Goal: Task Accomplishment & Management: Manage account settings

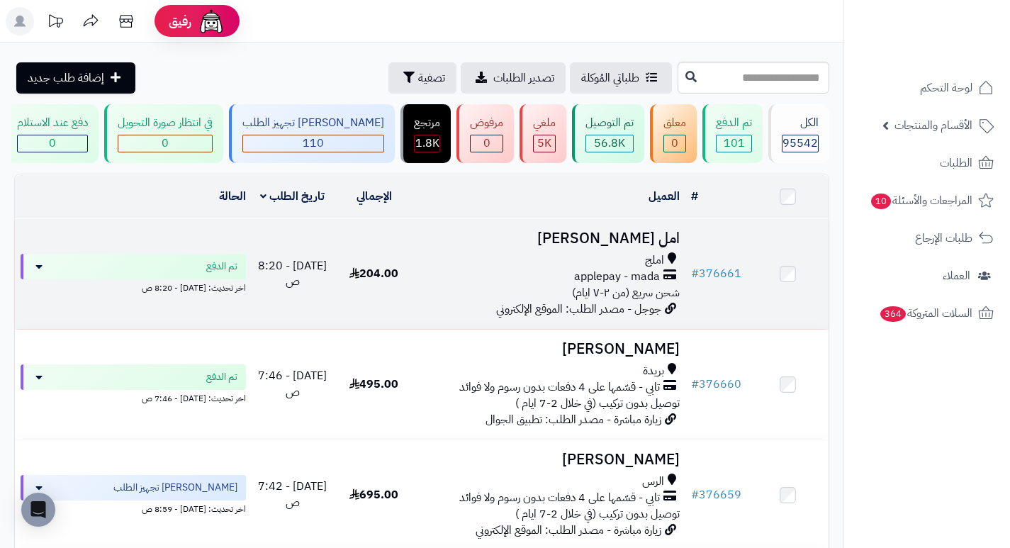
click at [641, 243] on h3 "امل [PERSON_NAME]" at bounding box center [549, 238] width 259 height 16
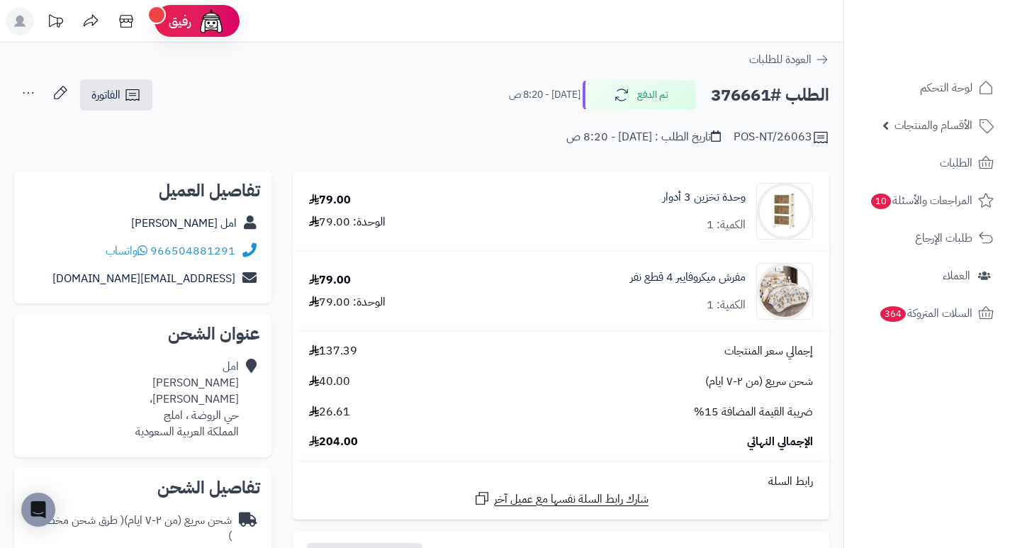
drag, startPoint x: 617, startPoint y: 167, endPoint x: 610, endPoint y: 163, distance: 7.9
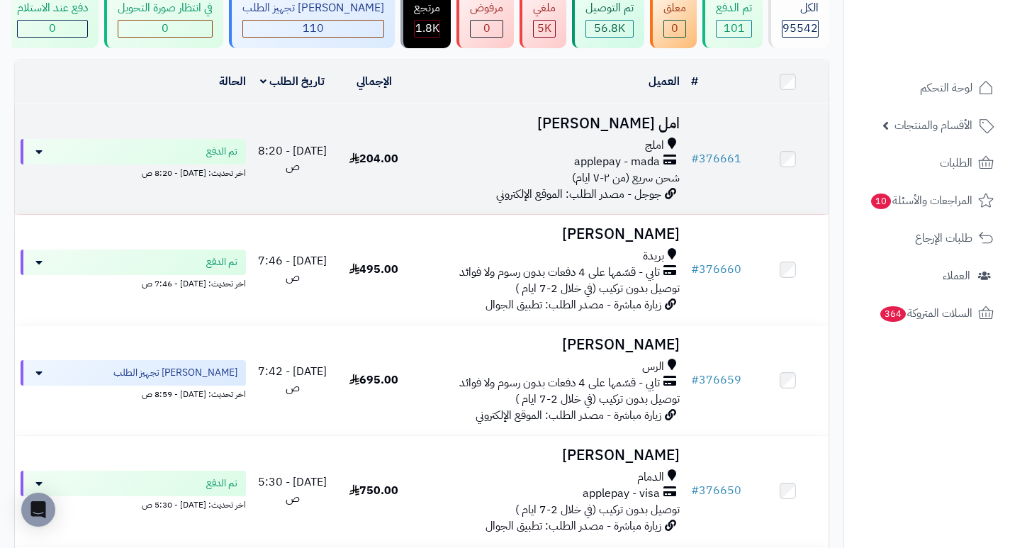
scroll to position [142, 0]
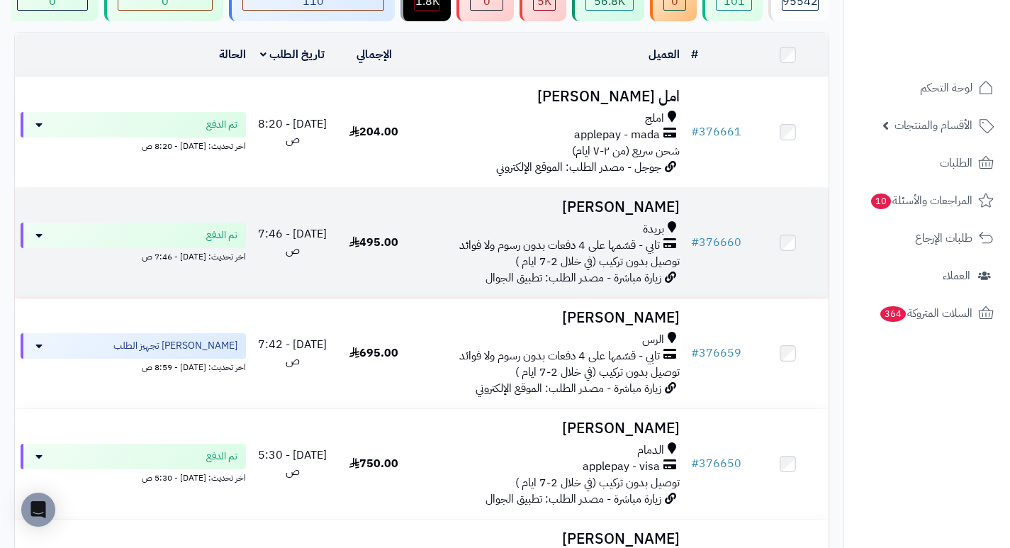
click at [652, 215] on h3 "[PERSON_NAME]" at bounding box center [549, 207] width 259 height 16
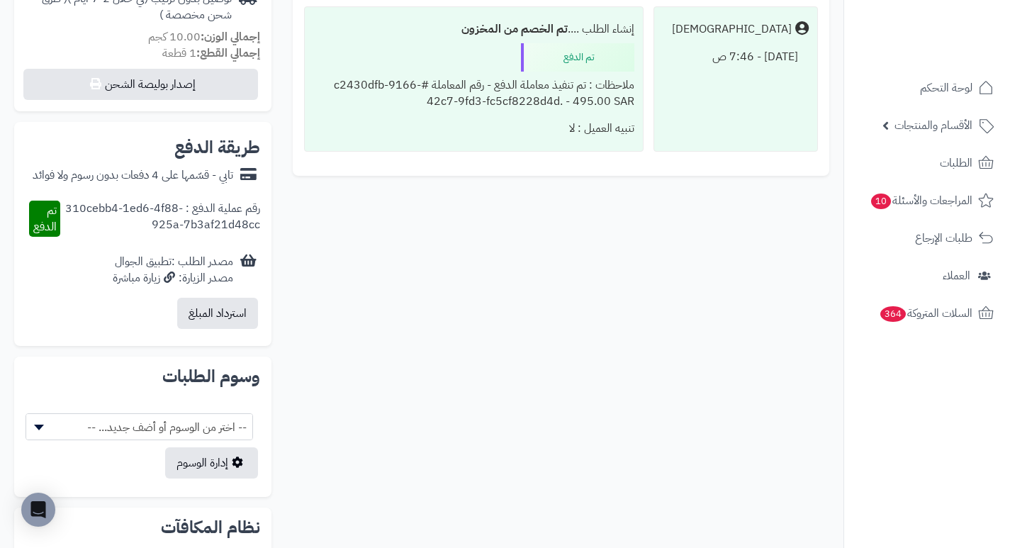
scroll to position [567, 0]
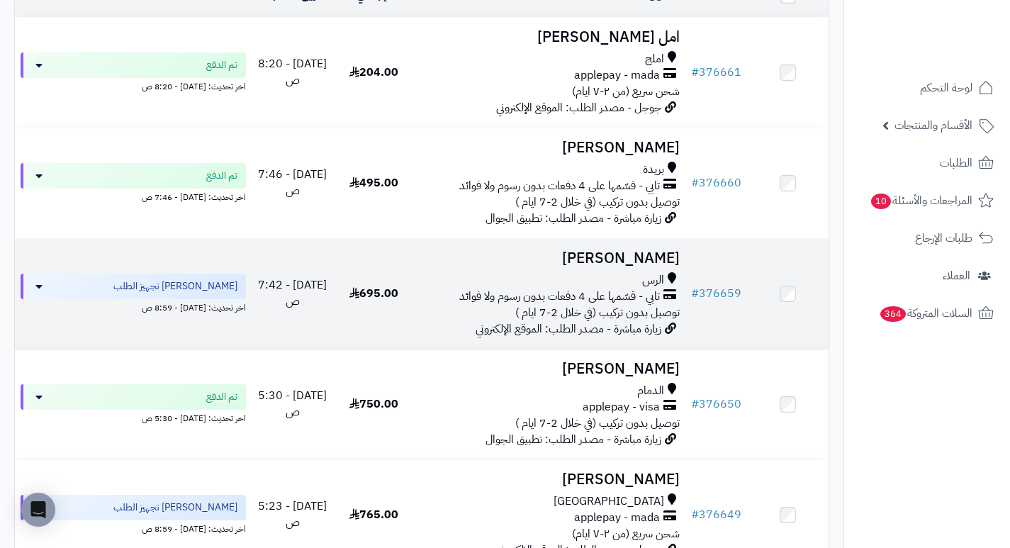
scroll to position [283, 0]
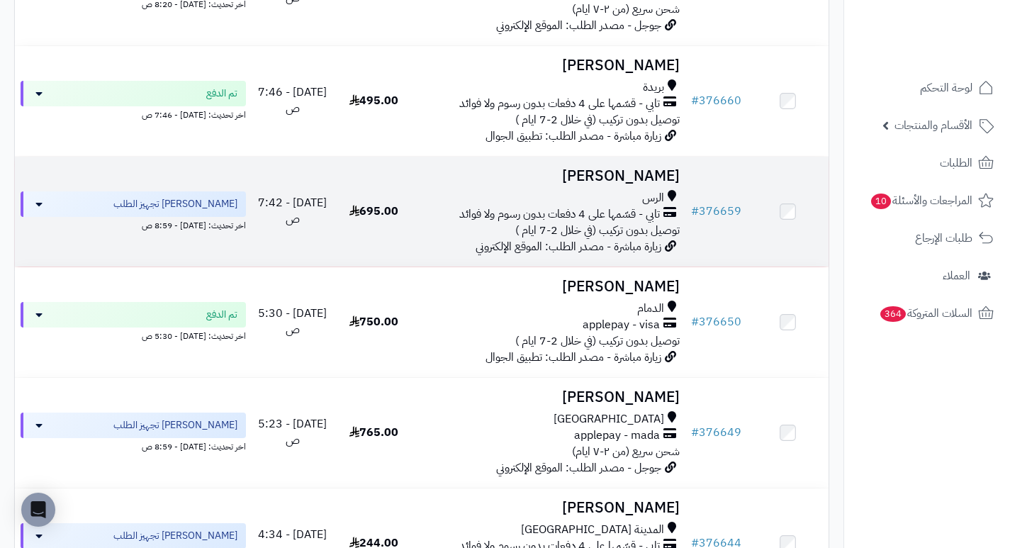
click at [669, 182] on h3 "يحيى الحربي" at bounding box center [549, 176] width 259 height 16
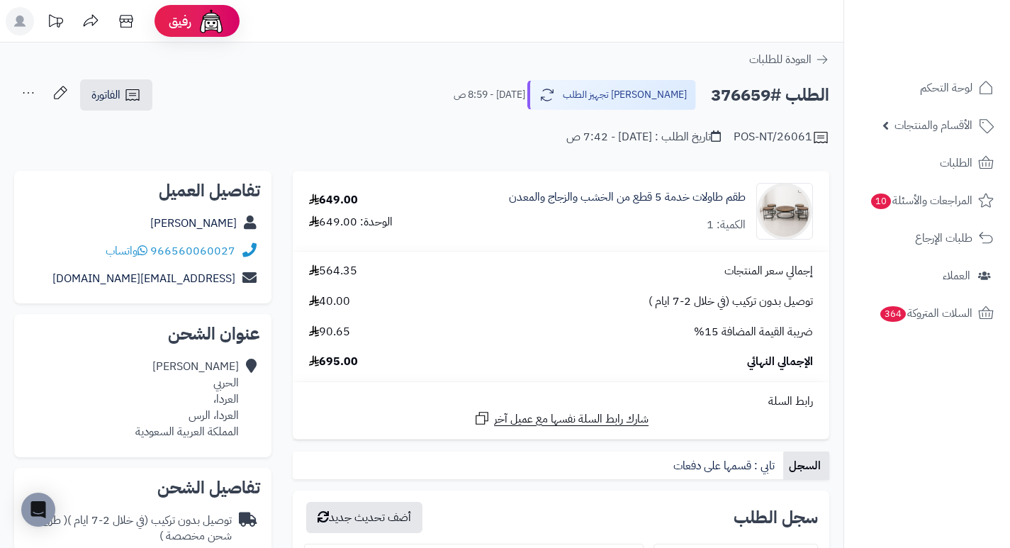
drag, startPoint x: 0, startPoint y: 0, endPoint x: 519, endPoint y: 239, distance: 571.0
click at [519, 239] on div "طقم طاولات خدمة 5 قطع من الخشب والزجاج والمعدن الكمية: 1" at bounding box center [629, 211] width 387 height 57
drag, startPoint x: 570, startPoint y: 232, endPoint x: 560, endPoint y: 238, distance: 10.8
click at [560, 238] on div "طقم طاولات خدمة 5 قطع من الخشب والزجاج والمعدن الكمية: 1" at bounding box center [629, 211] width 387 height 57
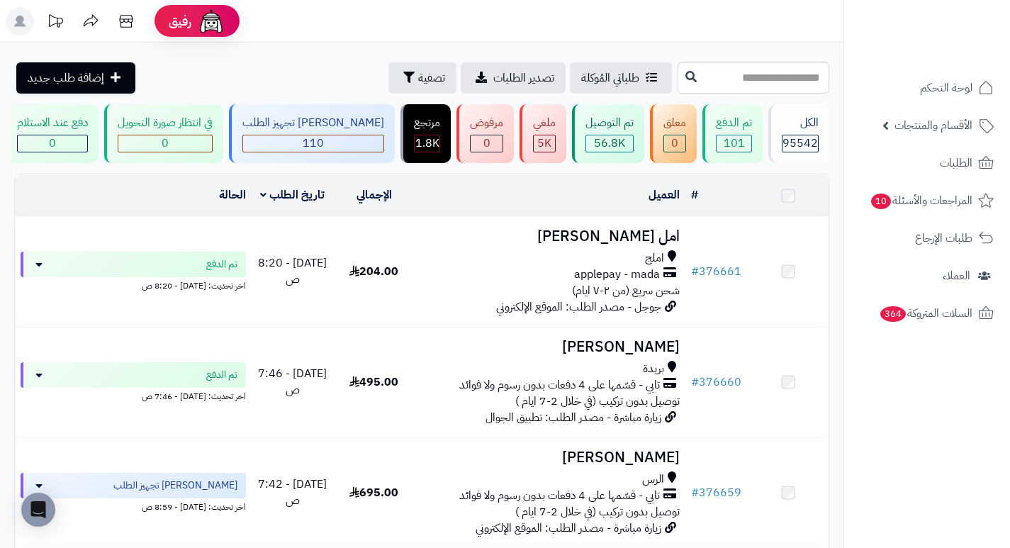
scroll to position [283, 0]
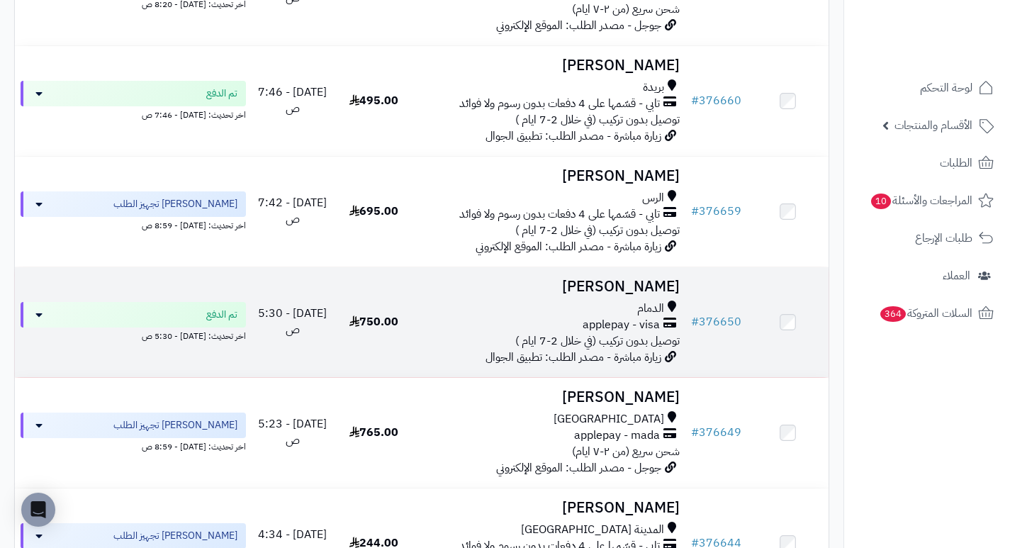
click at [646, 290] on h3 "[PERSON_NAME]" at bounding box center [549, 286] width 259 height 16
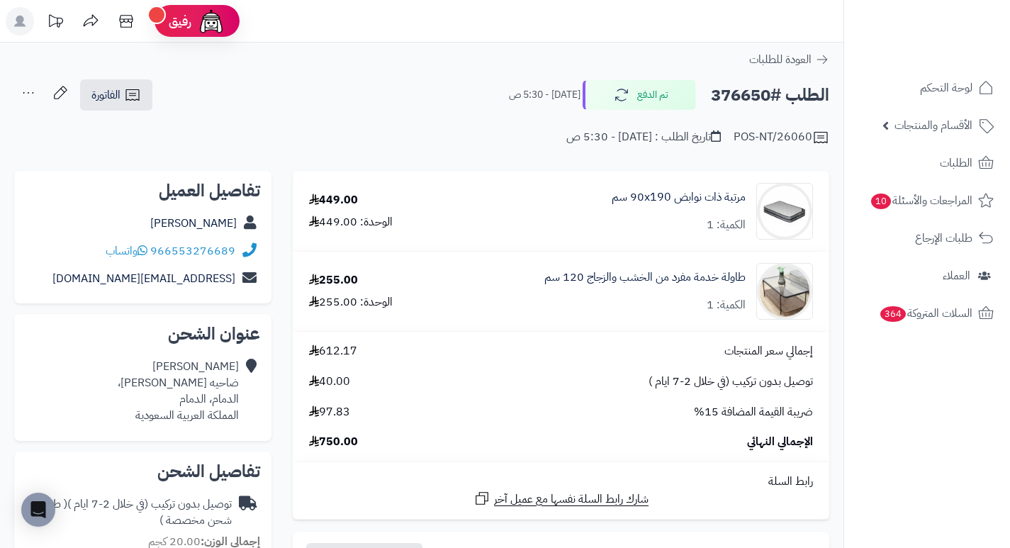
drag, startPoint x: 568, startPoint y: 230, endPoint x: 530, endPoint y: 252, distance: 44.1
click at [527, 252] on td "طاولة خدمة مفرد من الخشب والزجاج 120 سم الكمية: 1" at bounding box center [635, 291] width 387 height 79
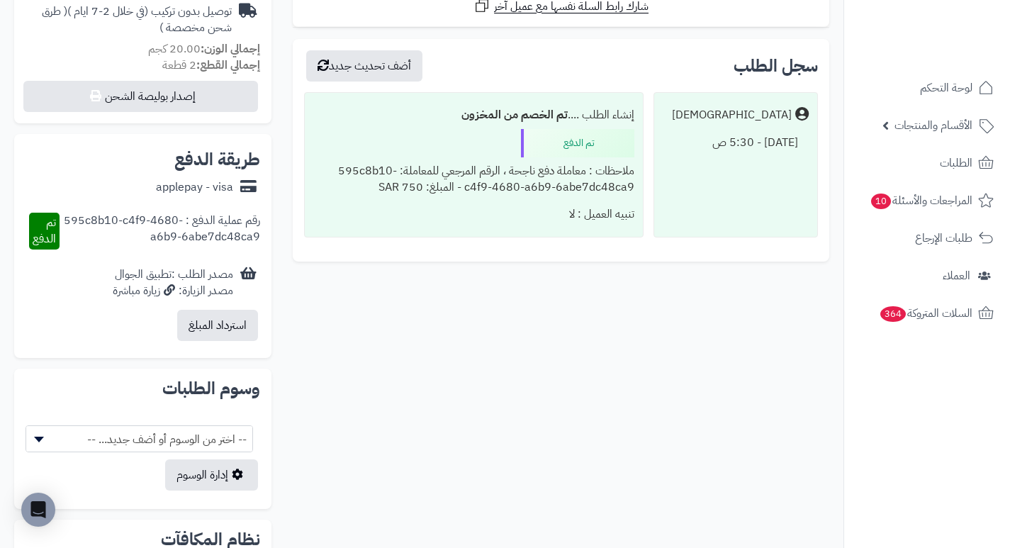
scroll to position [496, 0]
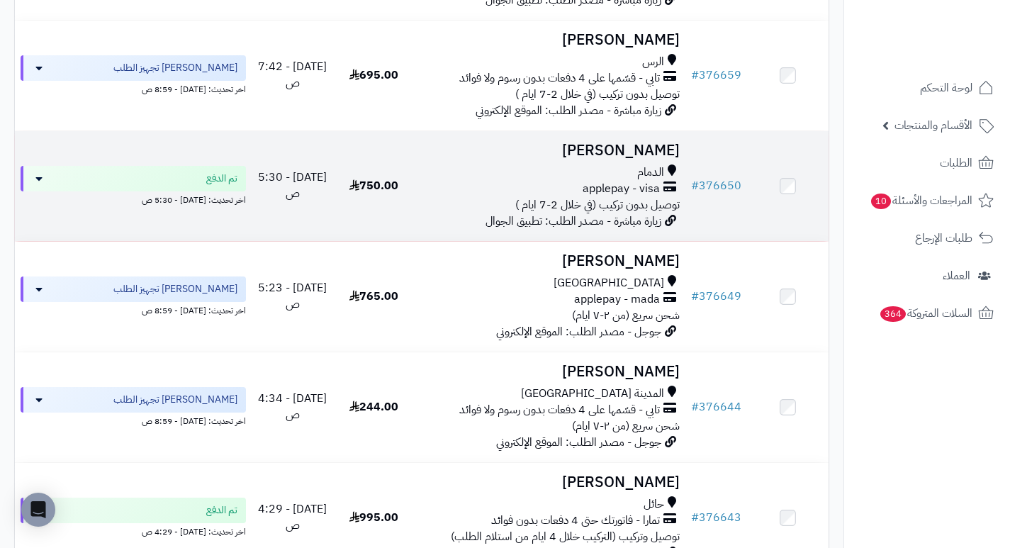
scroll to position [425, 0]
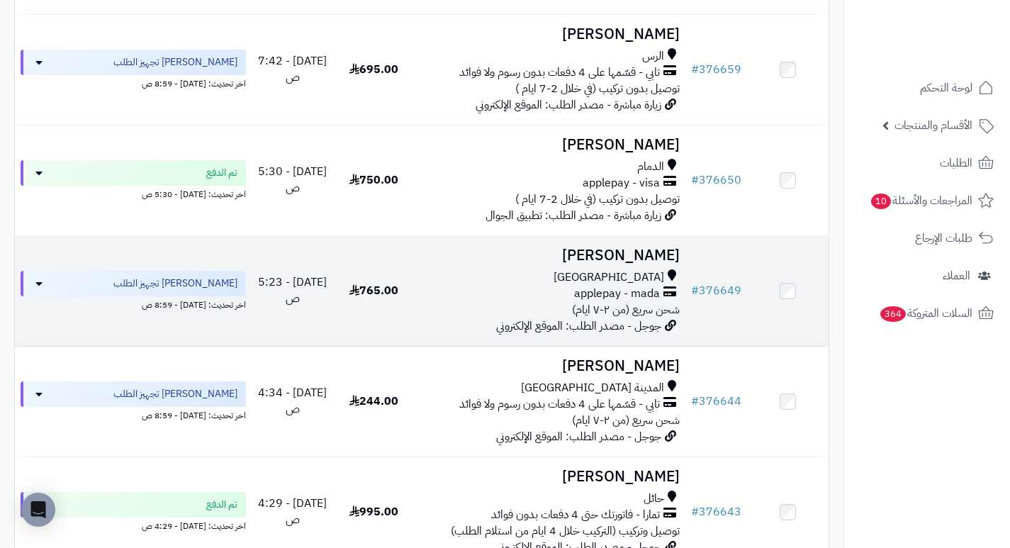
click at [667, 264] on h3 "[PERSON_NAME]" at bounding box center [549, 255] width 259 height 16
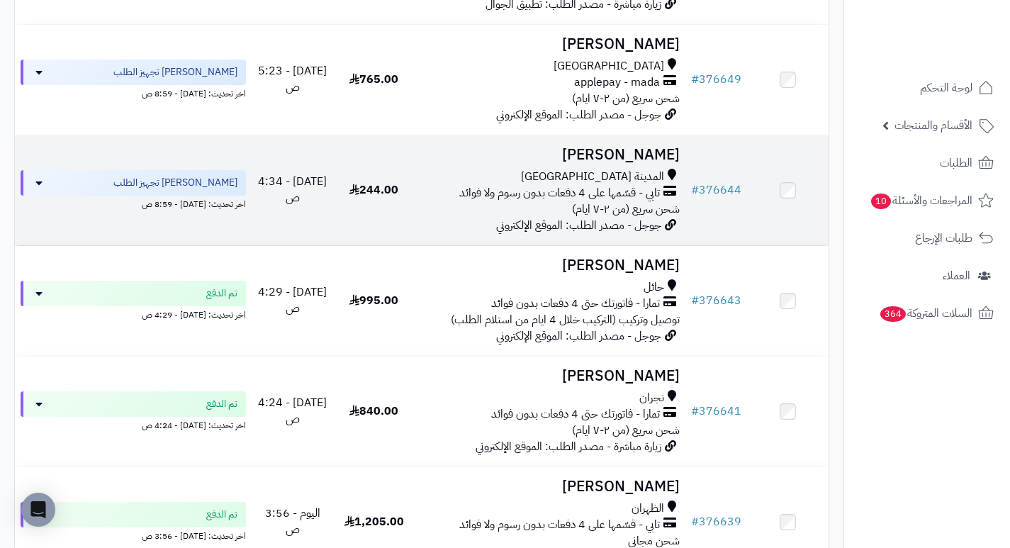
scroll to position [638, 0]
click at [653, 162] on h3 "[PERSON_NAME]" at bounding box center [549, 153] width 259 height 16
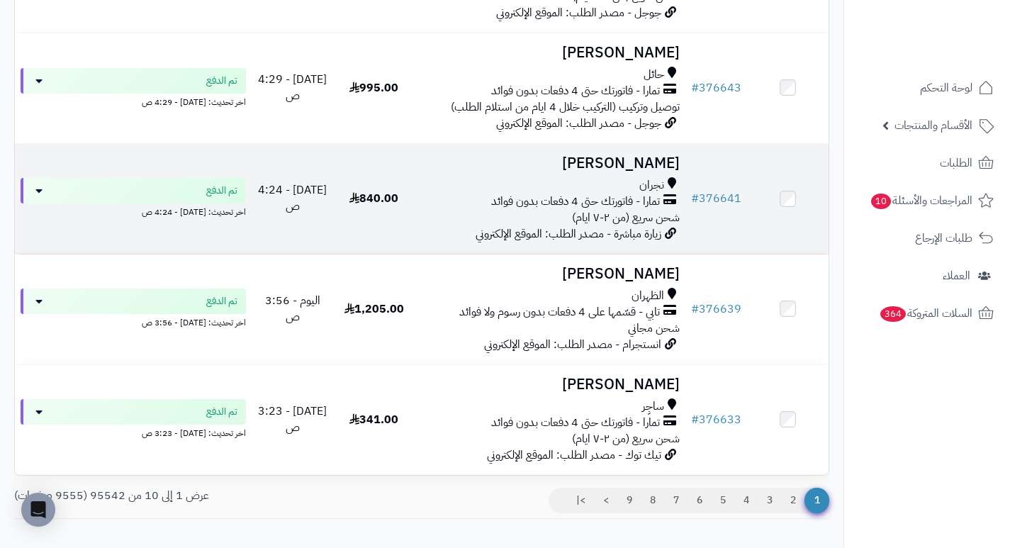
scroll to position [850, 0]
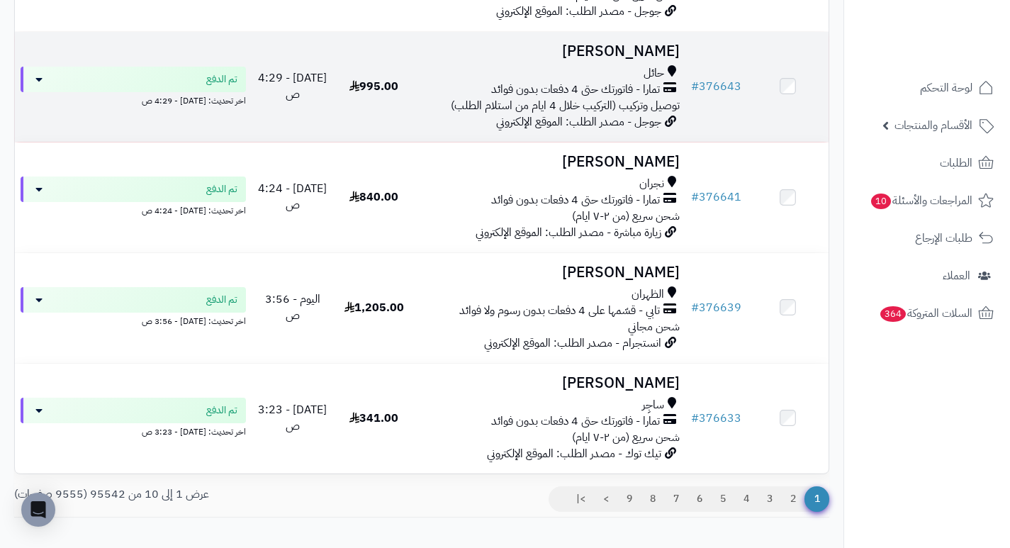
click at [643, 59] on h3 "Afnan Alharbi" at bounding box center [549, 51] width 259 height 16
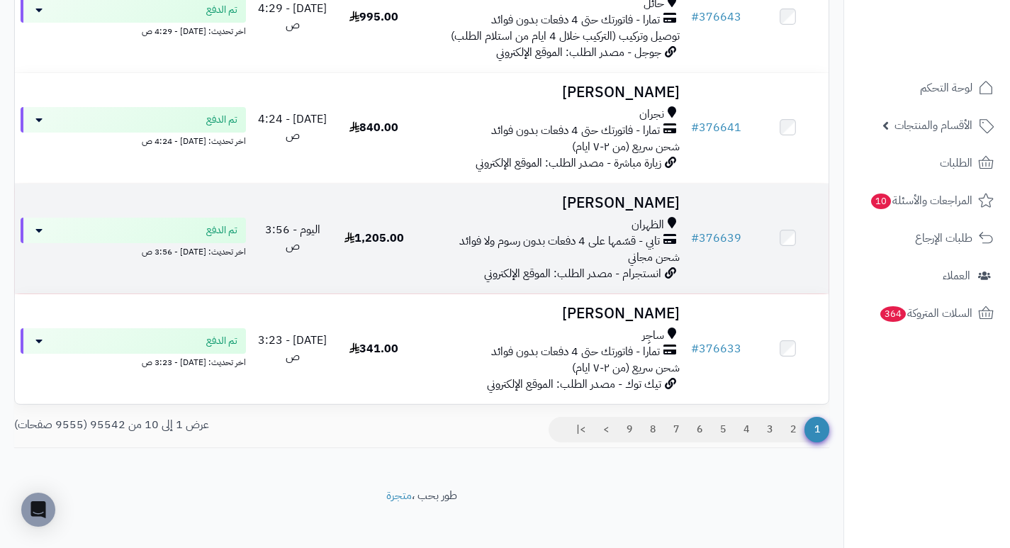
scroll to position [939, 0]
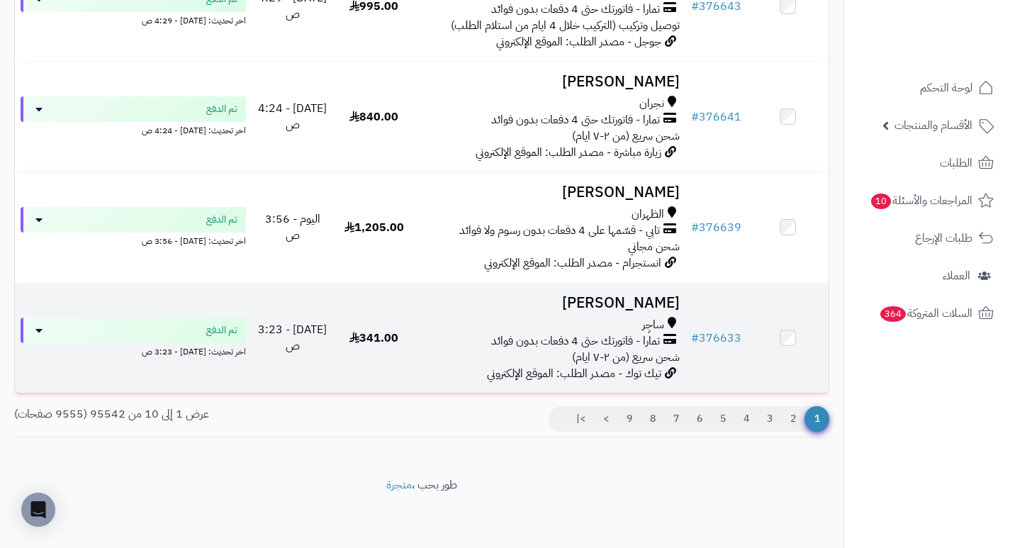
click at [634, 298] on h3 "[PERSON_NAME]" at bounding box center [549, 303] width 259 height 16
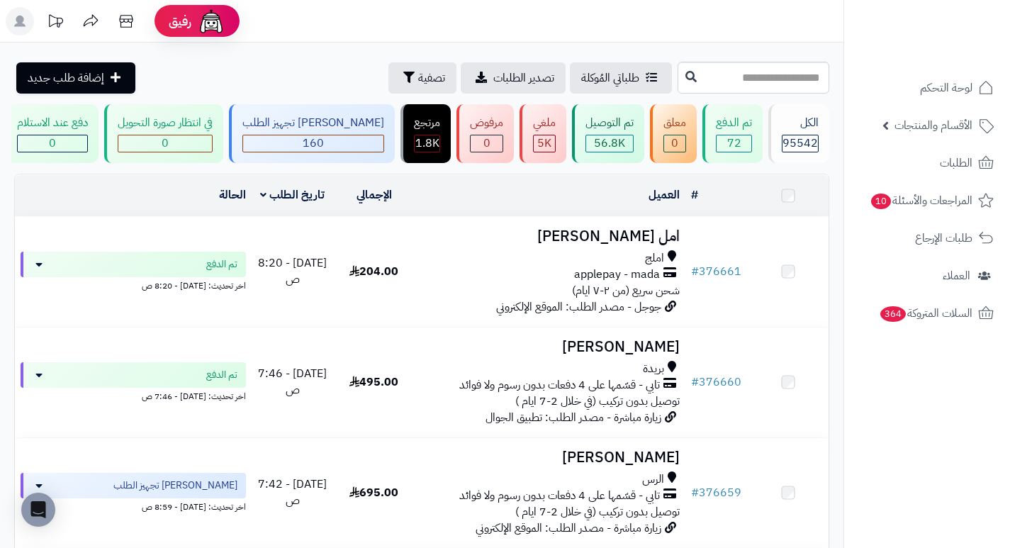
scroll to position [939, 0]
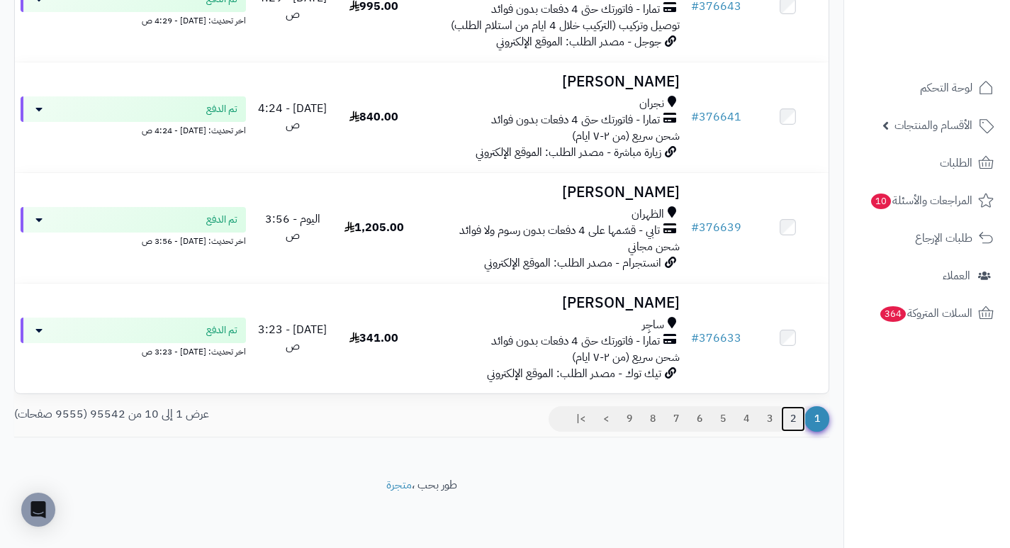
click at [792, 419] on link "2" at bounding box center [793, 419] width 24 height 26
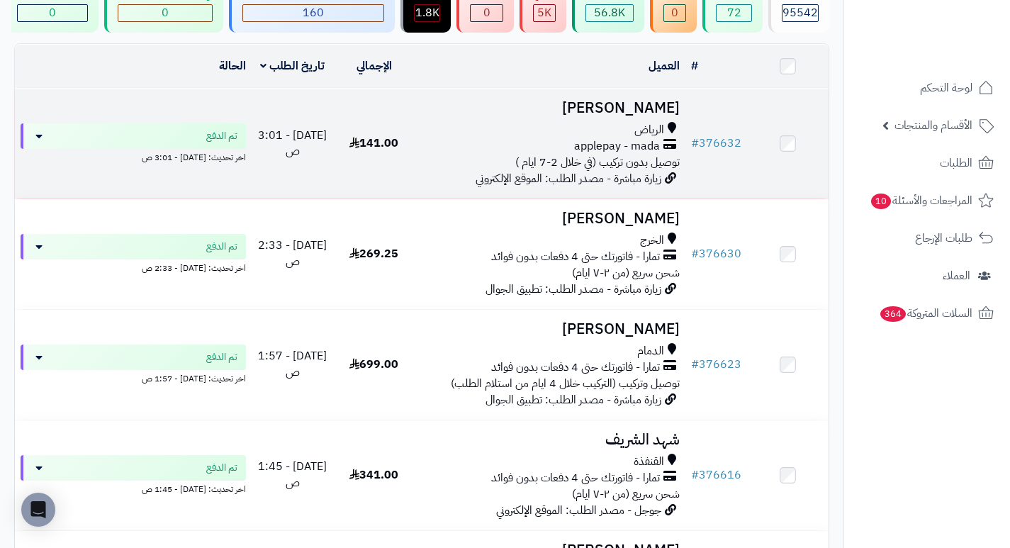
scroll to position [142, 0]
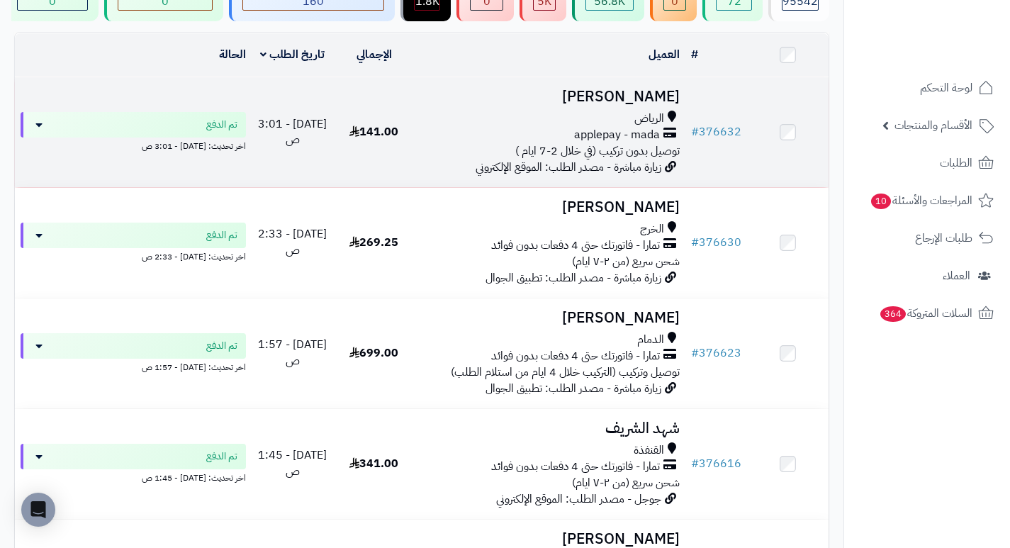
click at [649, 96] on h3 "[PERSON_NAME]" at bounding box center [549, 97] width 259 height 16
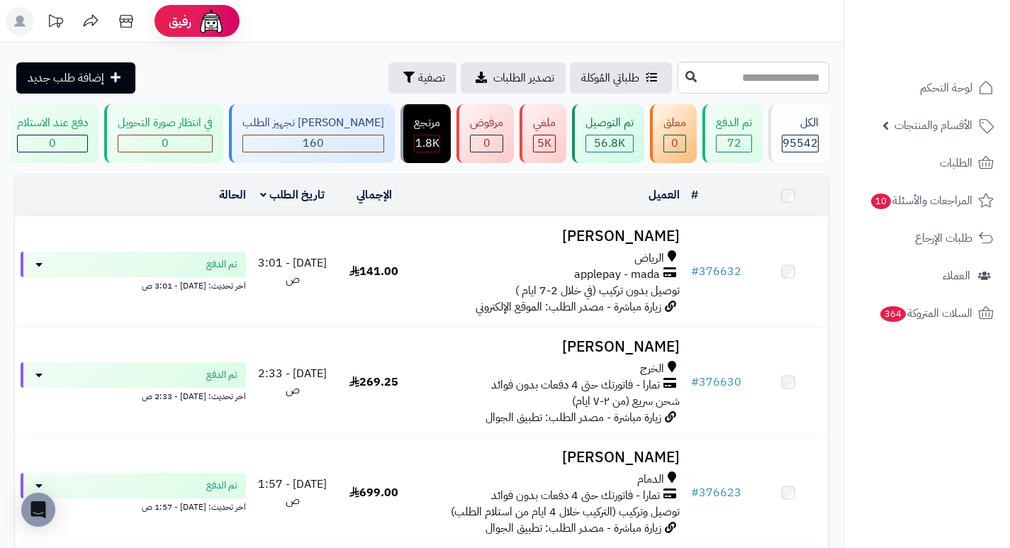
scroll to position [142, 0]
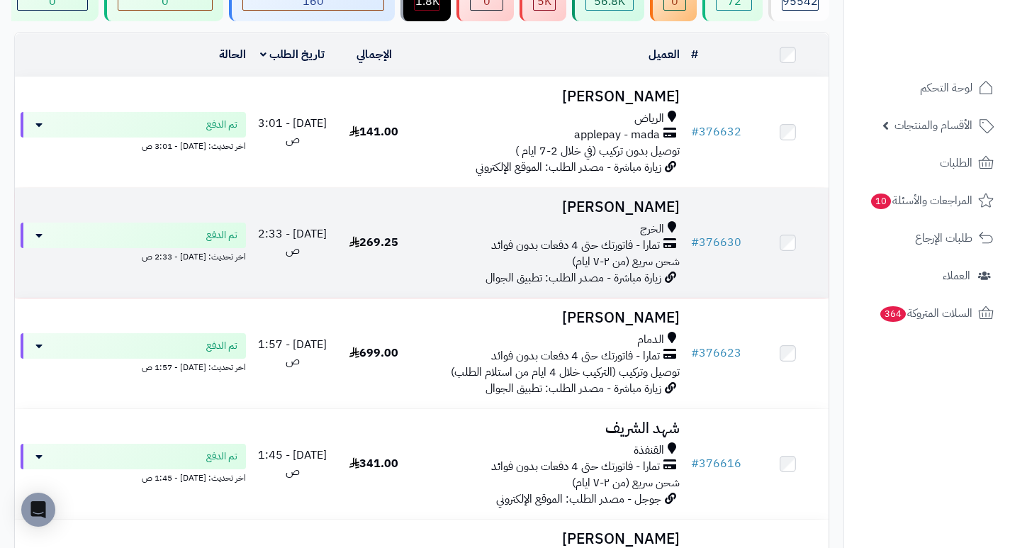
click at [610, 214] on h3 "[PERSON_NAME]" at bounding box center [549, 207] width 259 height 16
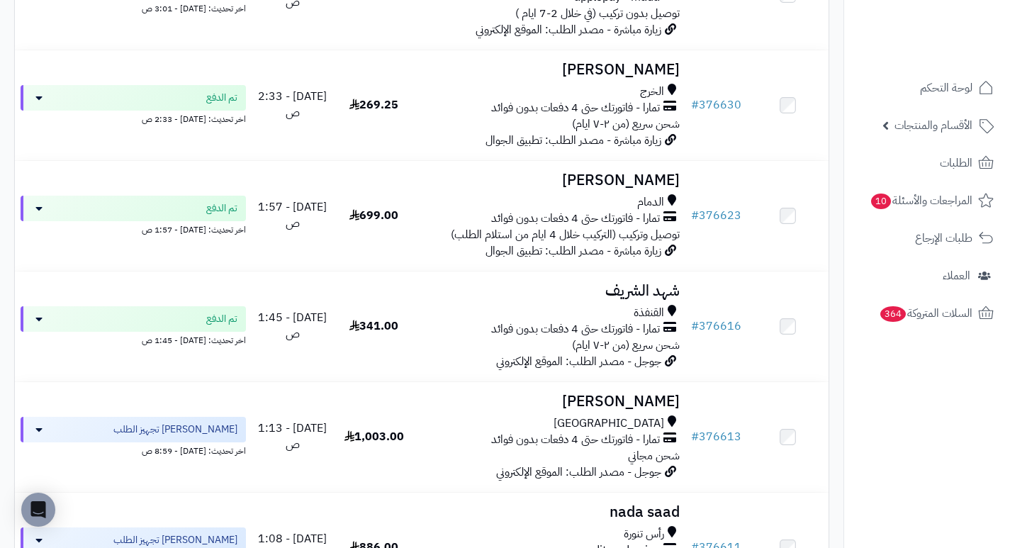
scroll to position [283, 0]
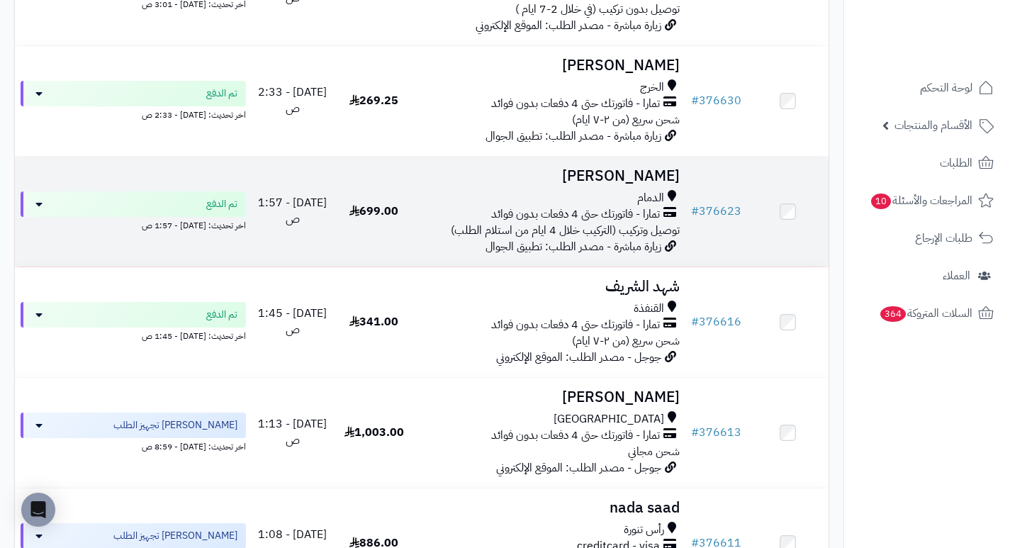
click at [665, 184] on h3 "[PERSON_NAME]" at bounding box center [549, 176] width 259 height 16
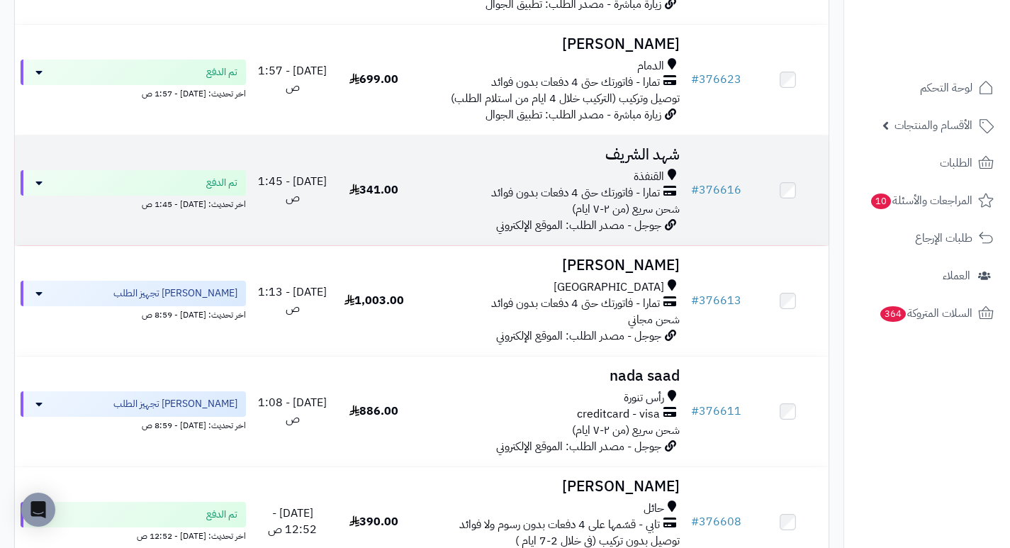
scroll to position [425, 0]
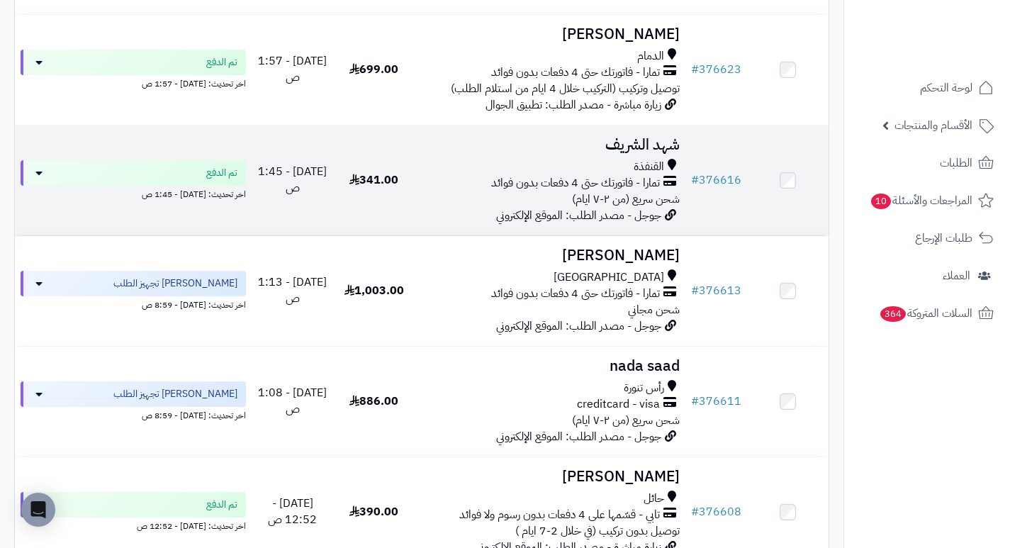
click at [655, 150] on h3 "شهد الشريف" at bounding box center [549, 145] width 259 height 16
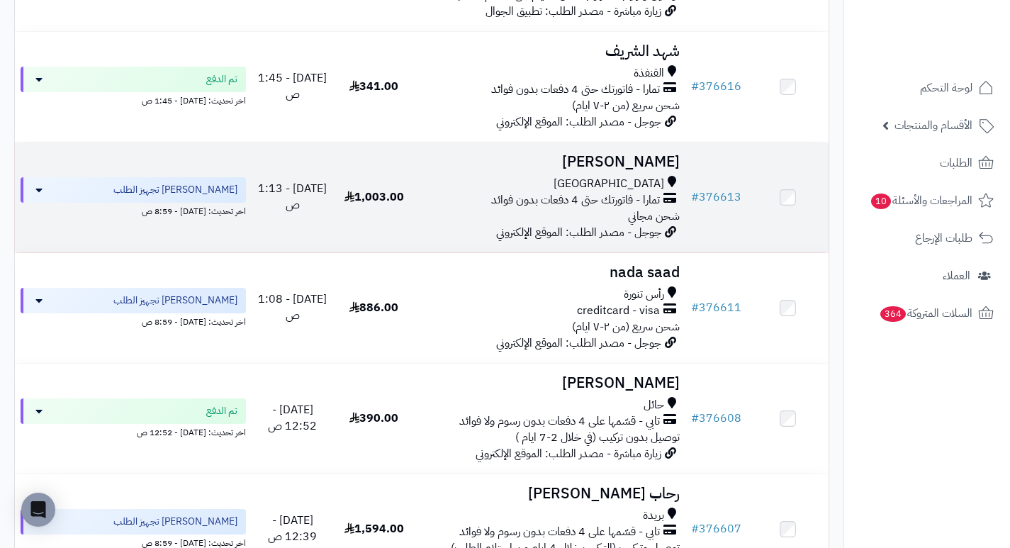
scroll to position [567, 0]
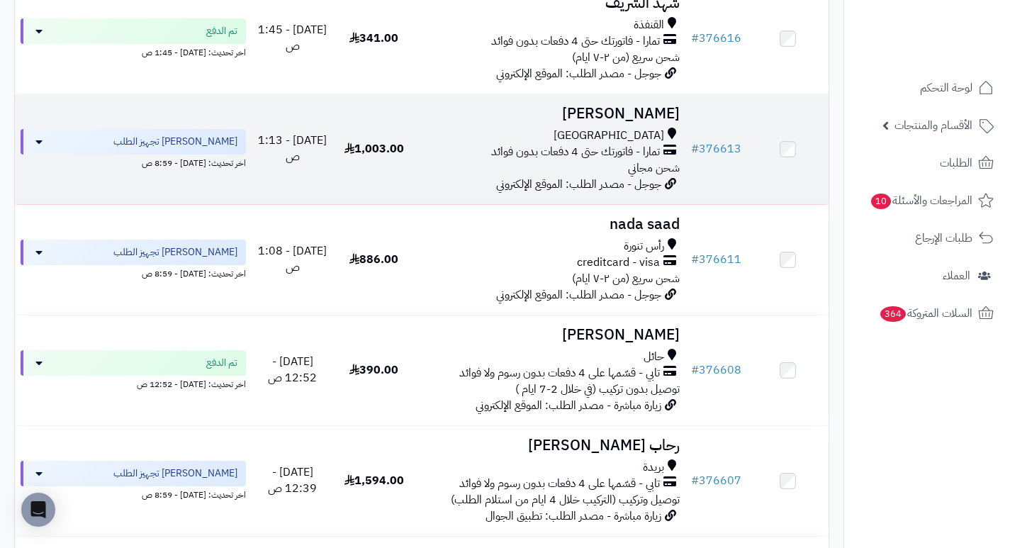
click at [651, 118] on h3 "غيداء السلمي" at bounding box center [549, 114] width 259 height 16
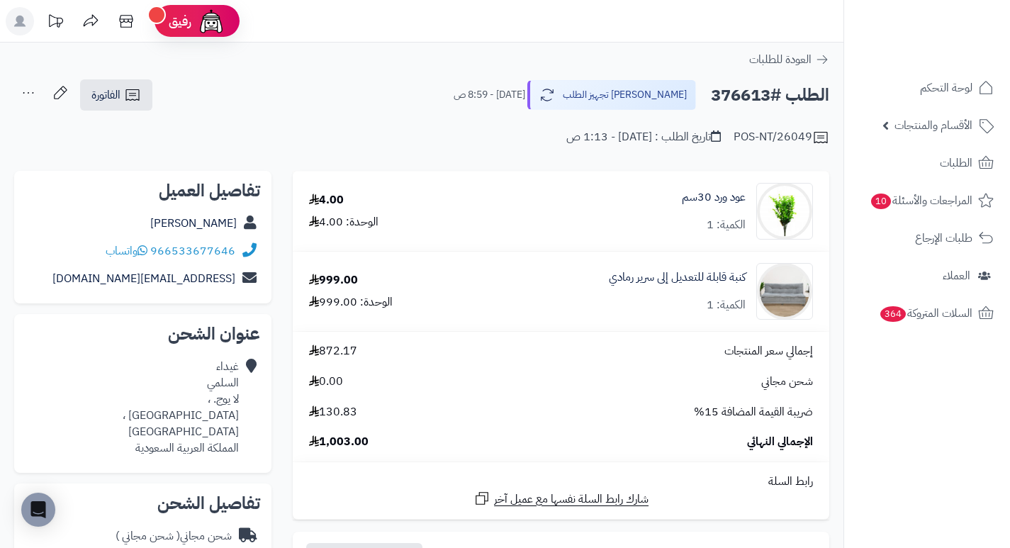
drag, startPoint x: 596, startPoint y: 194, endPoint x: 560, endPoint y: 209, distance: 39.1
click at [560, 209] on div "عود ورد 30سم الكمية: 1" at bounding box center [649, 211] width 348 height 57
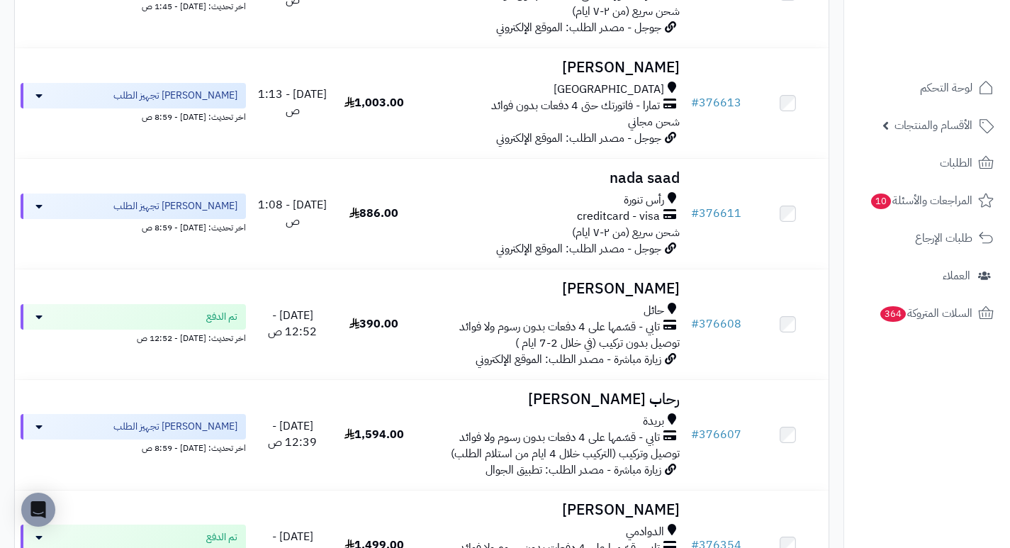
scroll to position [638, 0]
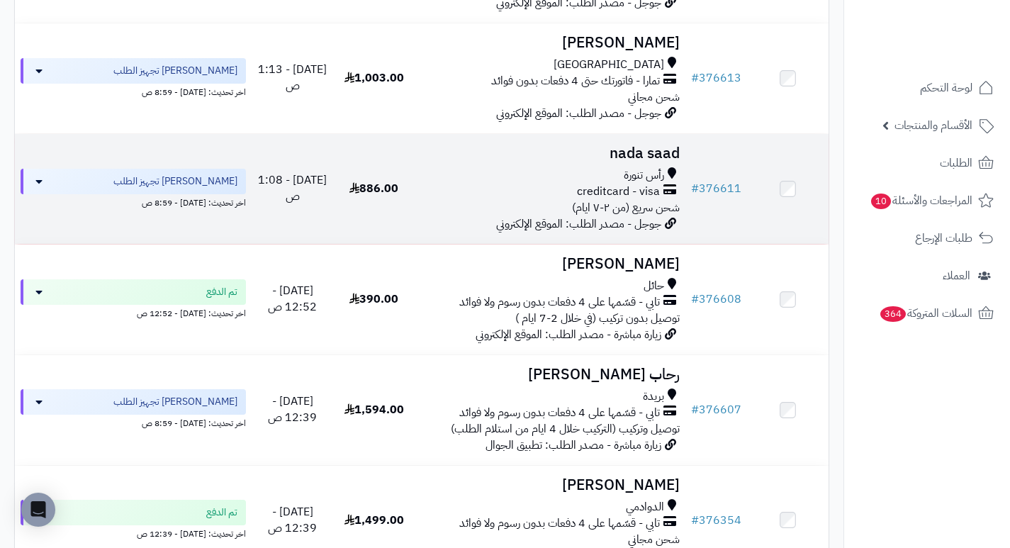
click at [641, 162] on h3 "nada saad" at bounding box center [549, 153] width 259 height 16
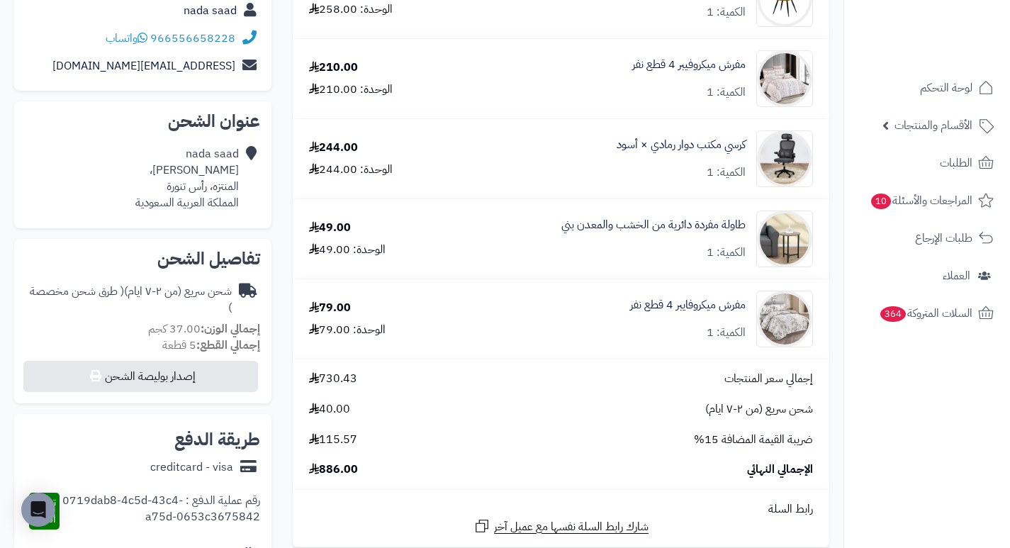
scroll to position [283, 0]
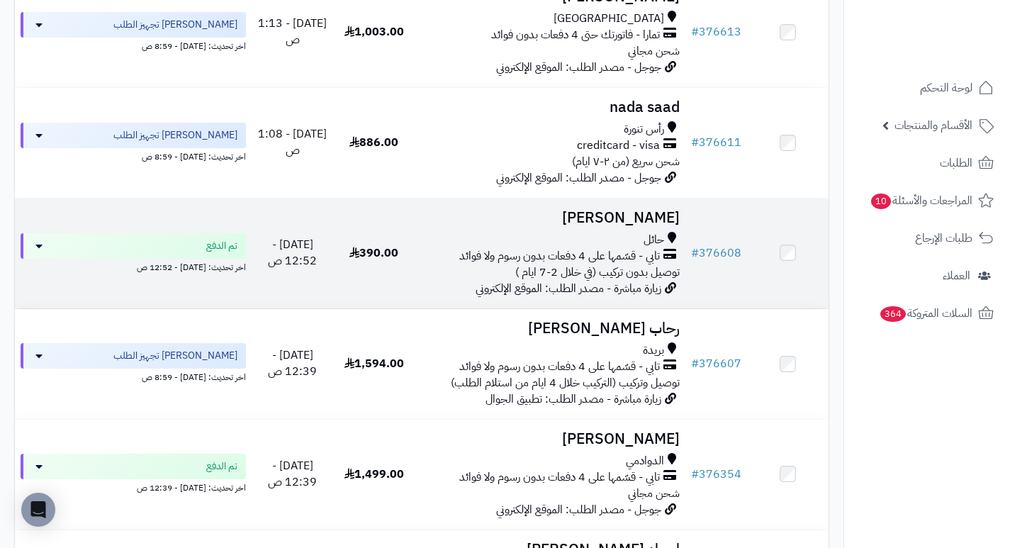
scroll to position [709, 0]
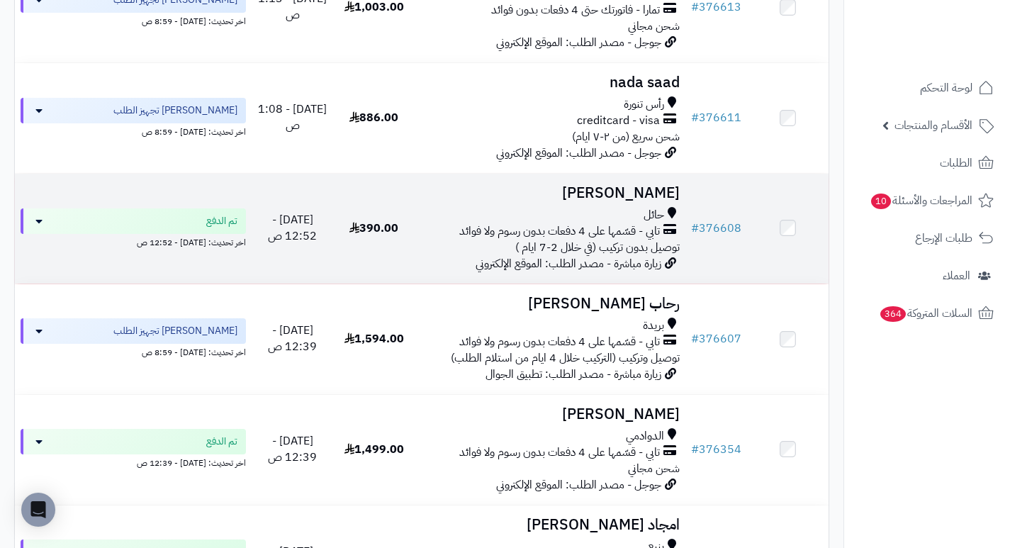
click at [643, 201] on h3 "[PERSON_NAME]" at bounding box center [549, 193] width 259 height 16
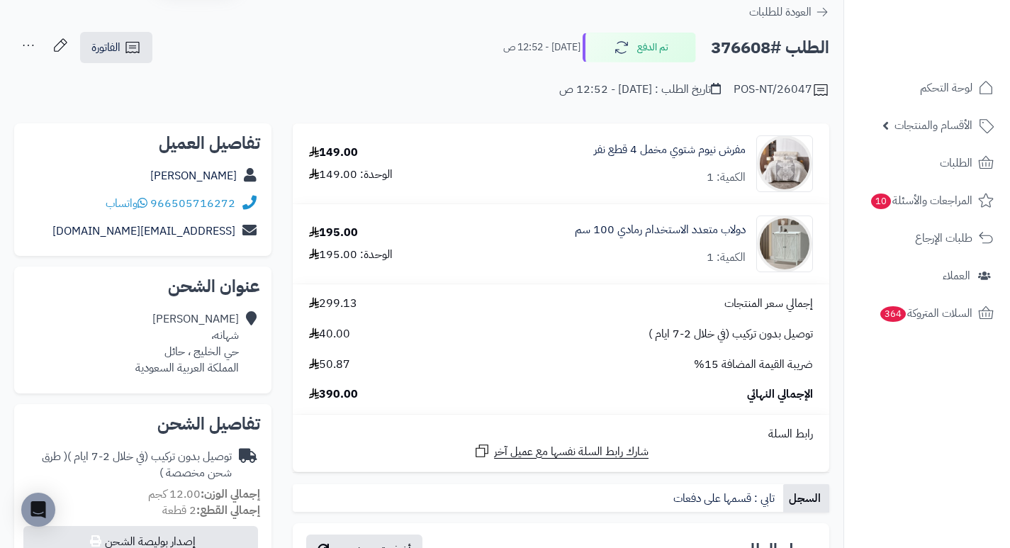
scroll to position [142, 0]
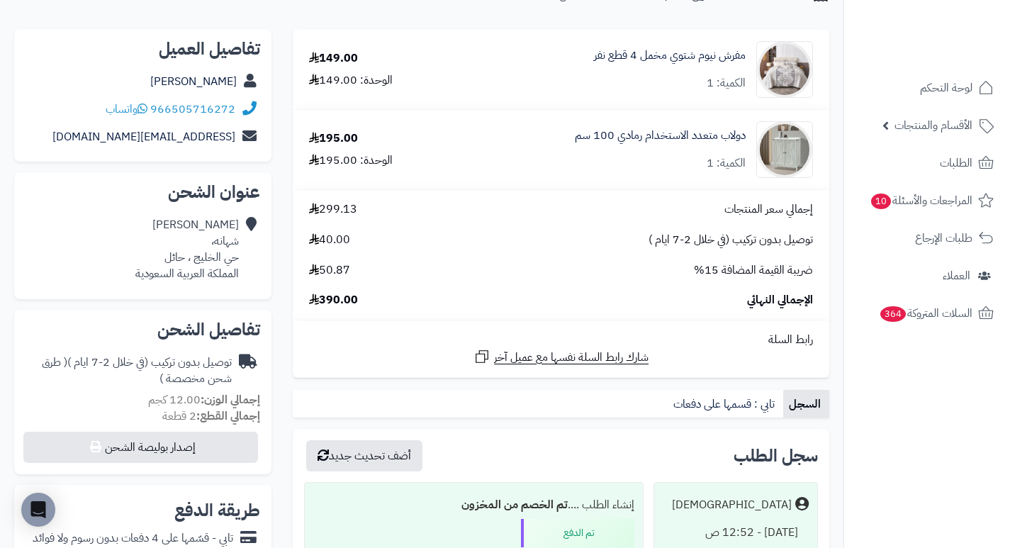
drag, startPoint x: 542, startPoint y: 178, endPoint x: 508, endPoint y: 205, distance: 43.8
click at [508, 205] on div "إجمالي سعر المنتجات 299.13" at bounding box center [560, 209] width 525 height 16
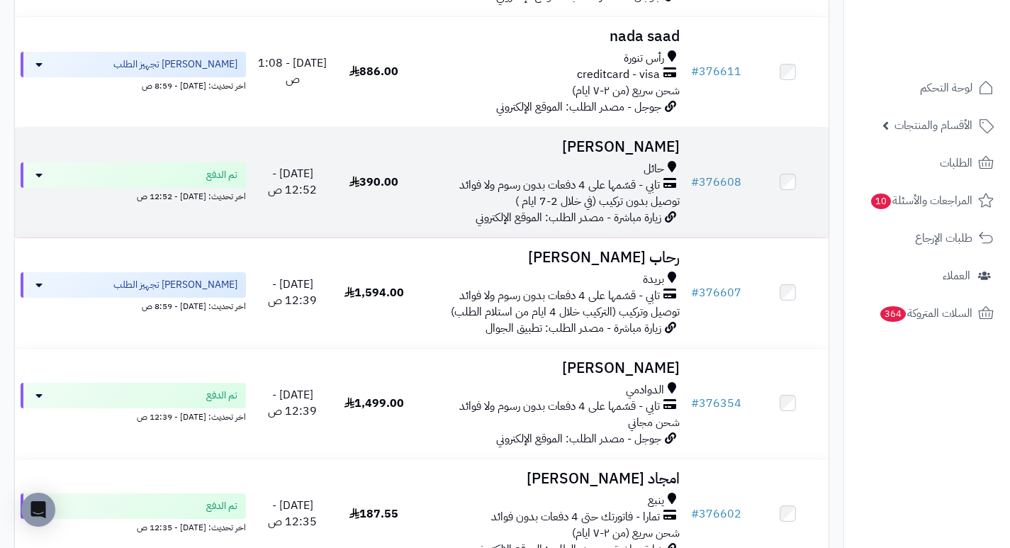
scroll to position [779, 0]
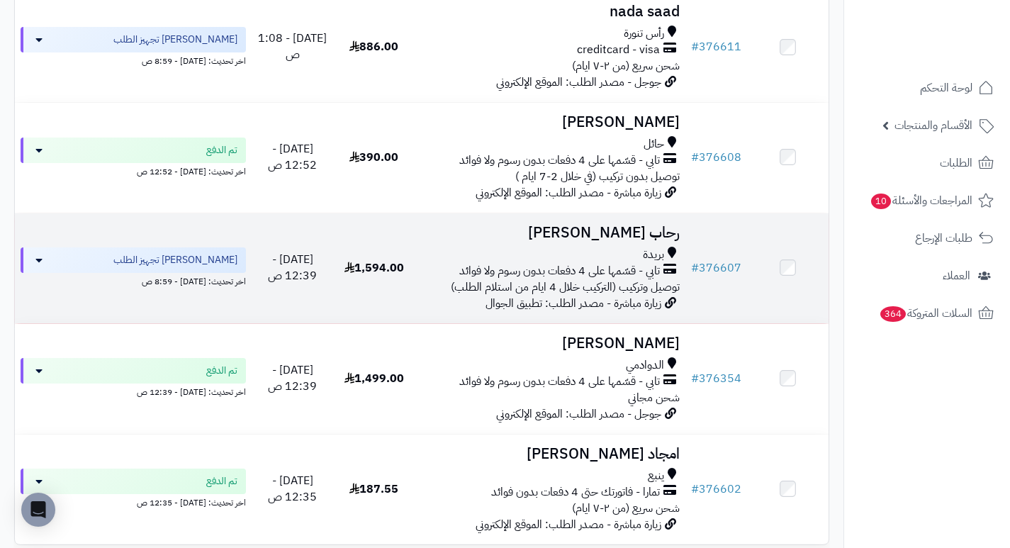
click at [610, 230] on h3 "رحاب [PERSON_NAME]" at bounding box center [549, 233] width 259 height 16
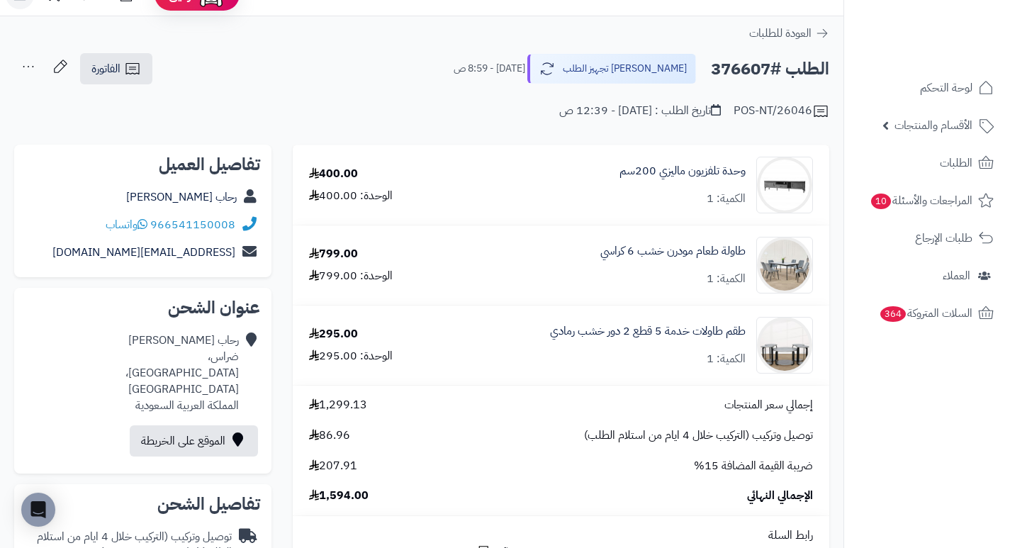
scroll to position [71, 0]
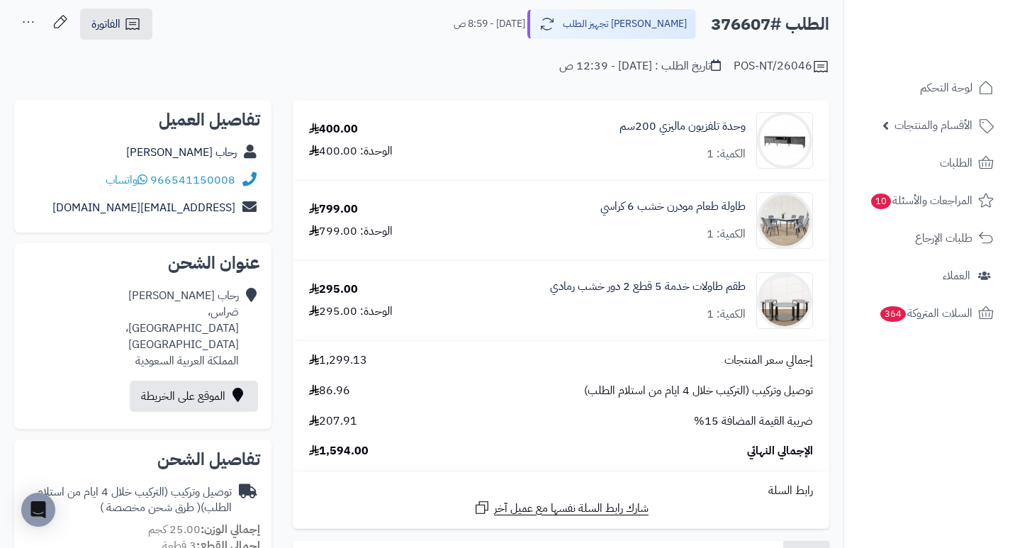
drag, startPoint x: 546, startPoint y: 186, endPoint x: 544, endPoint y: 168, distance: 18.5
click at [544, 168] on div "وحدة تلفزيون ماليزي 200سم الكمية: 1" at bounding box center [636, 140] width 373 height 57
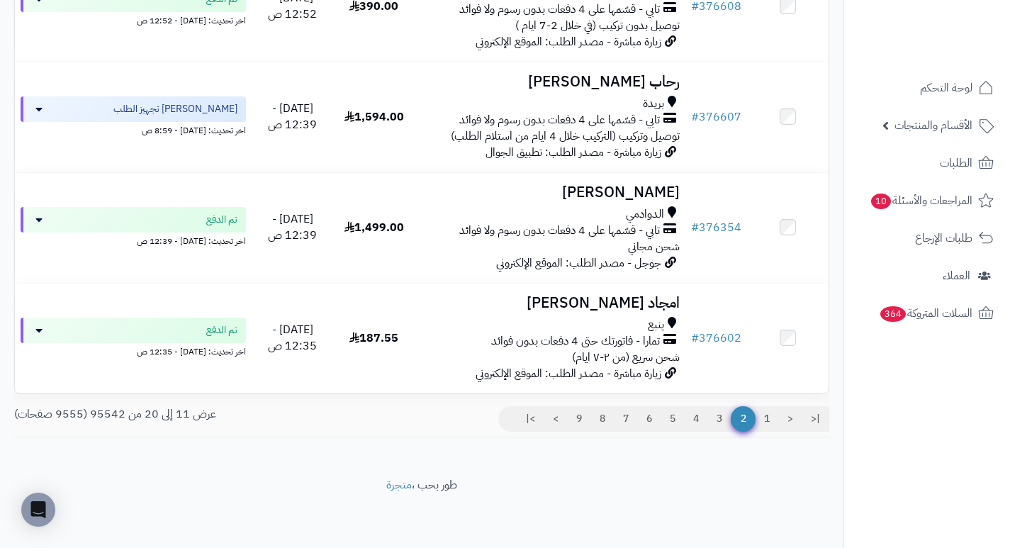
scroll to position [939, 0]
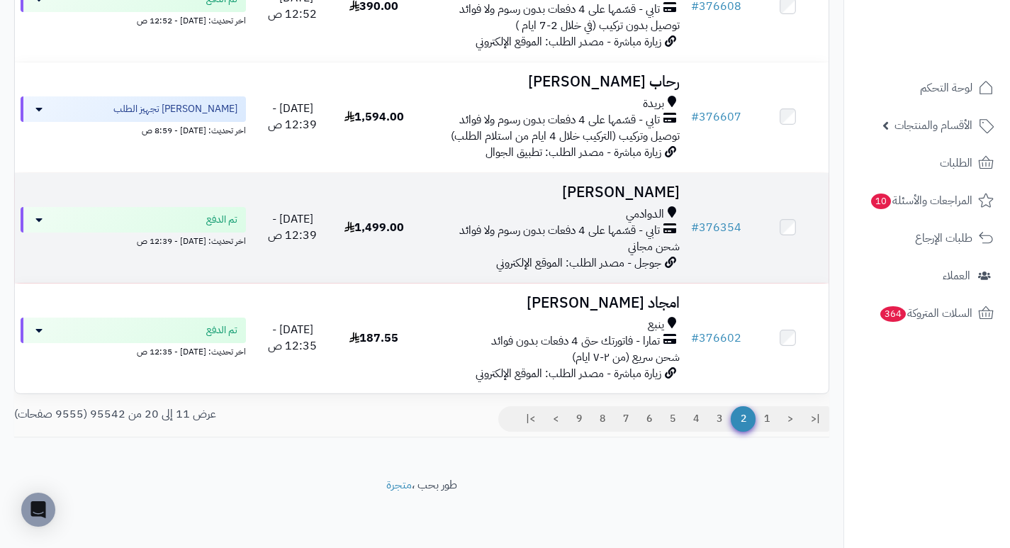
click at [614, 188] on h3 "[PERSON_NAME]" at bounding box center [549, 192] width 259 height 16
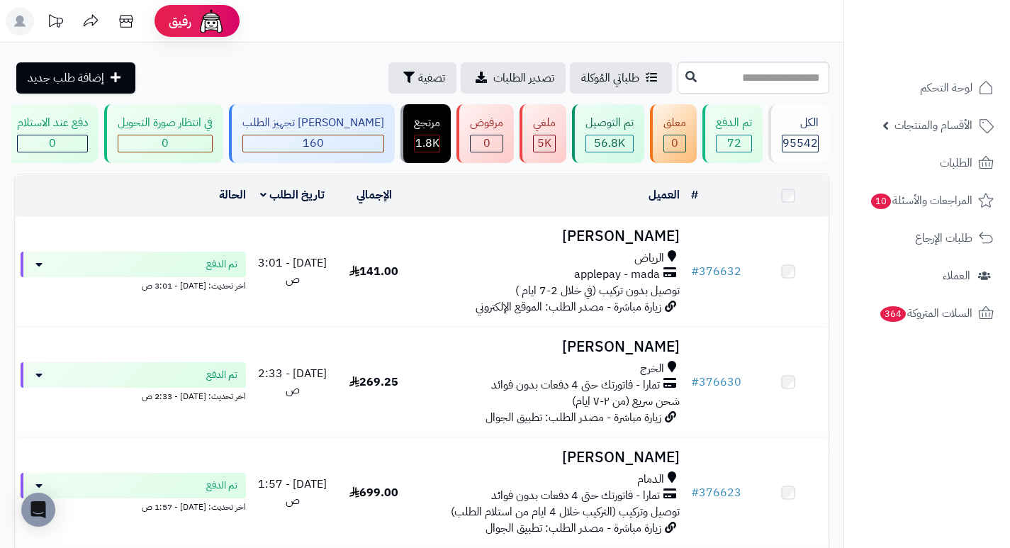
scroll to position [939, 0]
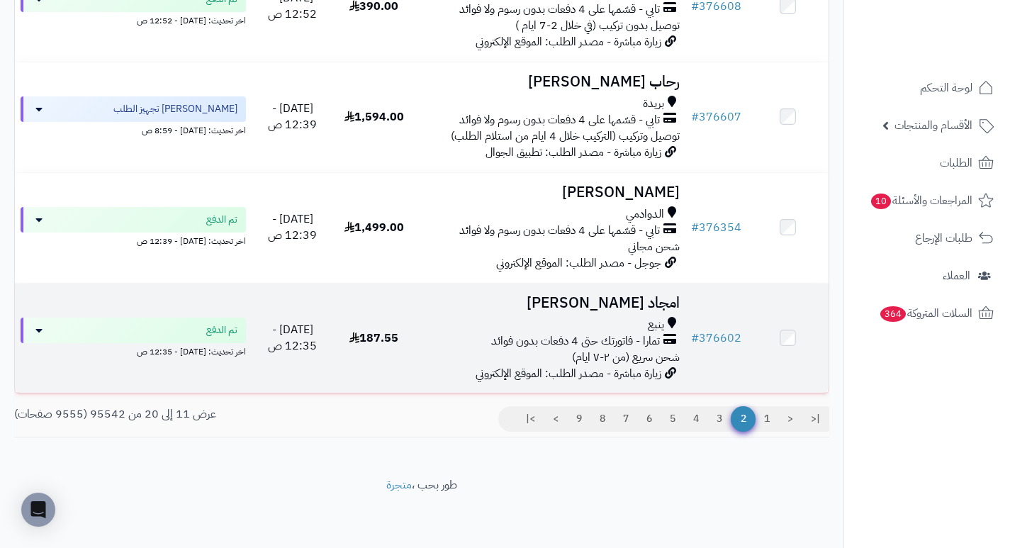
click at [653, 298] on h3 "امجاد الجهني" at bounding box center [549, 303] width 259 height 16
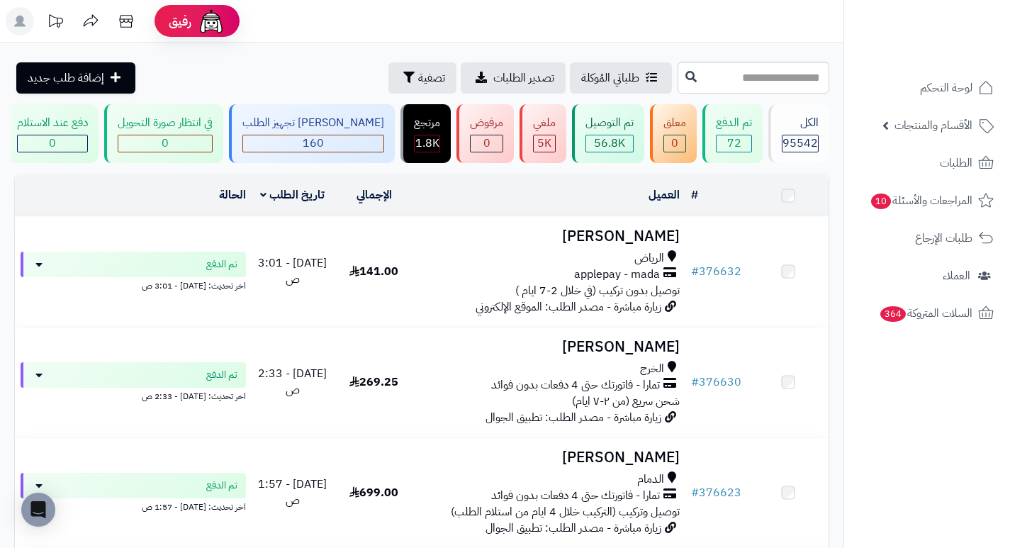
scroll to position [939, 0]
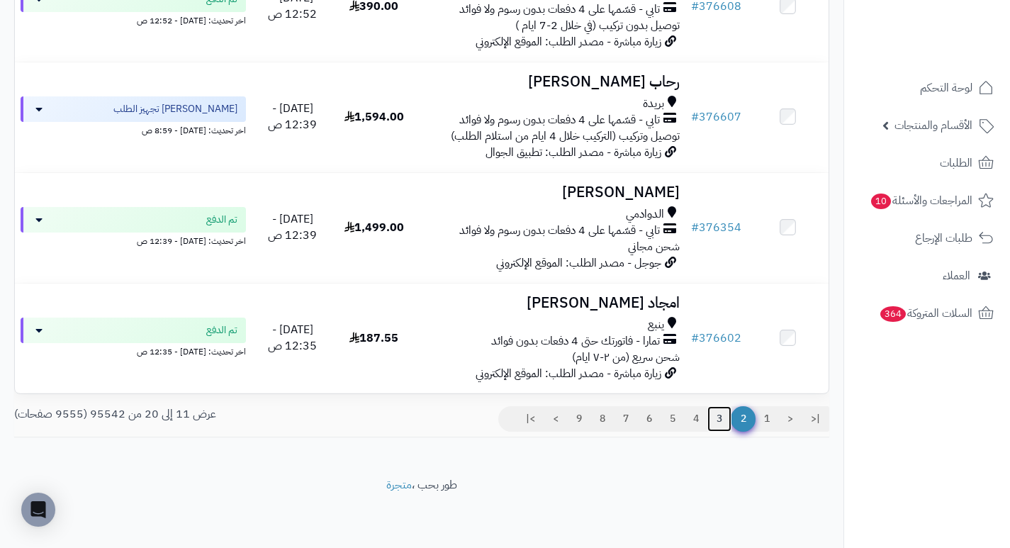
click at [723, 417] on link "3" at bounding box center [719, 419] width 24 height 26
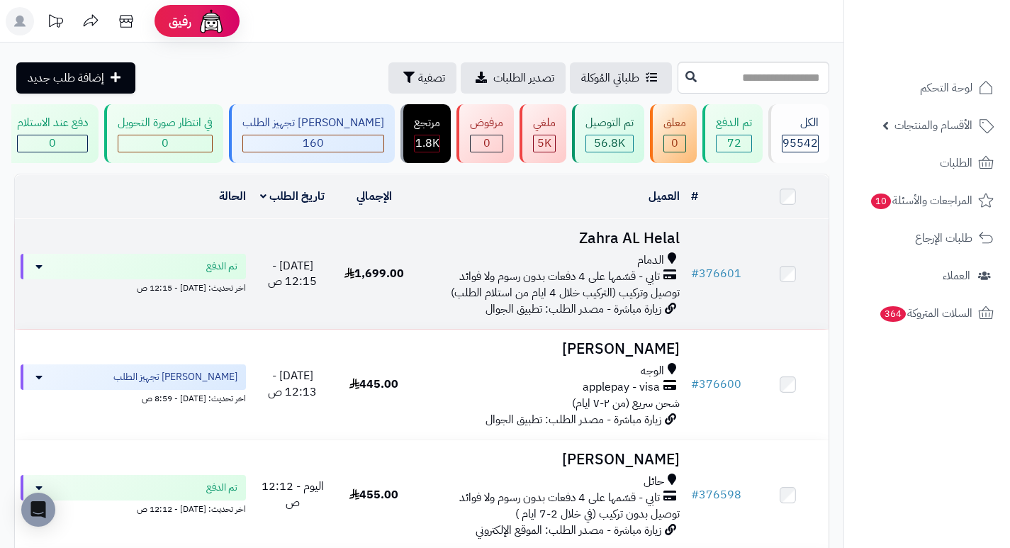
click at [638, 247] on h3 "Zahra AL Helal" at bounding box center [549, 238] width 259 height 16
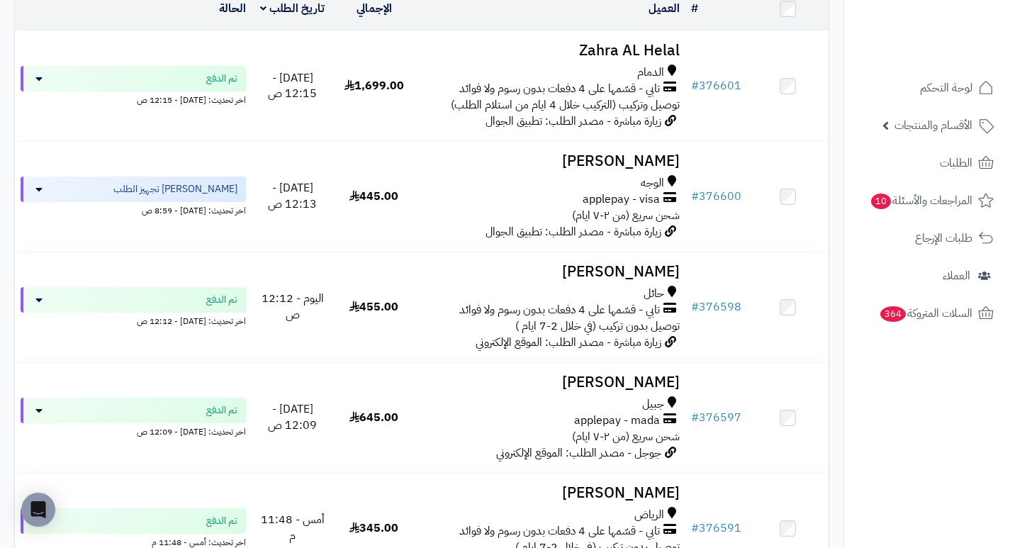
scroll to position [213, 0]
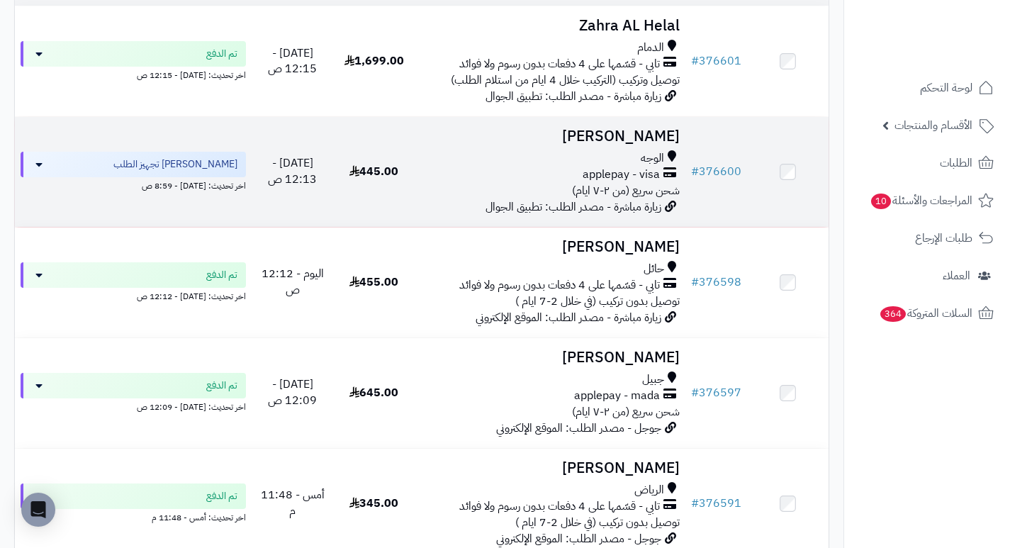
click at [646, 145] on h3 "ابراهيم الصالح" at bounding box center [549, 136] width 259 height 16
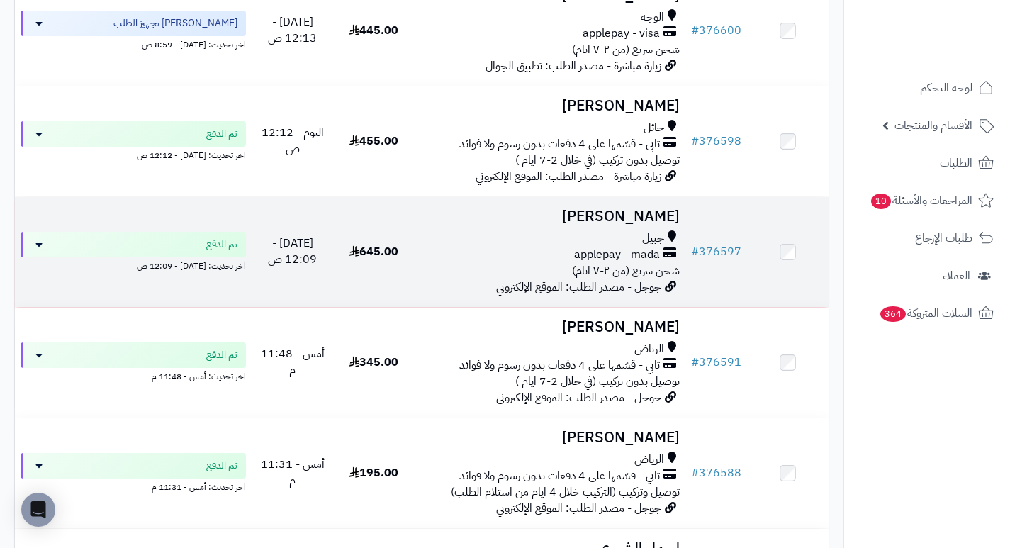
scroll to position [369, 0]
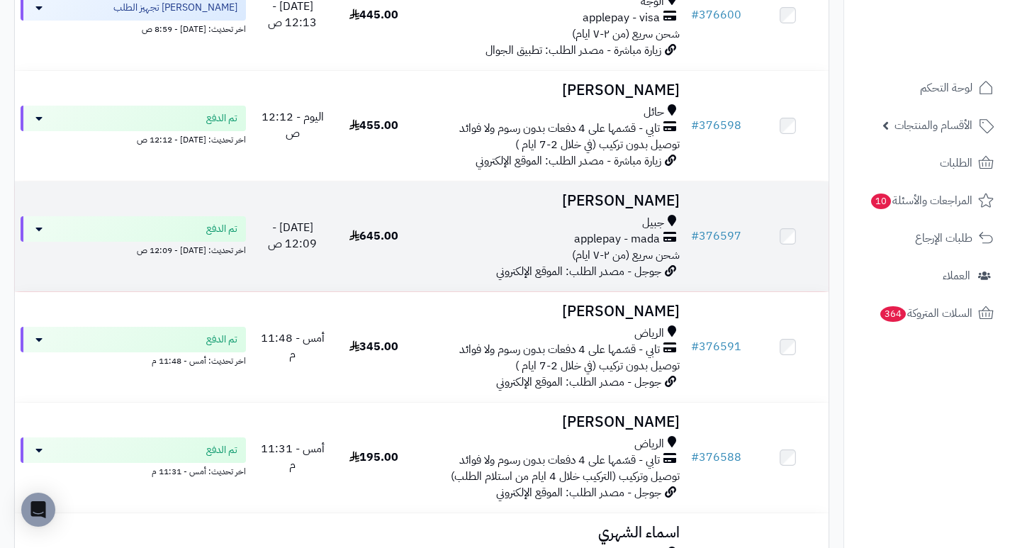
click at [658, 208] on h3 "[PERSON_NAME]" at bounding box center [549, 201] width 259 height 16
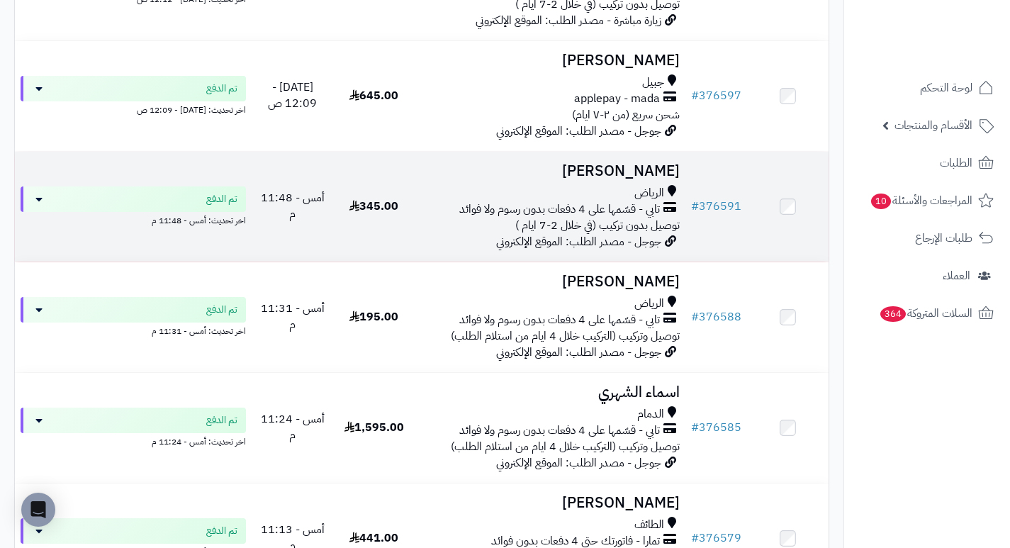
scroll to position [511, 0]
click at [660, 175] on h3 "[PERSON_NAME]" at bounding box center [549, 170] width 259 height 16
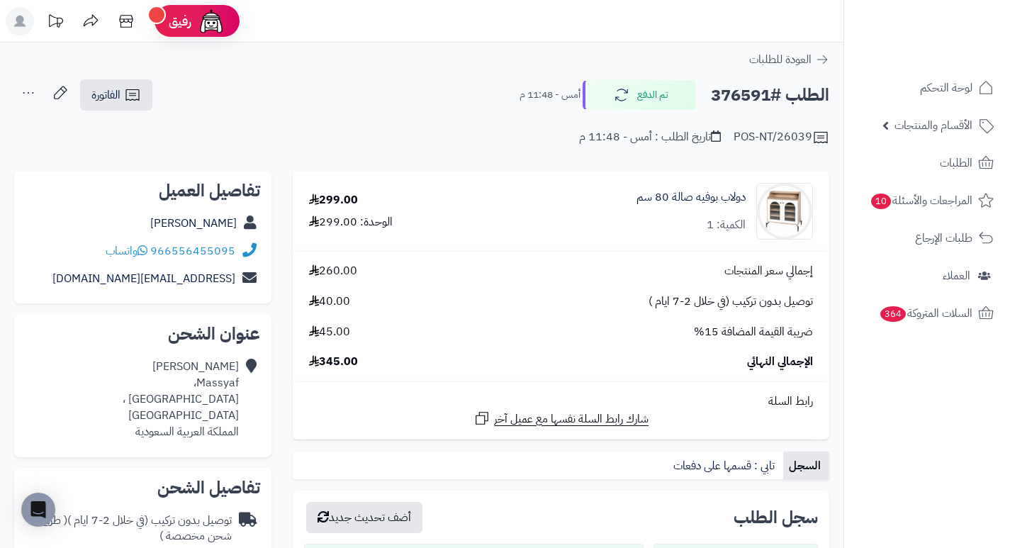
scroll to position [71, 0]
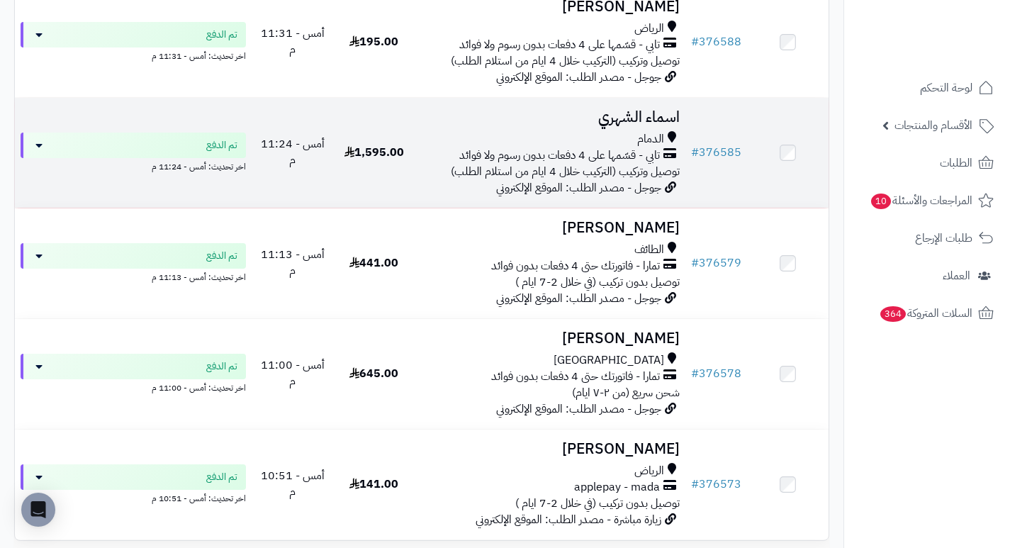
scroll to position [865, 0]
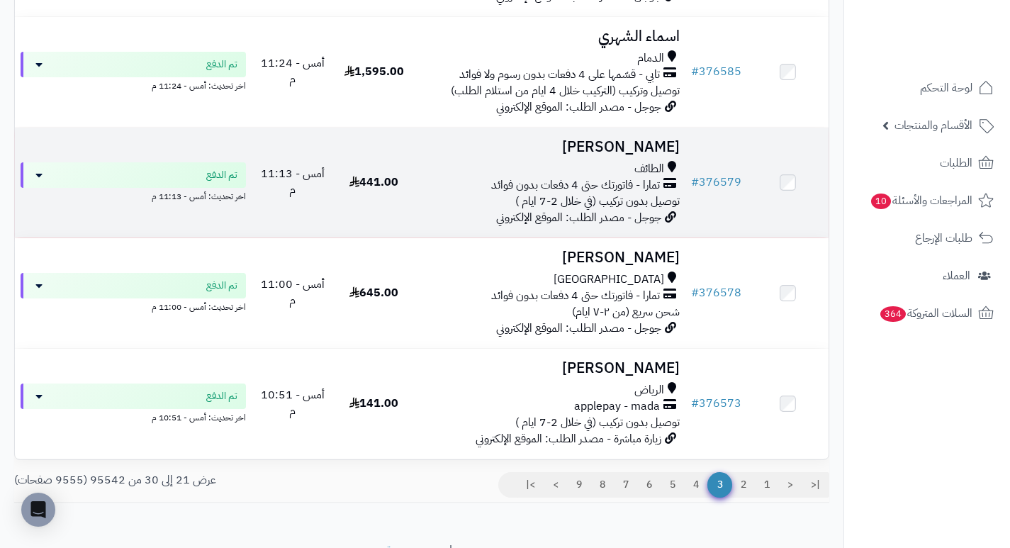
click at [626, 155] on h3 "عبدالله القثامي" at bounding box center [549, 147] width 259 height 16
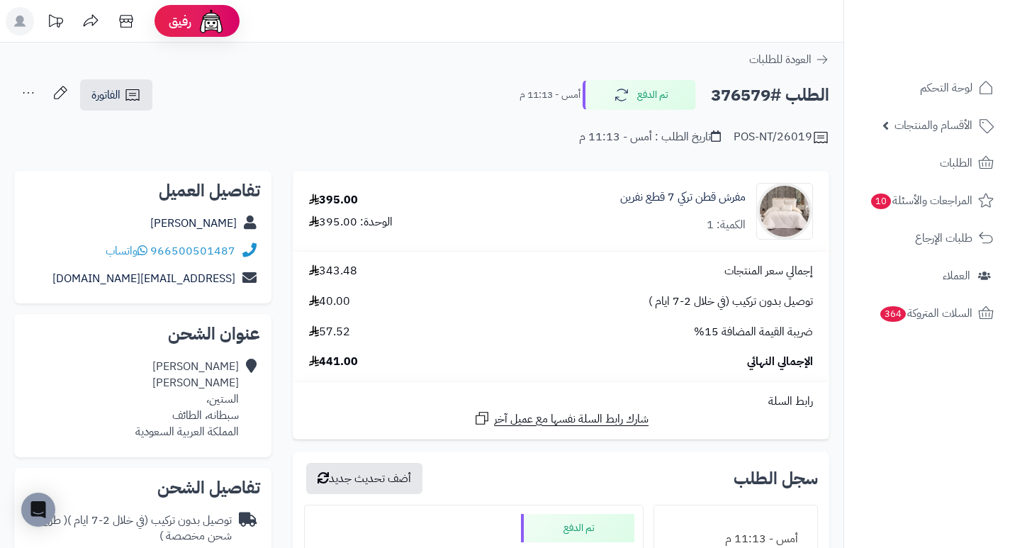
drag, startPoint x: 541, startPoint y: 195, endPoint x: 499, endPoint y: 206, distance: 43.3
click at [499, 206] on div "مفرش قطن تركي 7 قطع نفرين الكمية: 1" at bounding box center [652, 211] width 342 height 57
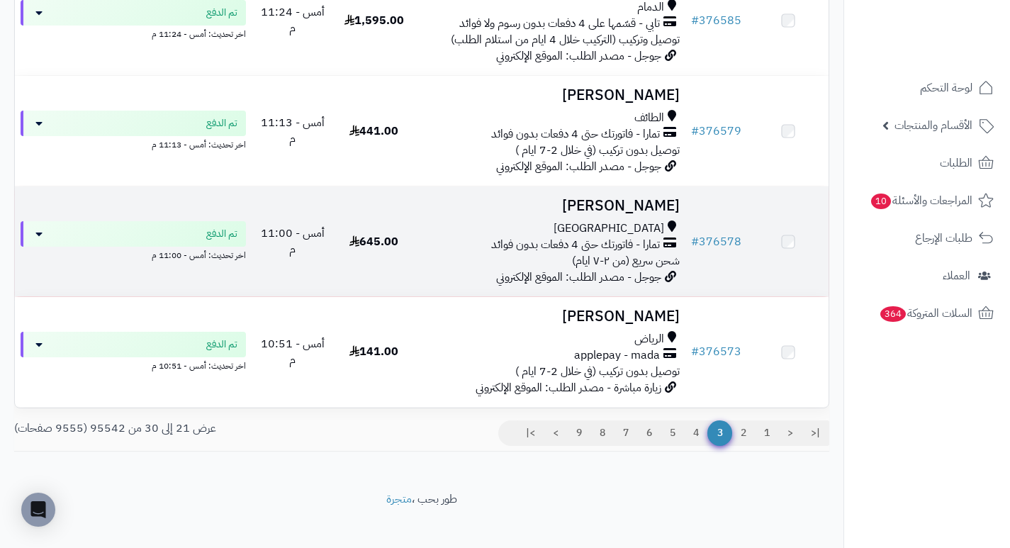
scroll to position [939, 0]
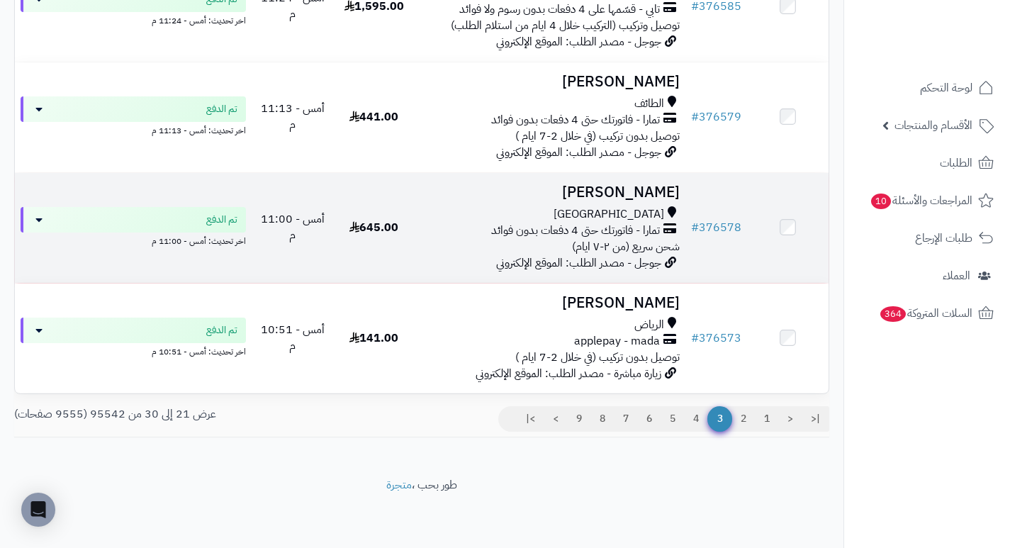
click at [656, 187] on h3 "[PERSON_NAME]" at bounding box center [549, 192] width 259 height 16
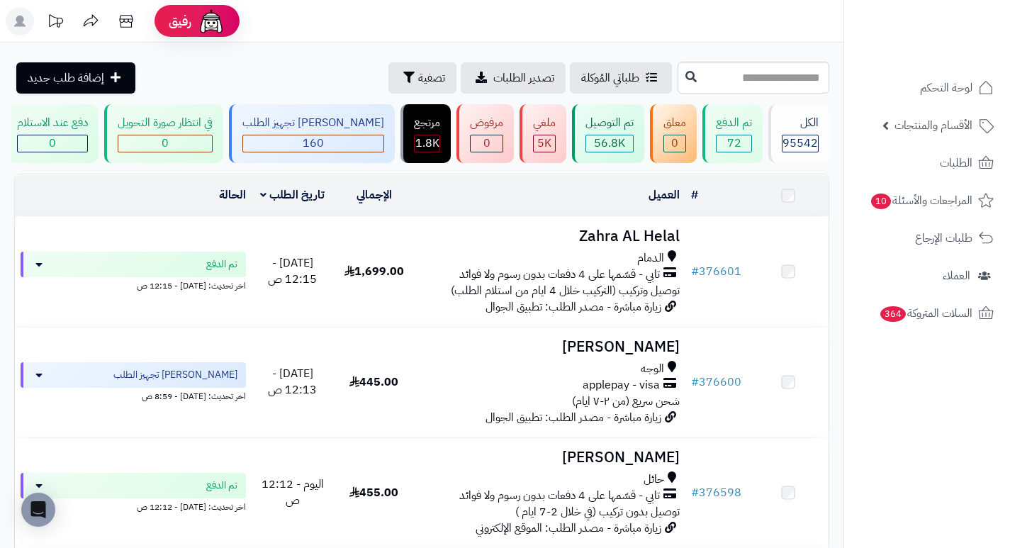
scroll to position [939, 0]
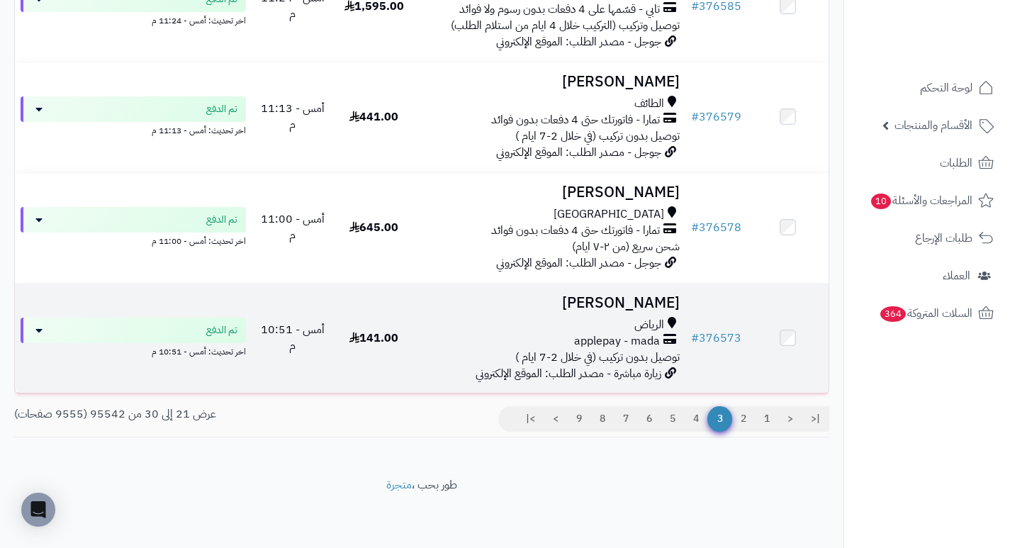
click at [666, 303] on h3 "ابزاهيم الجريسي" at bounding box center [549, 303] width 259 height 16
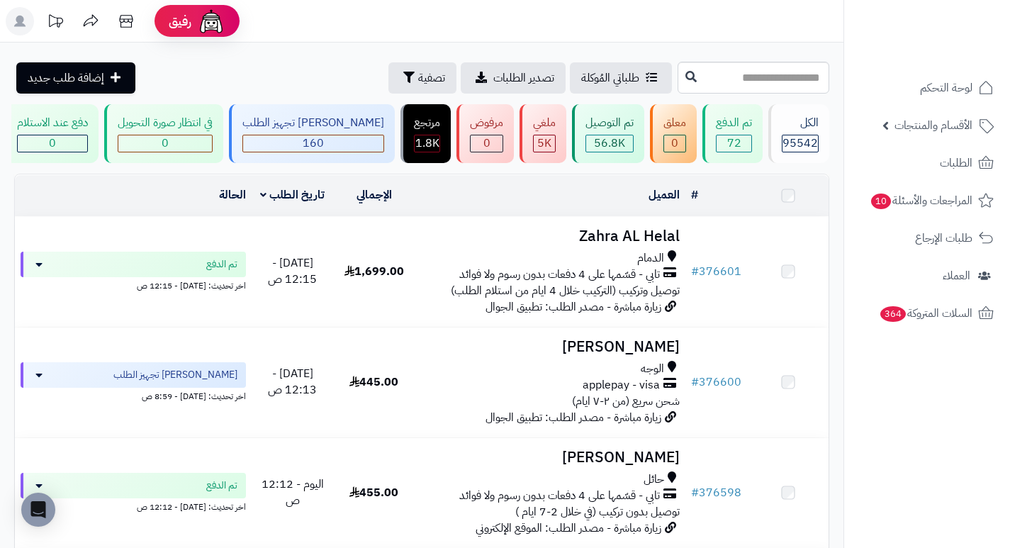
scroll to position [939, 0]
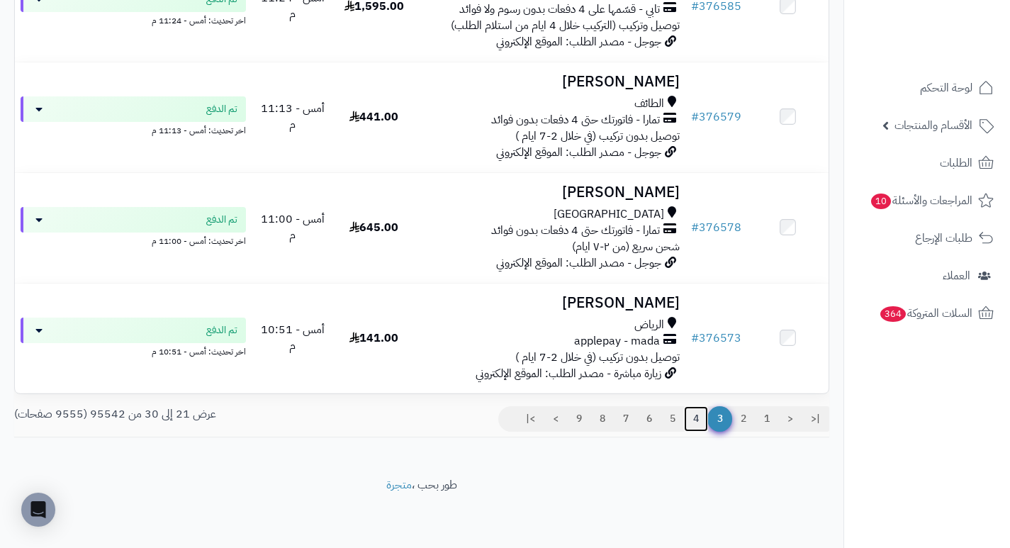
click at [697, 417] on link "4" at bounding box center [696, 419] width 24 height 26
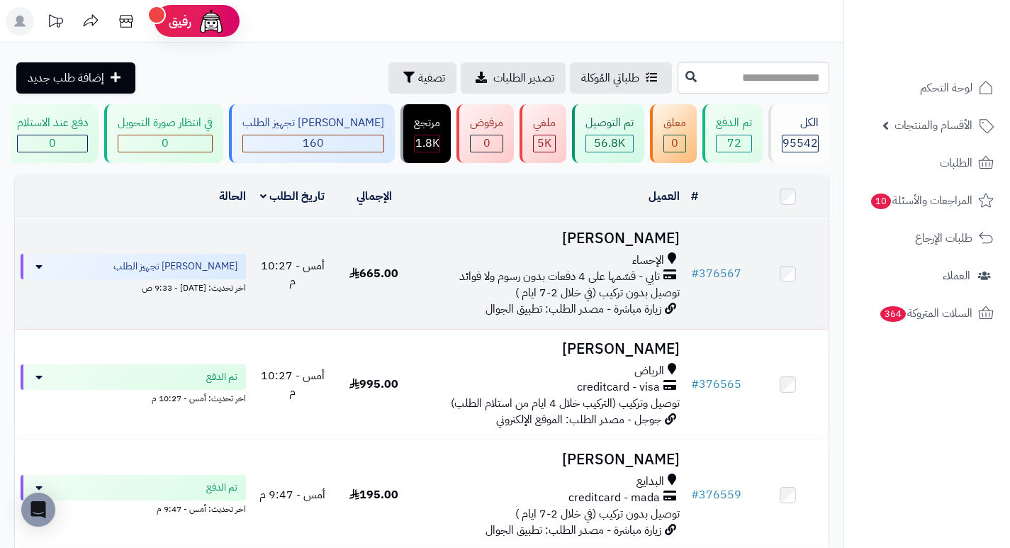
click at [644, 247] on h3 "[PERSON_NAME]" at bounding box center [549, 238] width 259 height 16
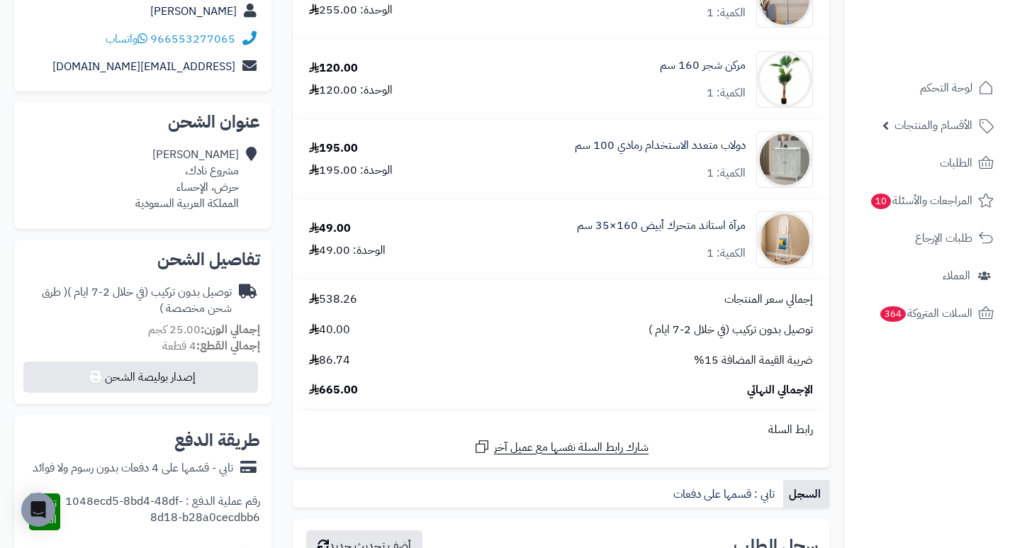
scroll to position [213, 0]
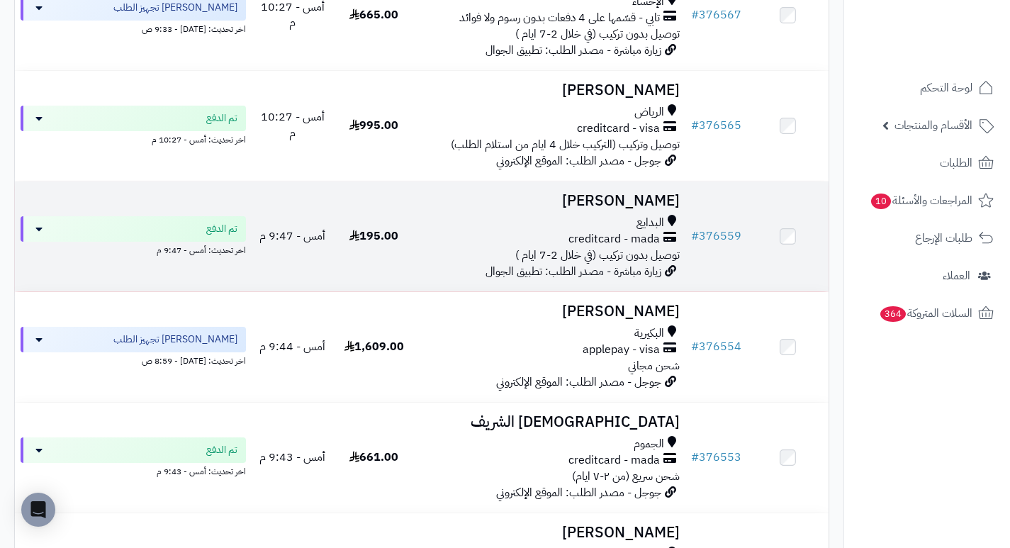
scroll to position [283, 0]
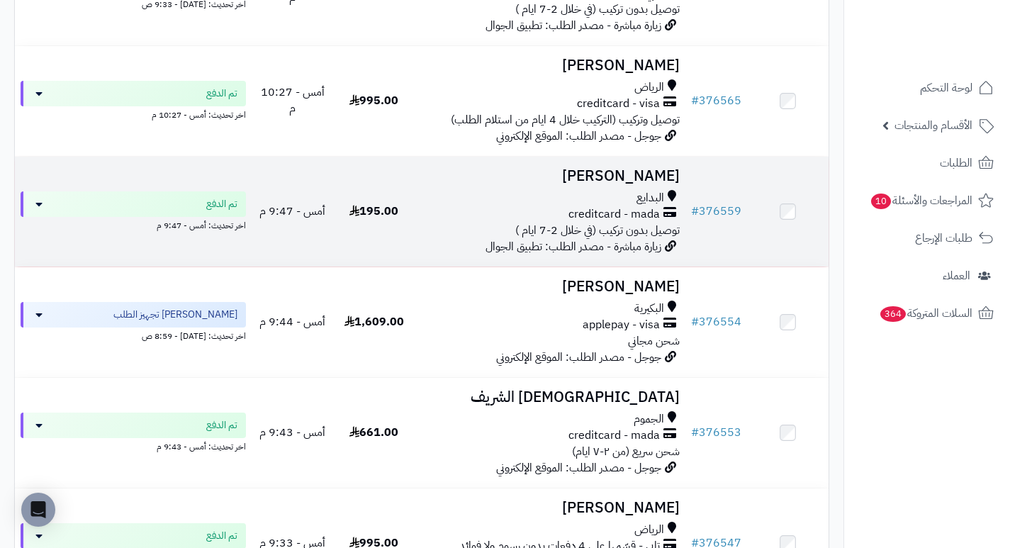
click at [667, 181] on h3 "[PERSON_NAME]" at bounding box center [549, 176] width 259 height 16
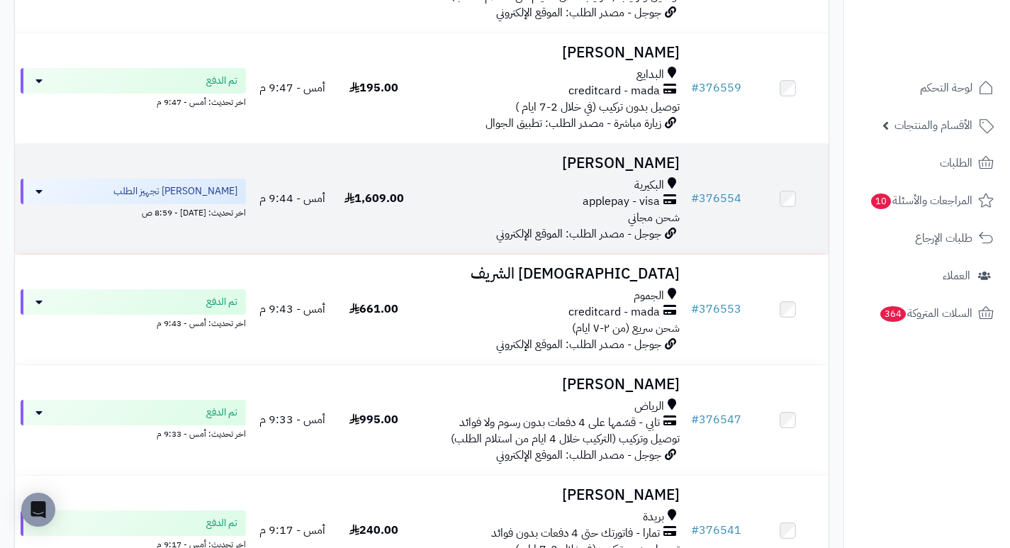
scroll to position [425, 0]
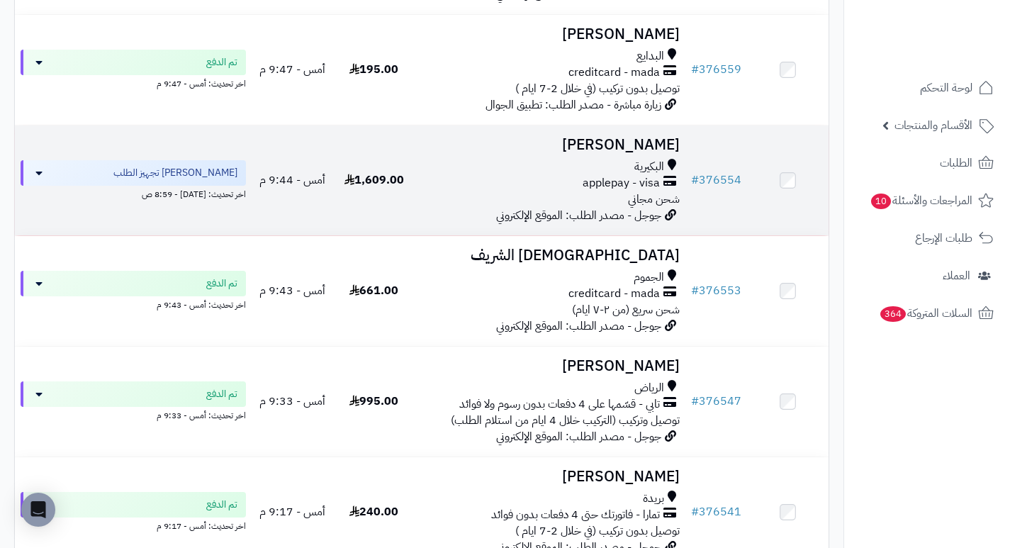
click at [650, 152] on h3 "سلطان إبراهيم" at bounding box center [549, 145] width 259 height 16
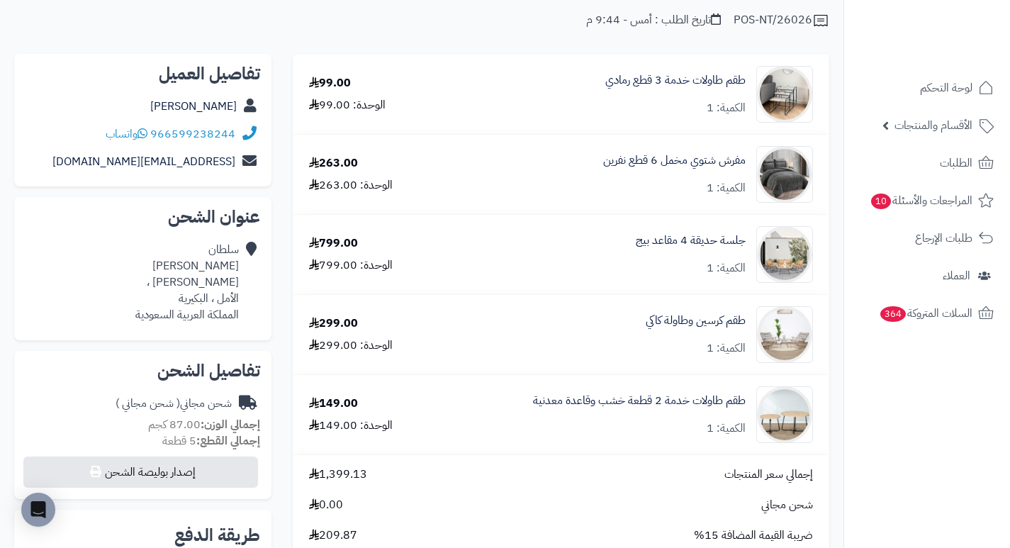
scroll to position [142, 0]
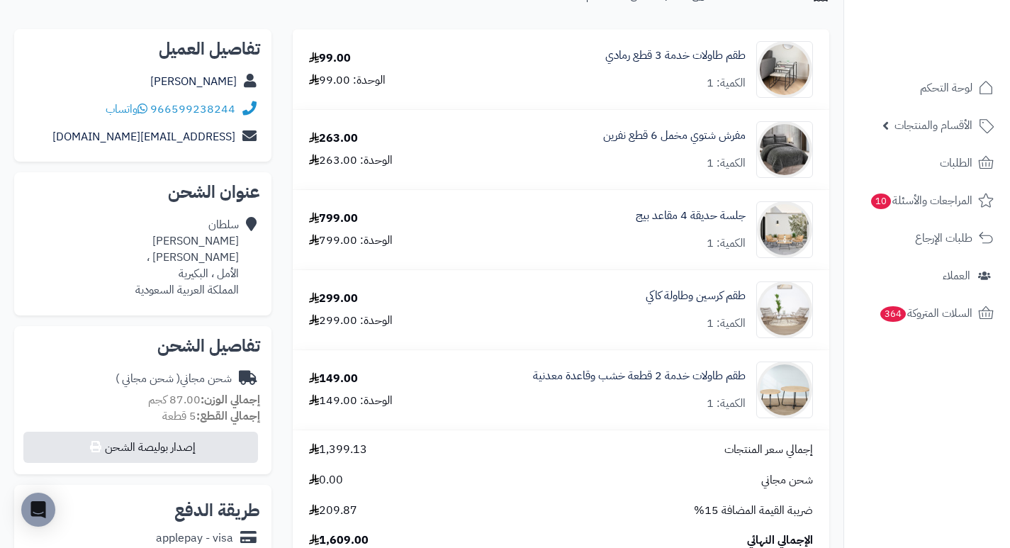
drag, startPoint x: 563, startPoint y: 176, endPoint x: 545, endPoint y: 170, distance: 18.6
click at [545, 170] on div "مفرش شتوي مخمل 6 قطع نفرين الكمية: 1" at bounding box center [634, 149] width 380 height 57
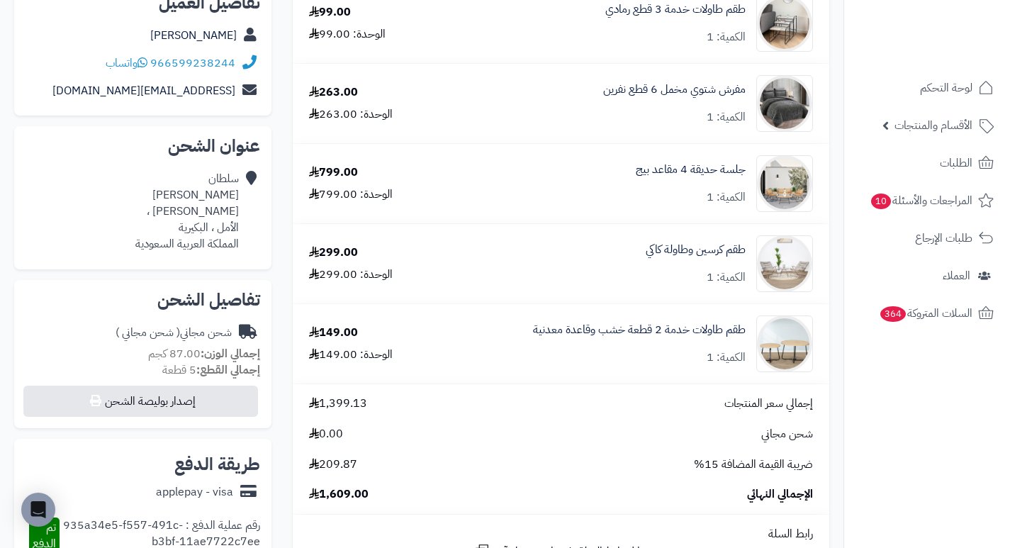
scroll to position [213, 0]
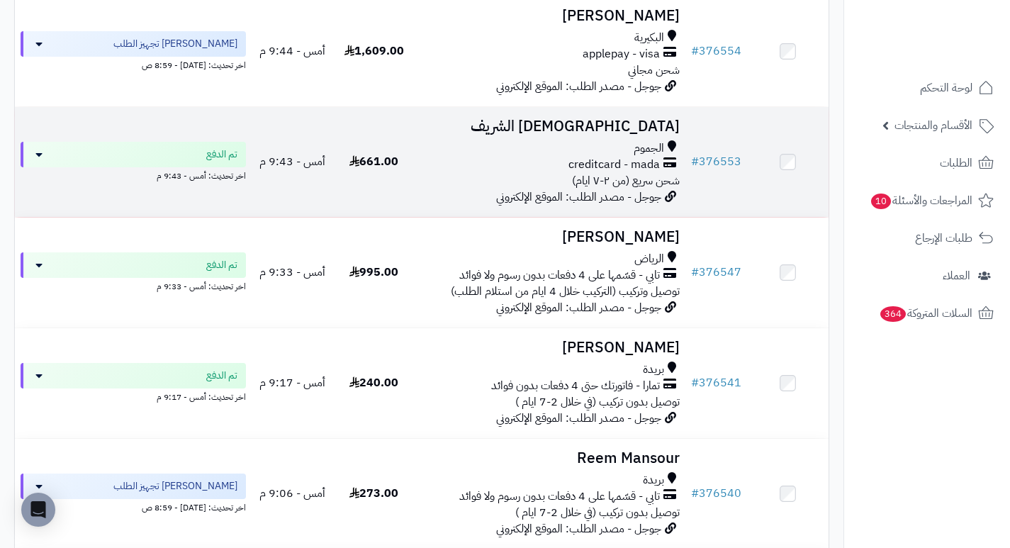
scroll to position [567, 0]
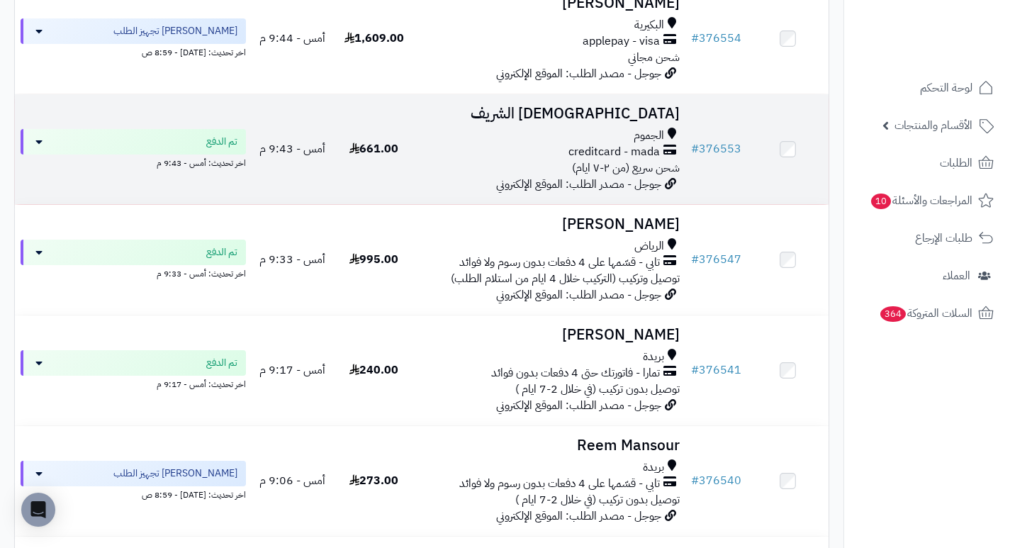
click at [666, 122] on h3 "[DEMOGRAPHIC_DATA] الشريف" at bounding box center [549, 114] width 259 height 16
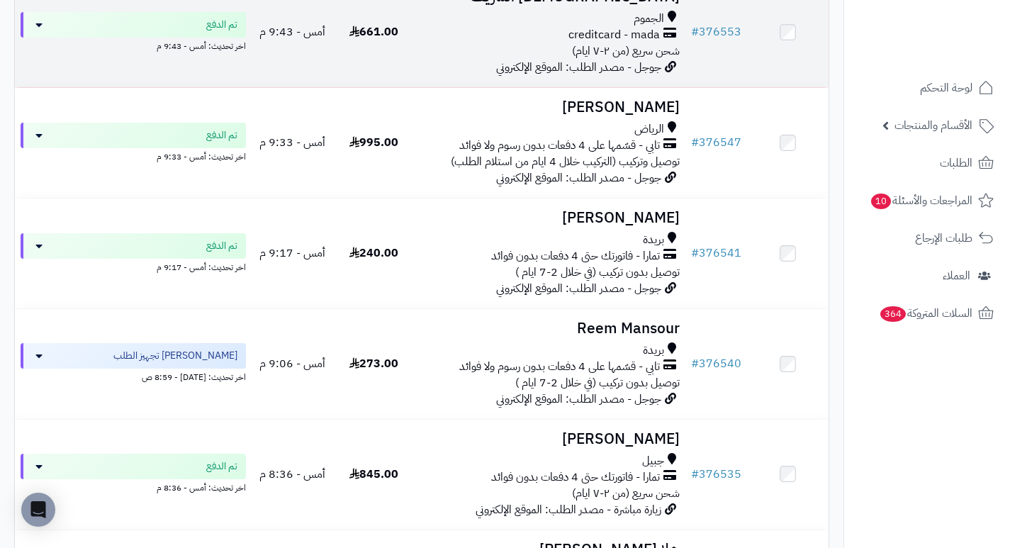
scroll to position [709, 0]
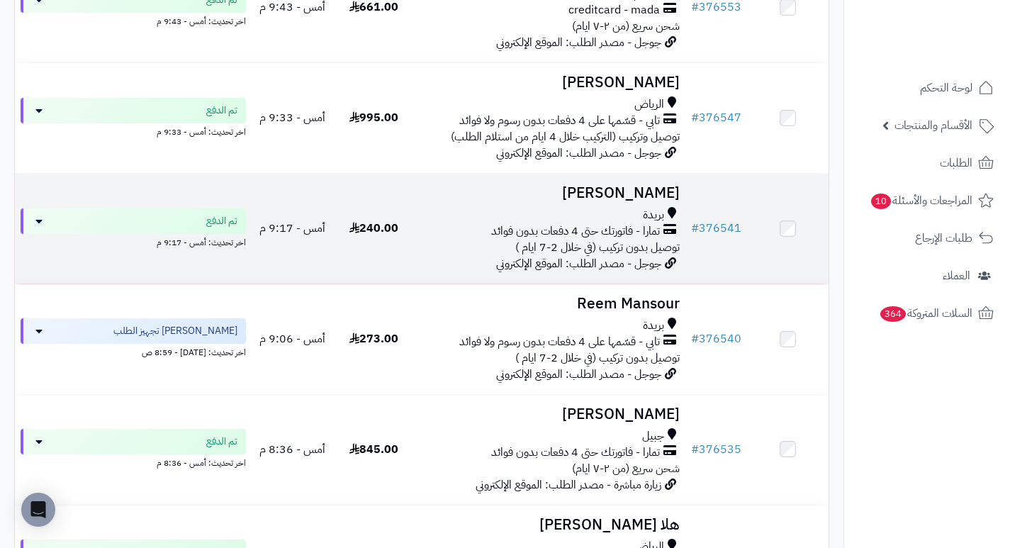
click at [653, 198] on h3 "[PERSON_NAME]" at bounding box center [549, 193] width 259 height 16
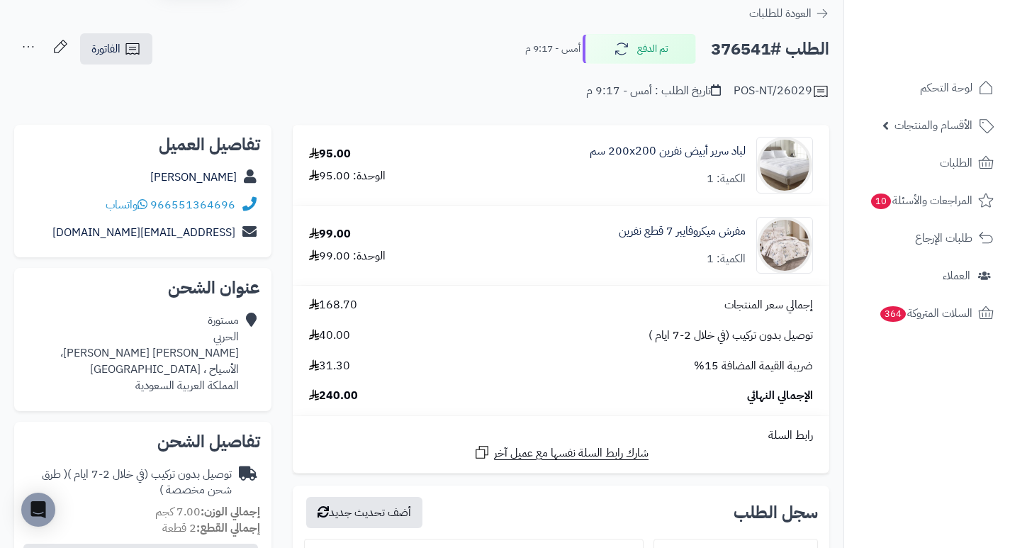
scroll to position [71, 0]
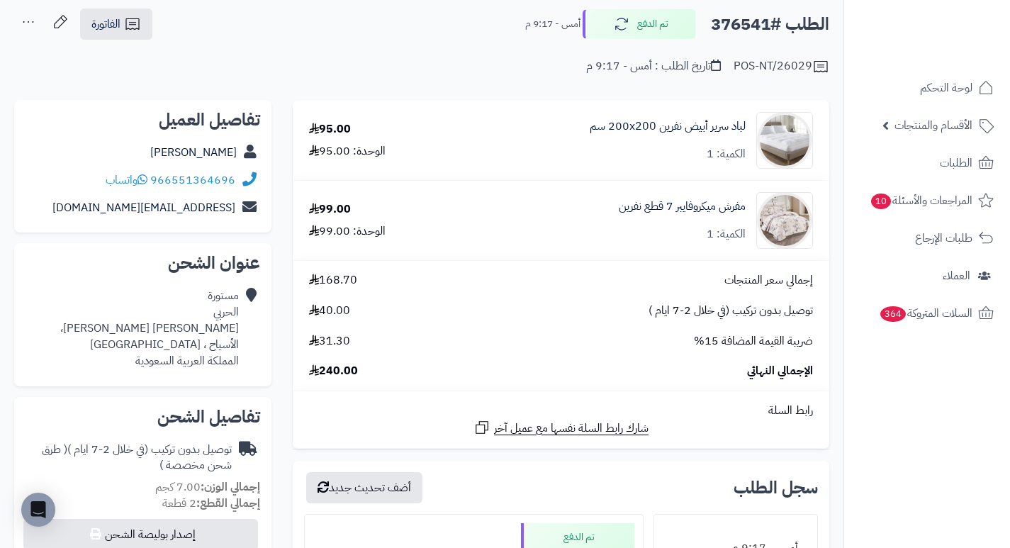
drag, startPoint x: 580, startPoint y: 199, endPoint x: 532, endPoint y: 208, distance: 48.4
click at [532, 208] on div "مفرش ميكروفايبر 7 قطع نفرين الكمية: 1" at bounding box center [641, 220] width 364 height 57
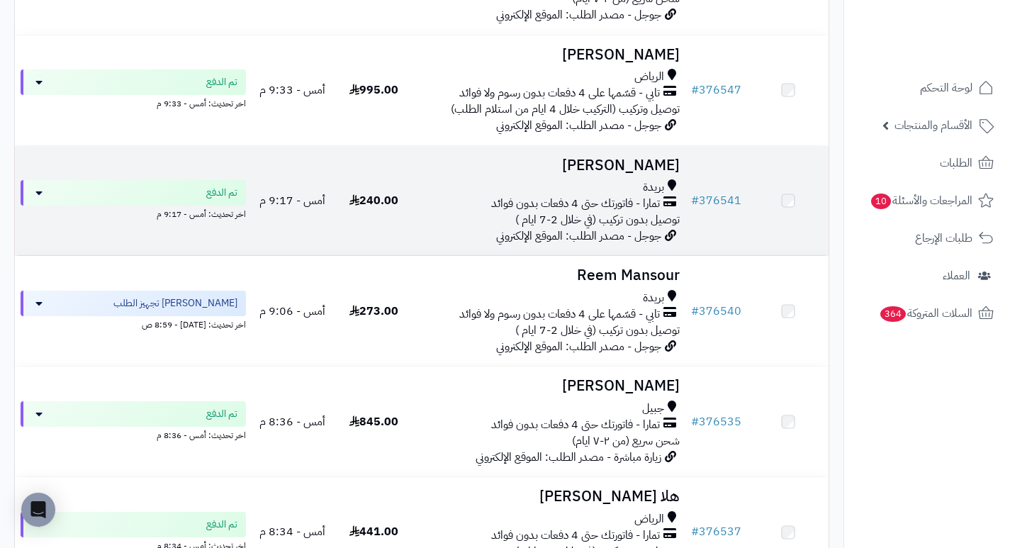
scroll to position [779, 0]
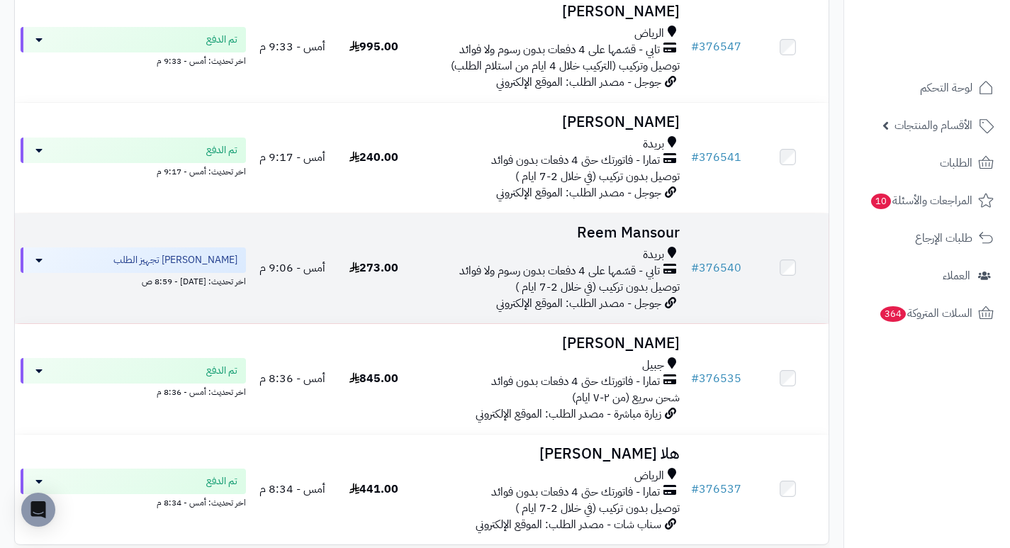
click at [667, 240] on h3 "Reem Mansour" at bounding box center [549, 233] width 259 height 16
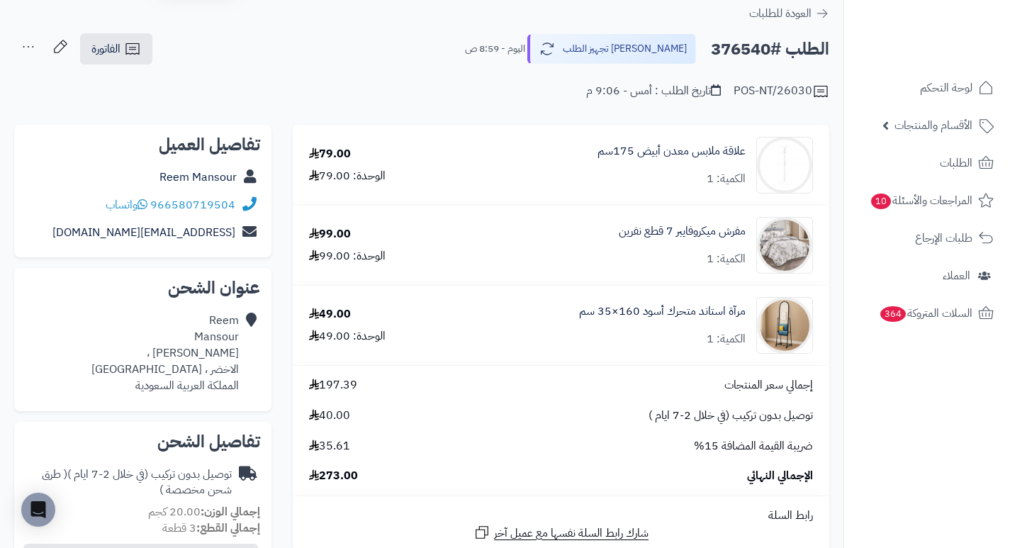
scroll to position [71, 0]
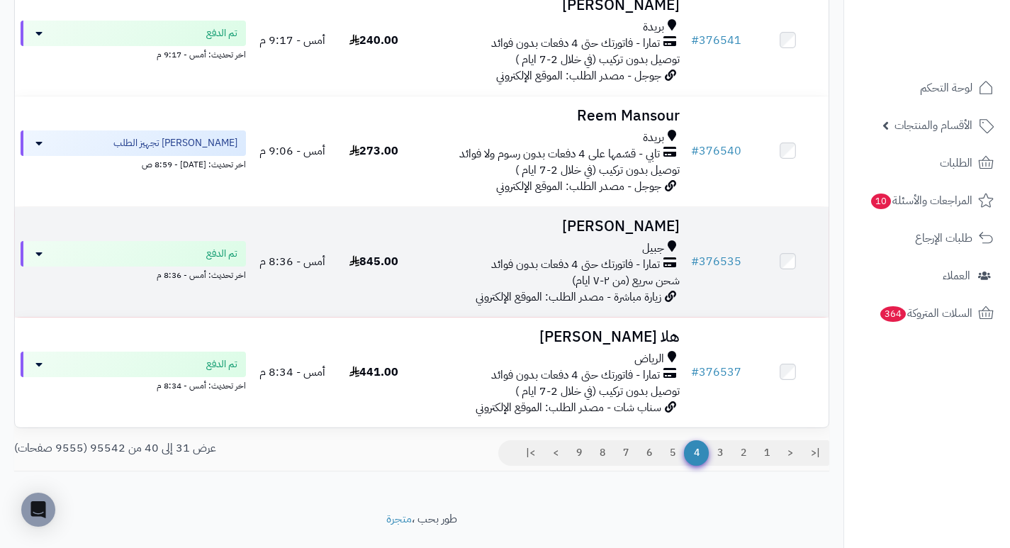
scroll to position [921, 0]
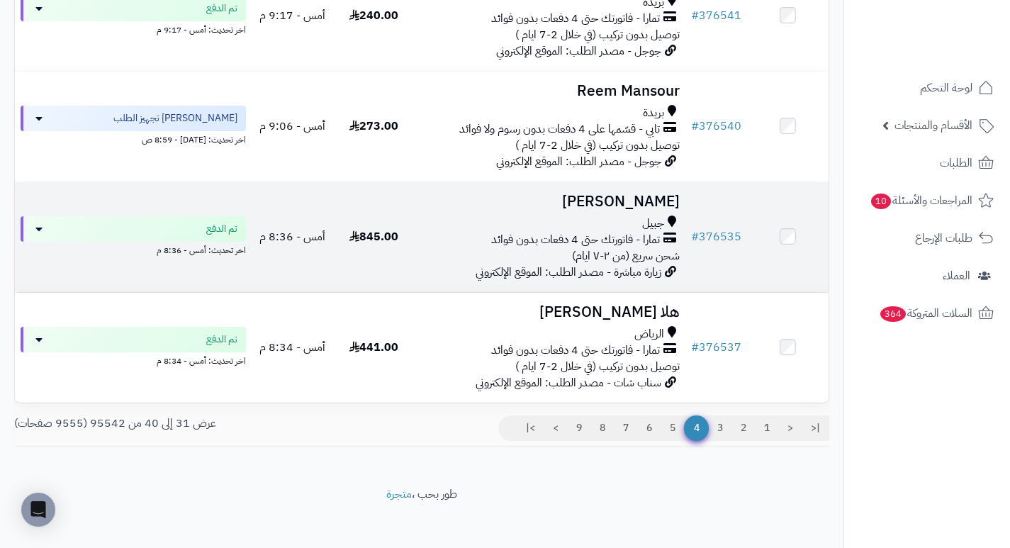
click at [655, 210] on h3 "[PERSON_NAME]" at bounding box center [549, 201] width 259 height 16
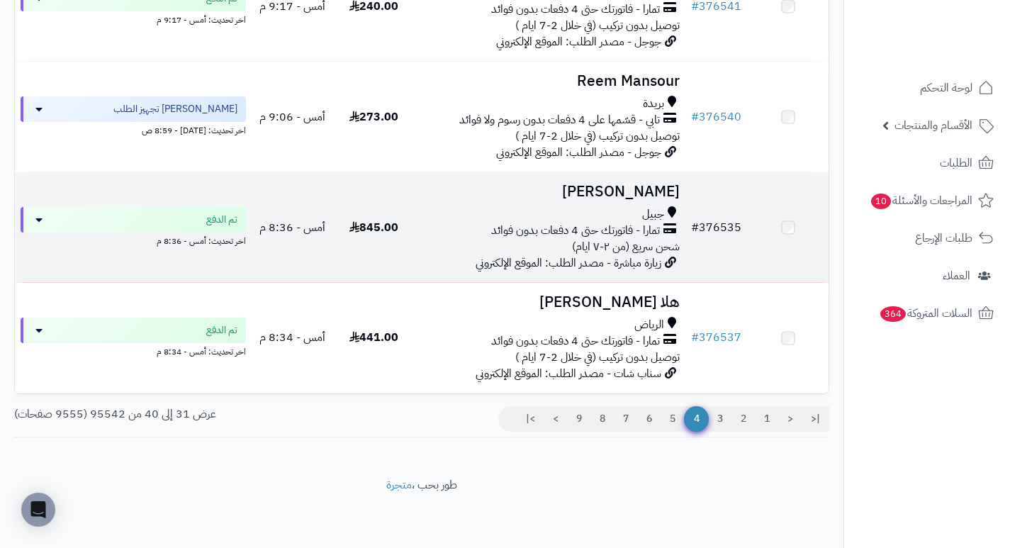
scroll to position [939, 0]
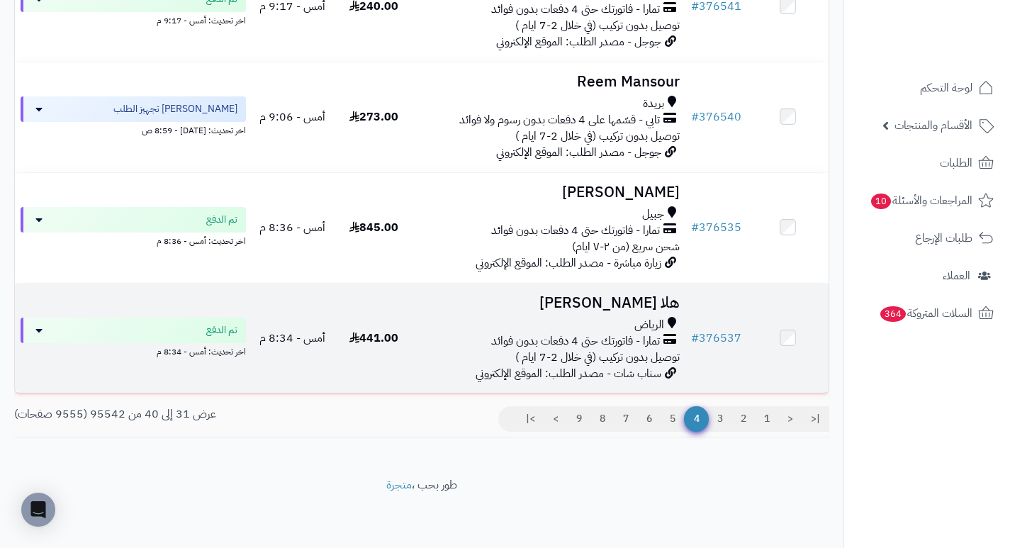
click at [668, 301] on h3 "هلا [PERSON_NAME]" at bounding box center [549, 303] width 259 height 16
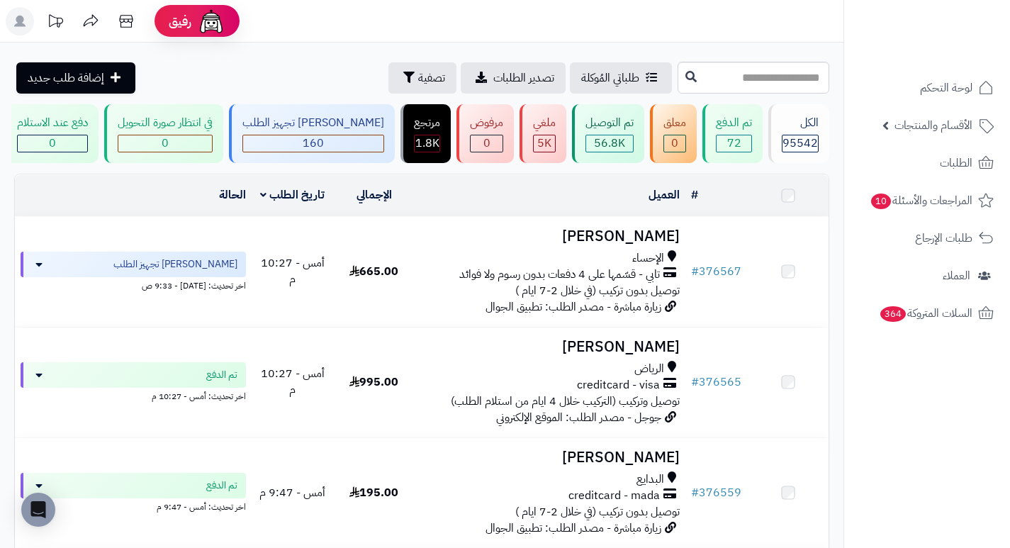
scroll to position [939, 0]
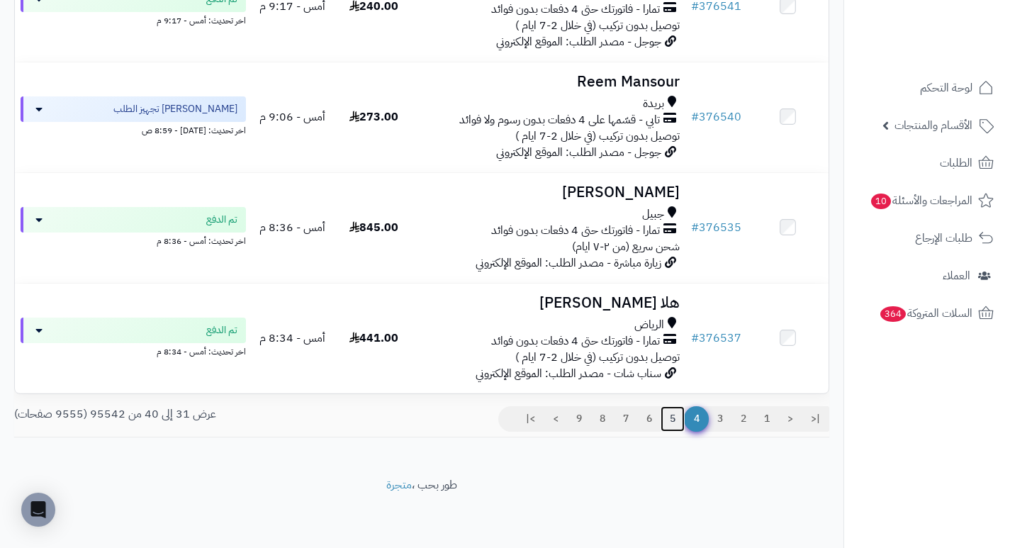
click at [675, 416] on link "5" at bounding box center [672, 419] width 24 height 26
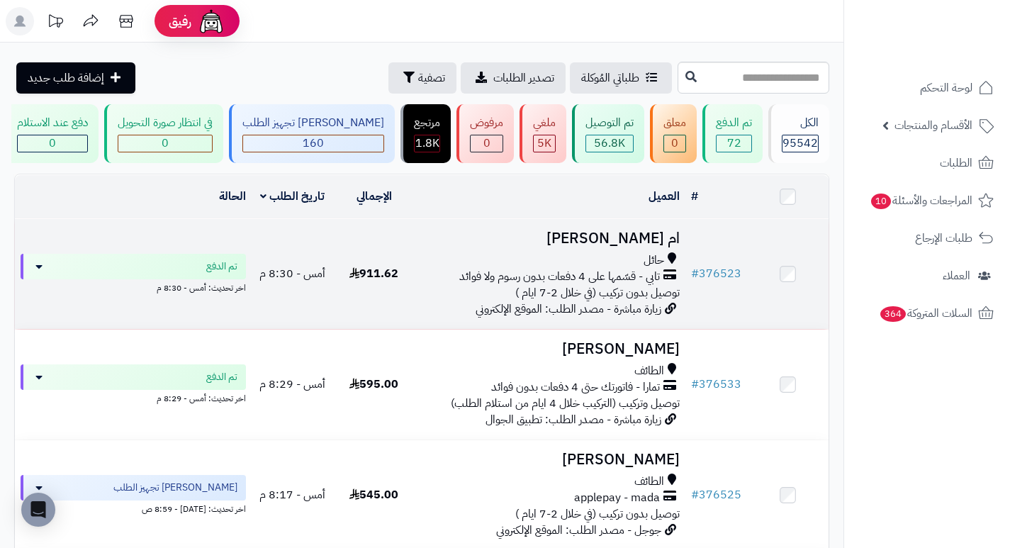
click at [657, 244] on h3 "ام [PERSON_NAME]" at bounding box center [549, 238] width 259 height 16
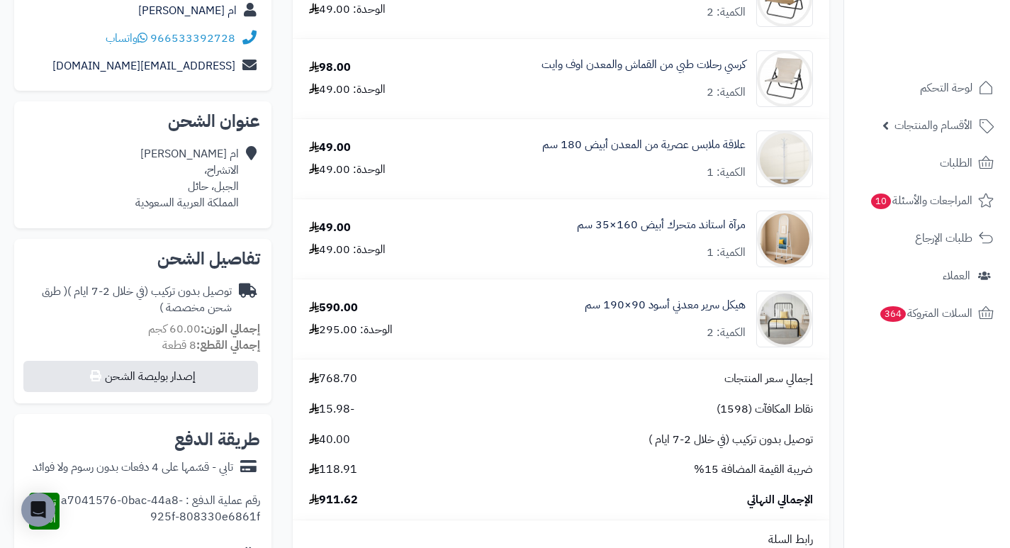
scroll to position [283, 0]
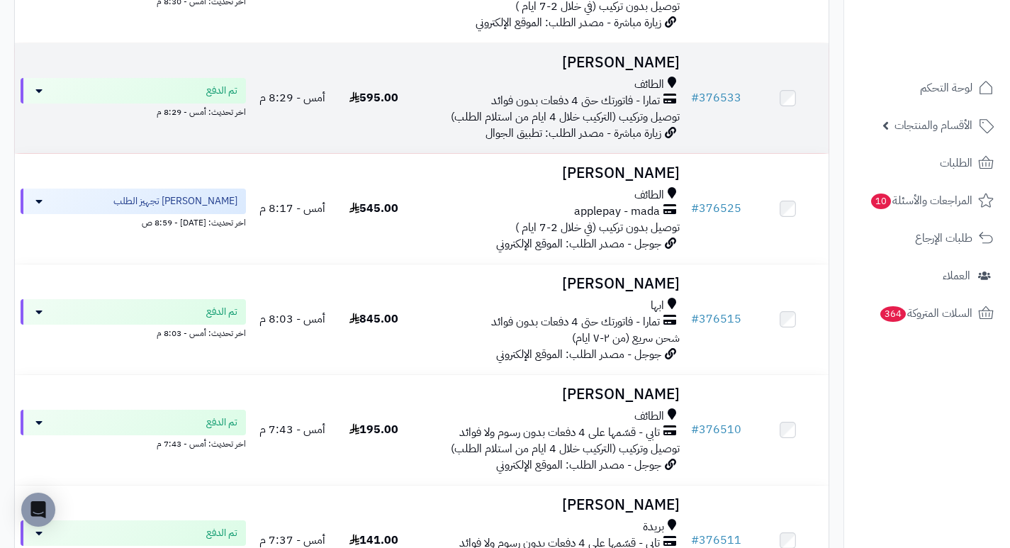
scroll to position [283, 0]
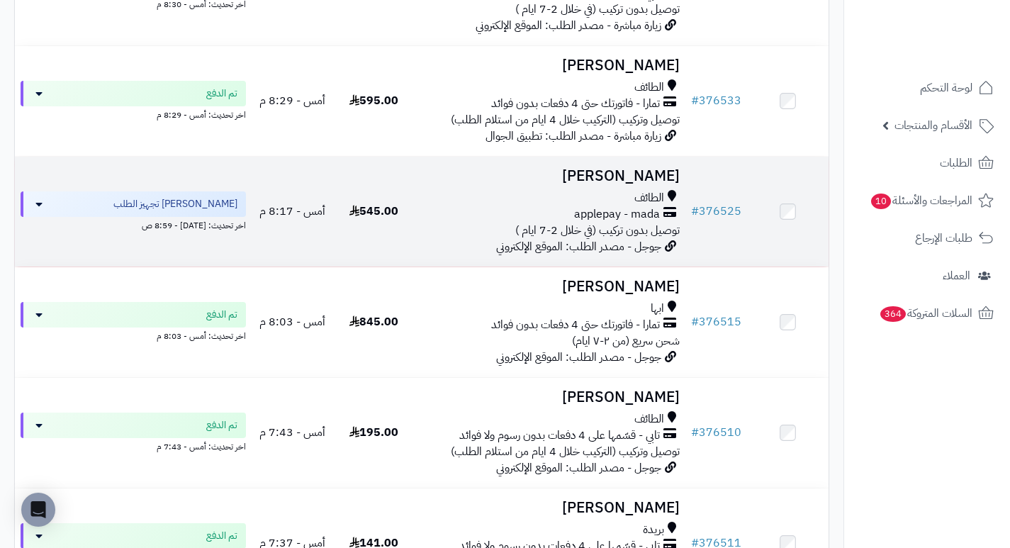
click at [650, 182] on h3 "[PERSON_NAME]" at bounding box center [549, 176] width 259 height 16
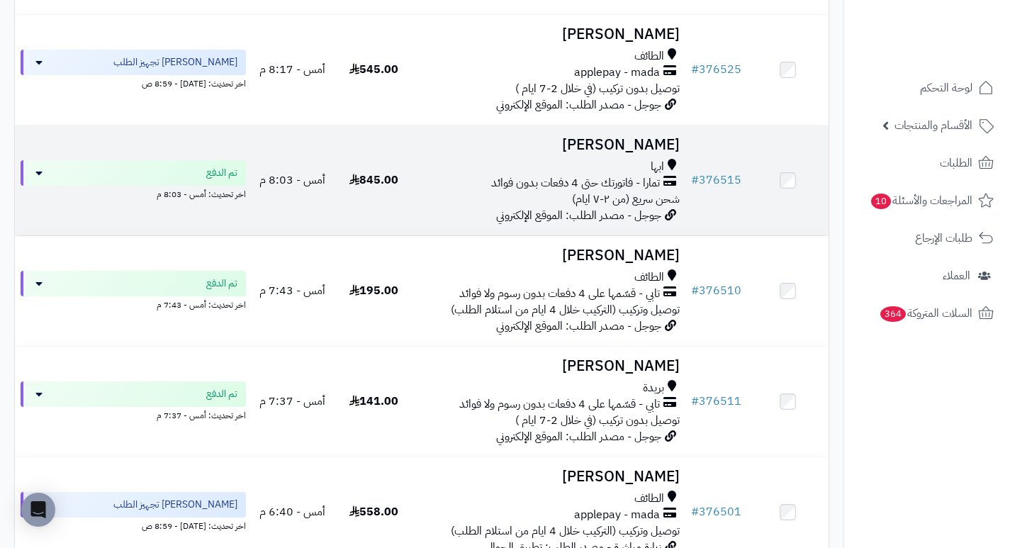
scroll to position [496, 0]
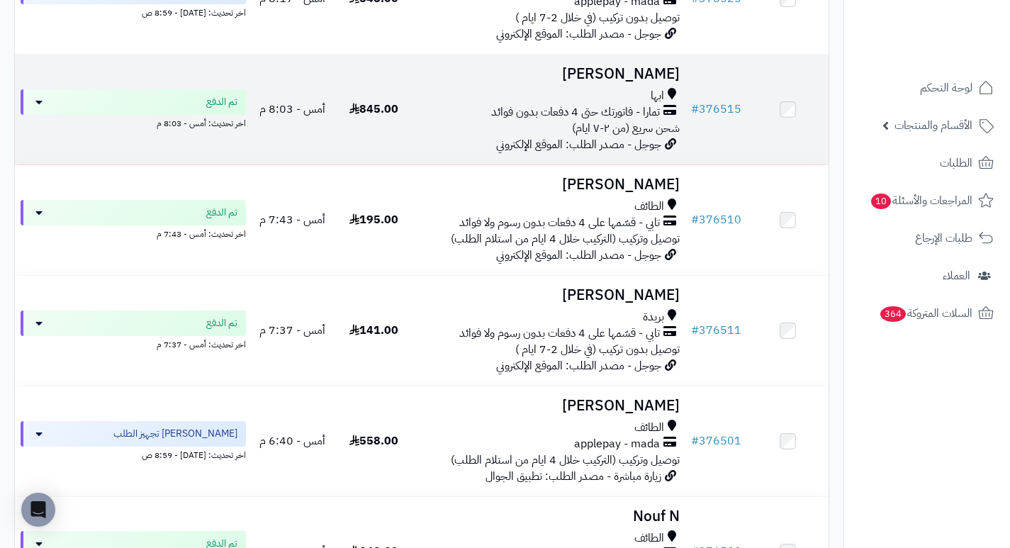
click at [640, 81] on h3 "عفراء عسيري" at bounding box center [549, 74] width 259 height 16
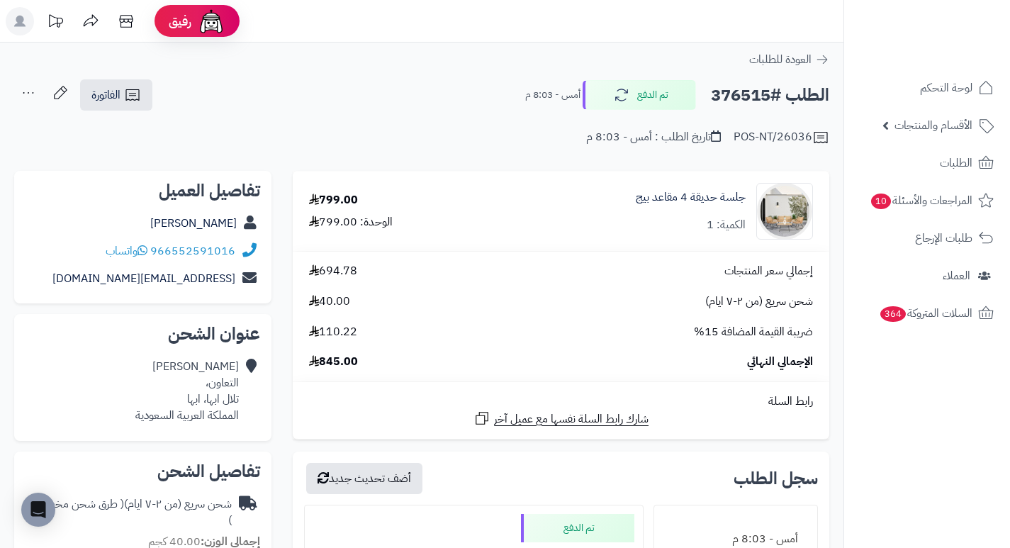
drag, startPoint x: 562, startPoint y: 191, endPoint x: 542, endPoint y: 171, distance: 28.1
click at [542, 171] on td "جلسة حديقة 4 مقاعد بيج الكمية: 1" at bounding box center [656, 210] width 345 height 79
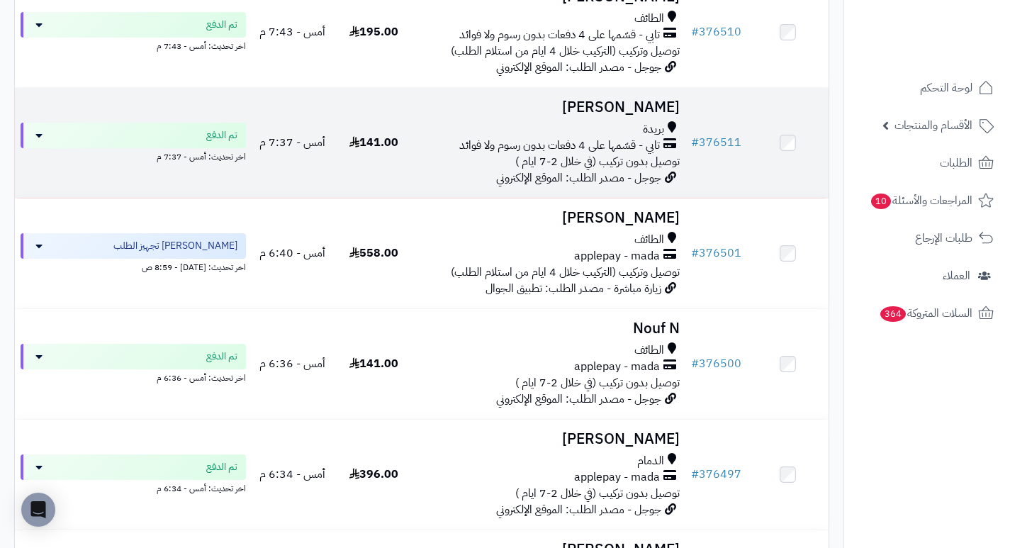
scroll to position [709, 0]
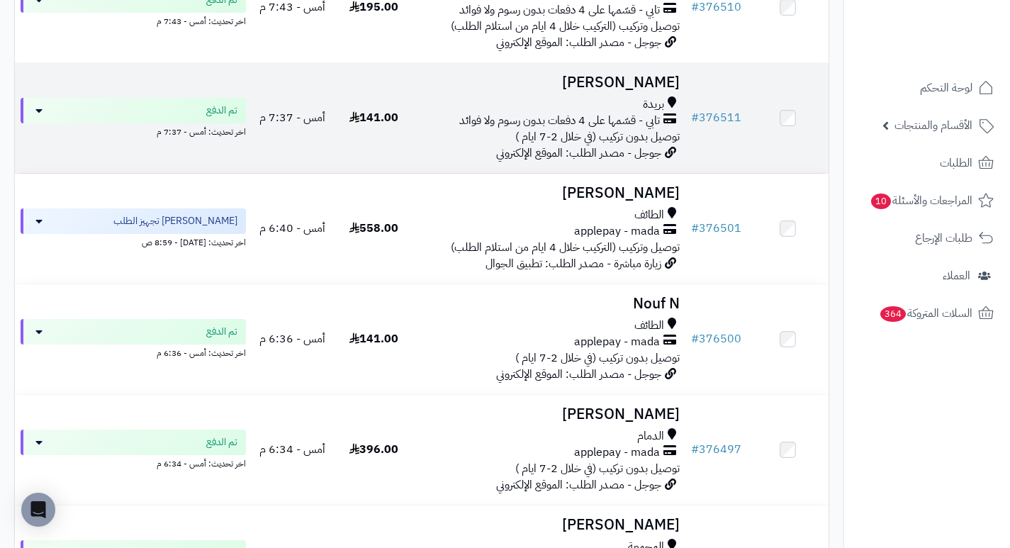
click at [629, 91] on h3 "اروى الدوسري" at bounding box center [549, 82] width 259 height 16
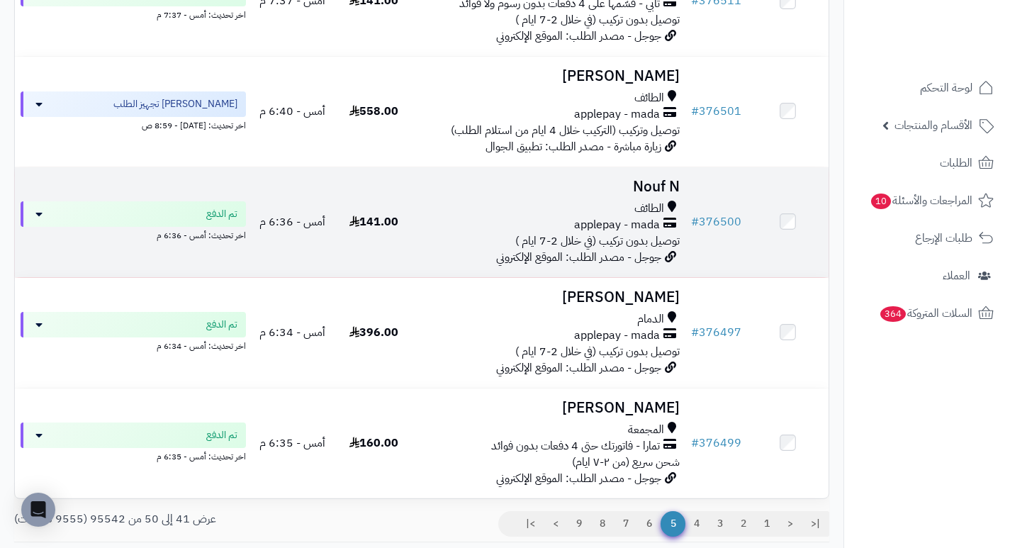
scroll to position [850, 0]
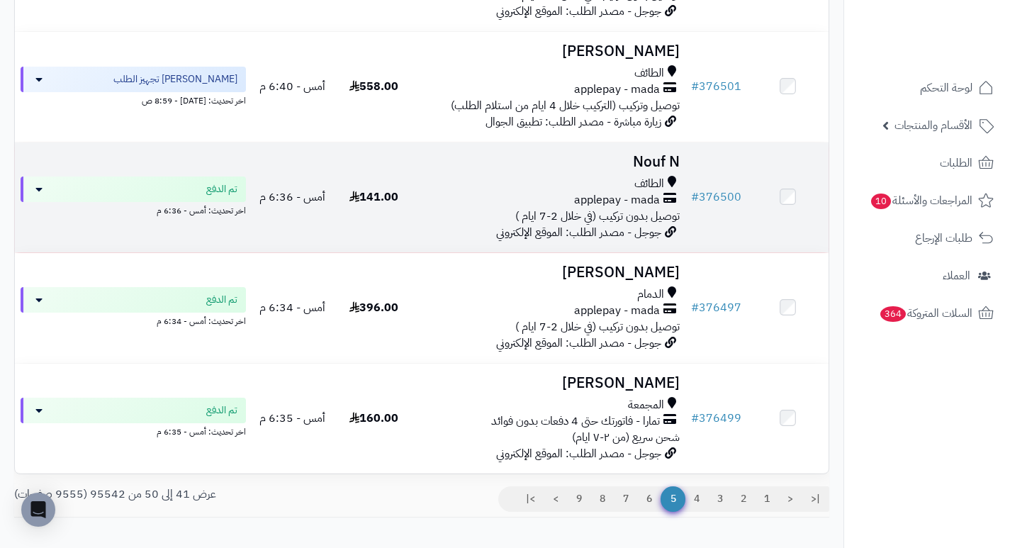
click at [645, 170] on h3 "Nouf N" at bounding box center [549, 162] width 259 height 16
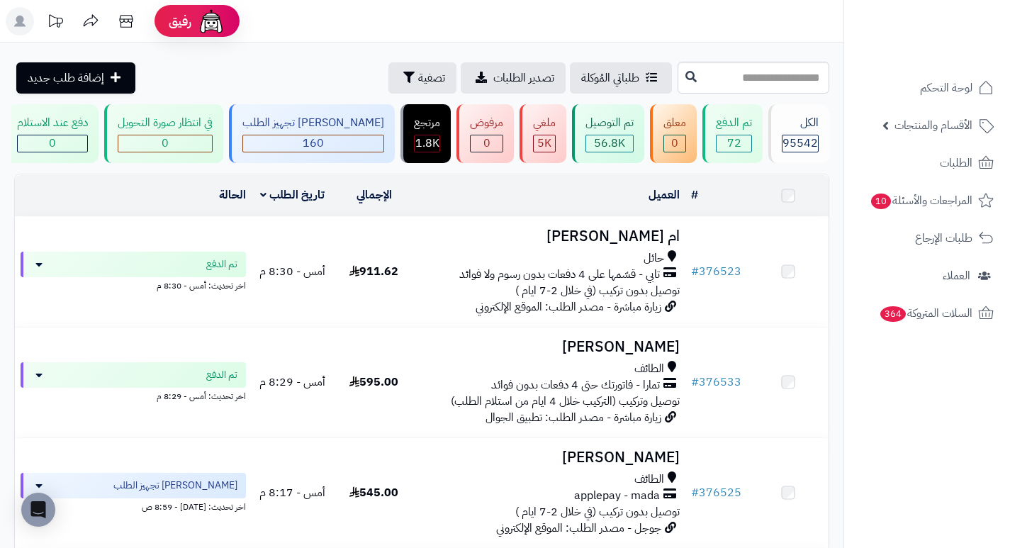
scroll to position [850, 0]
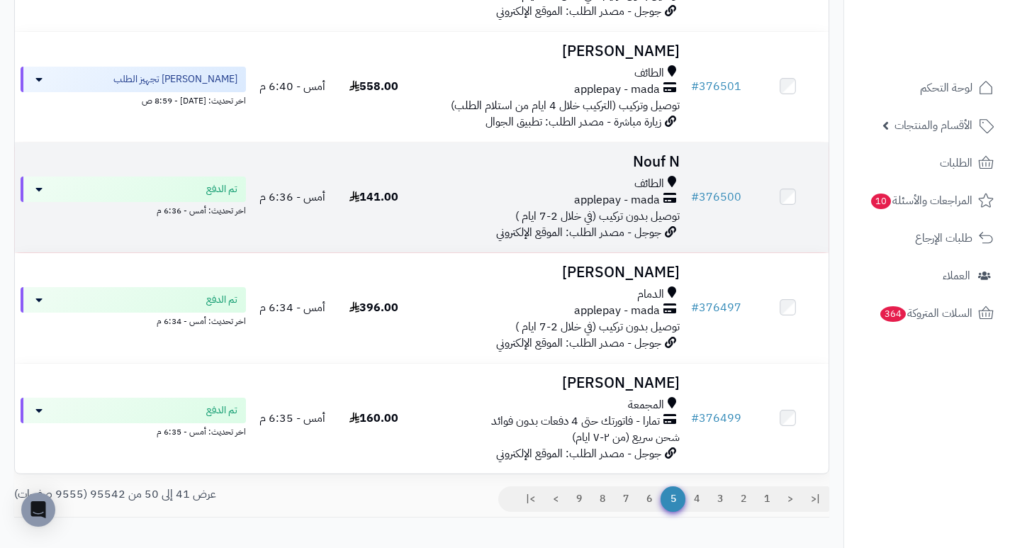
click at [663, 169] on h3 "Nouf N" at bounding box center [549, 162] width 259 height 16
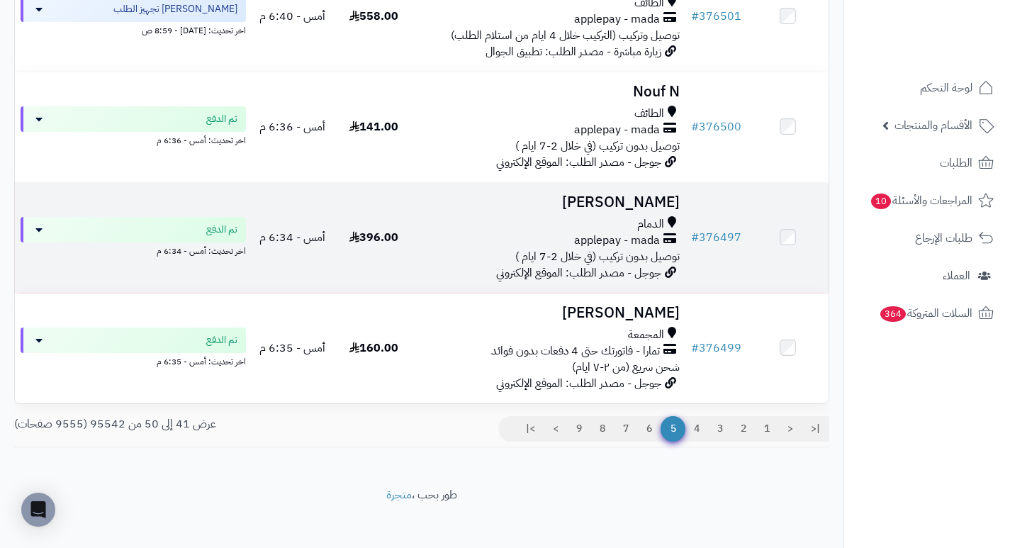
scroll to position [921, 0]
click at [577, 210] on h3 "Ahmad Al khateeb" at bounding box center [549, 201] width 259 height 16
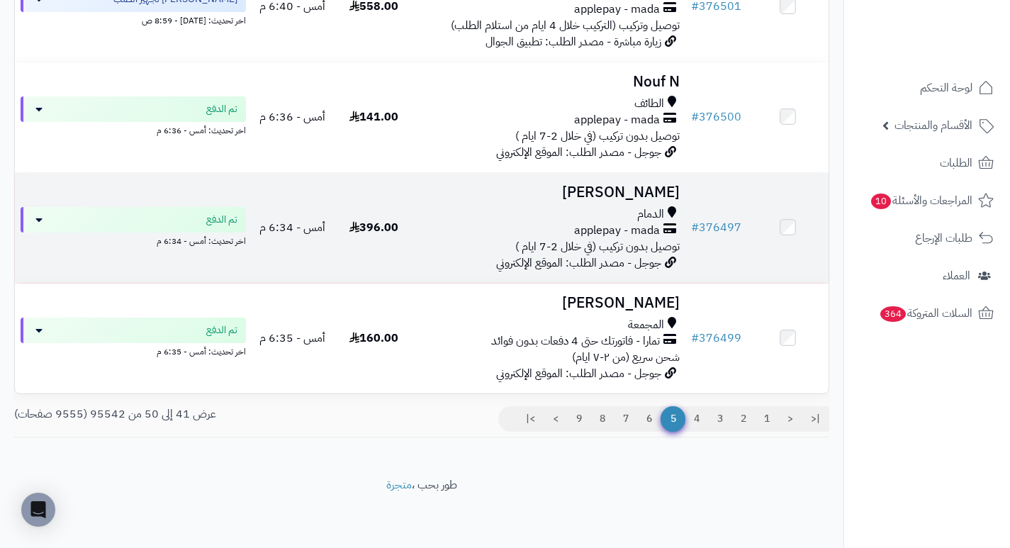
scroll to position [939, 0]
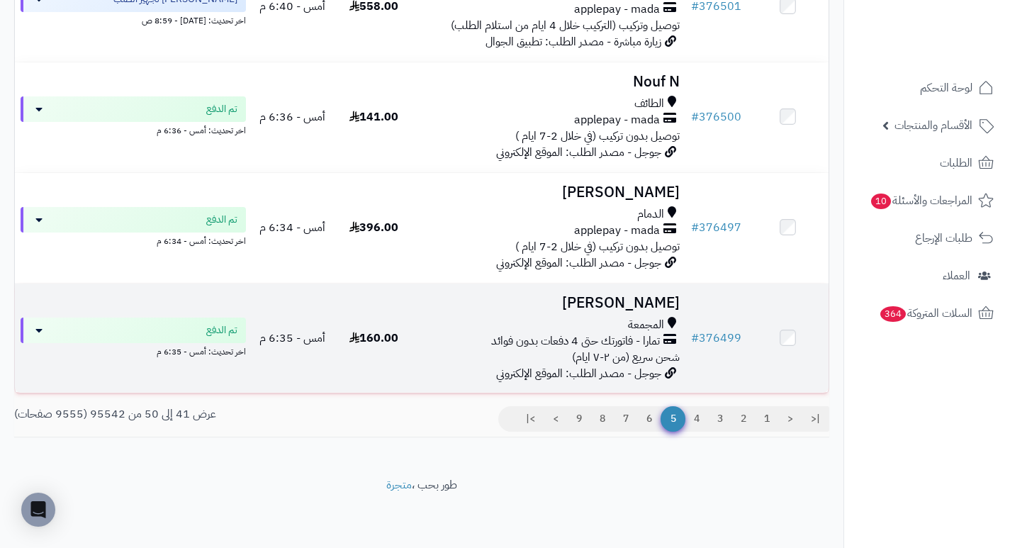
click at [651, 302] on h3 "[PERSON_NAME]" at bounding box center [549, 303] width 259 height 16
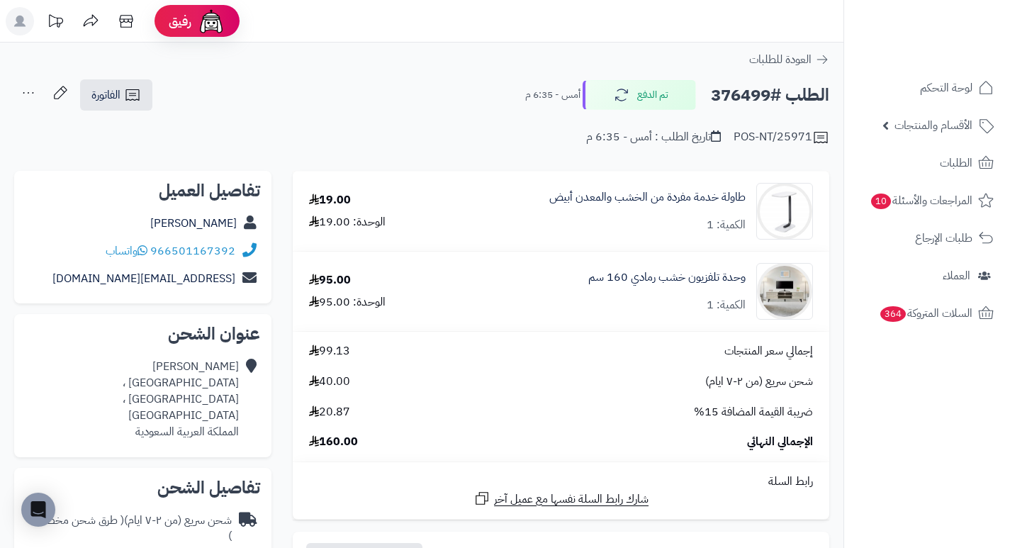
drag, startPoint x: 0, startPoint y: 0, endPoint x: 619, endPoint y: 295, distance: 686.2
click at [619, 295] on div "وحدة تلفزيون خشب رمادي 160 سم الكمية: 1" at bounding box center [666, 291] width 157 height 44
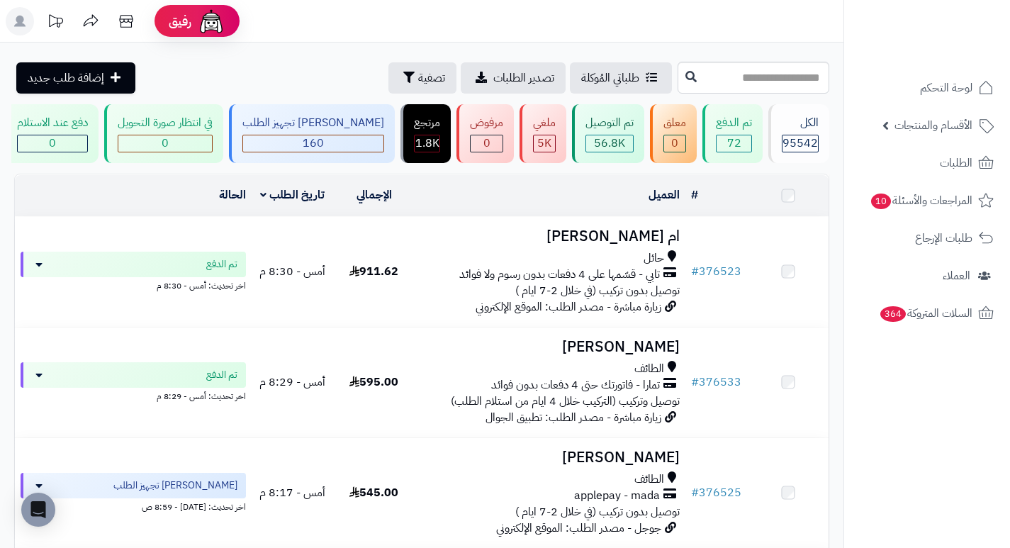
scroll to position [939, 0]
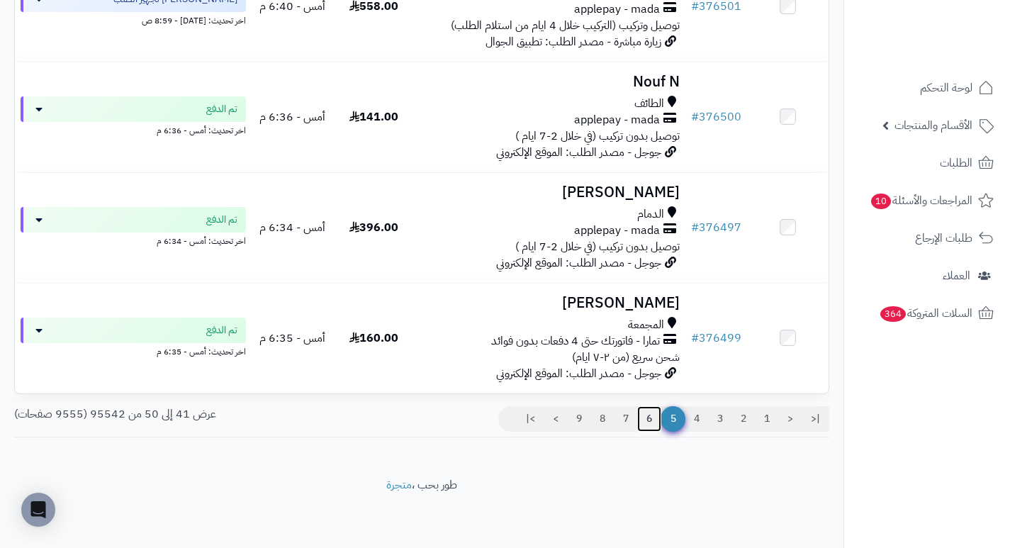
click at [646, 419] on link "6" at bounding box center [649, 419] width 24 height 26
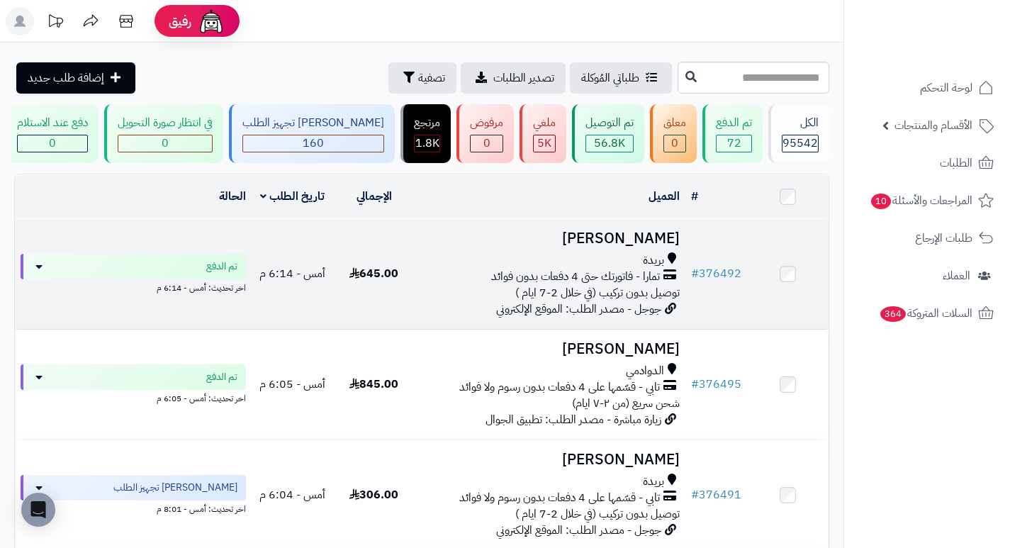
click at [654, 247] on h3 "[PERSON_NAME]" at bounding box center [549, 238] width 259 height 16
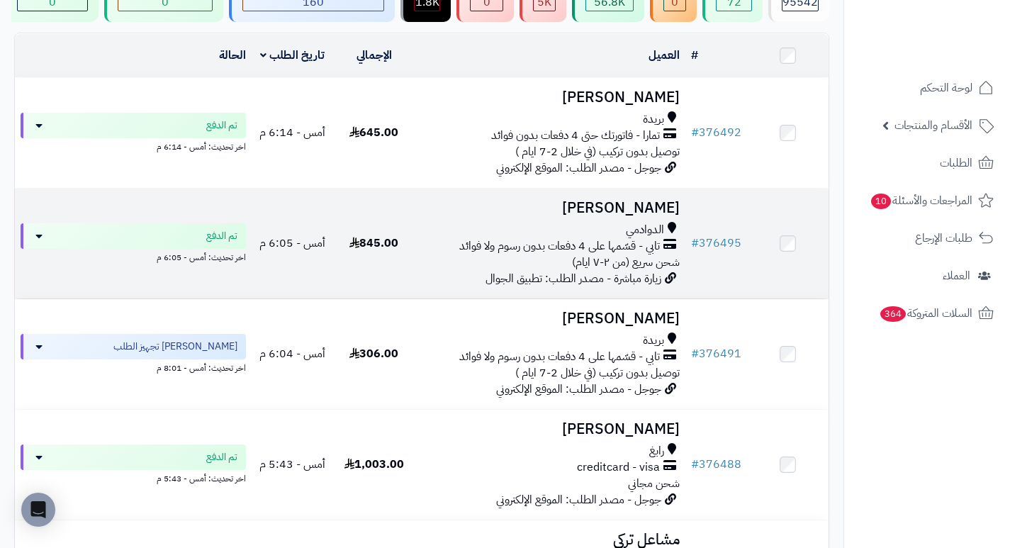
scroll to position [142, 0]
click at [658, 215] on h3 "[PERSON_NAME]" at bounding box center [549, 207] width 259 height 16
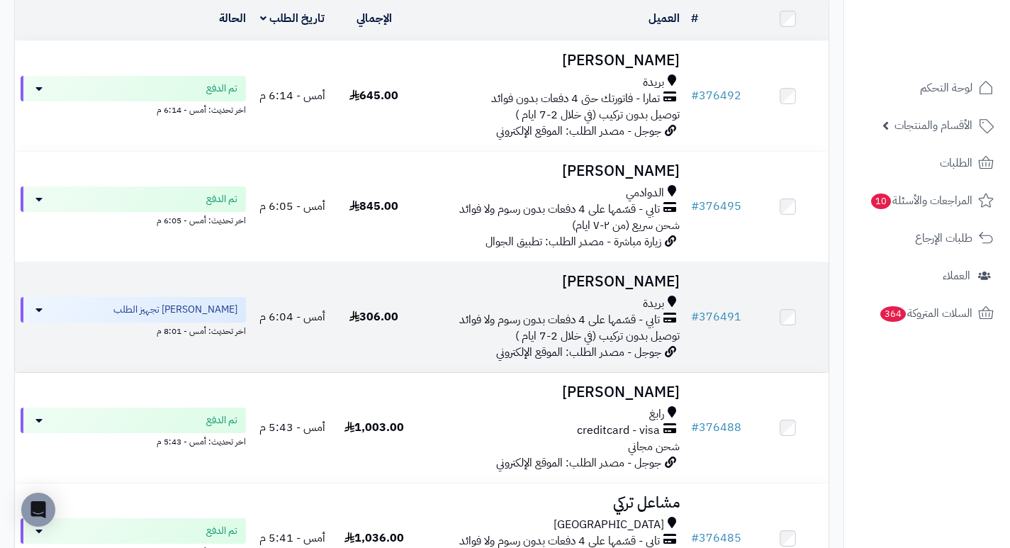
scroll to position [213, 0]
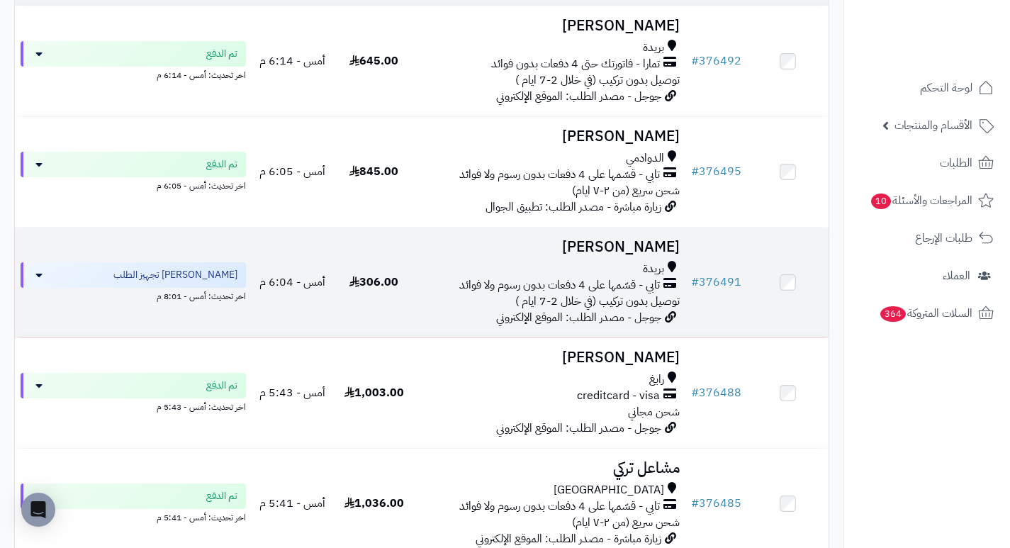
click at [663, 255] on h3 "[PERSON_NAME]" at bounding box center [549, 247] width 259 height 16
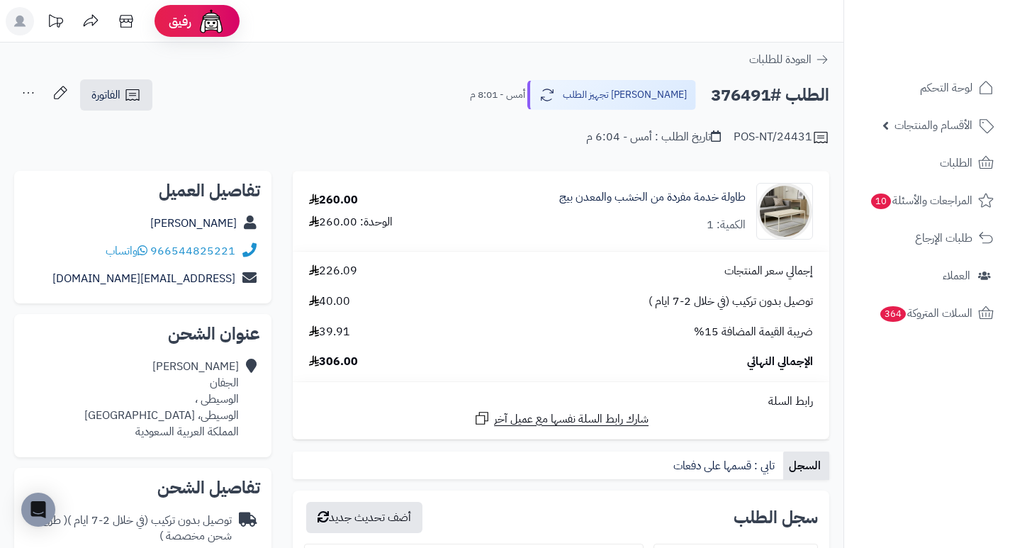
drag, startPoint x: 586, startPoint y: 242, endPoint x: 571, endPoint y: 242, distance: 14.9
click at [571, 242] on td "طاولة خدمة مفردة من الخشب والمعدن بيج الكمية: 1" at bounding box center [638, 210] width 381 height 79
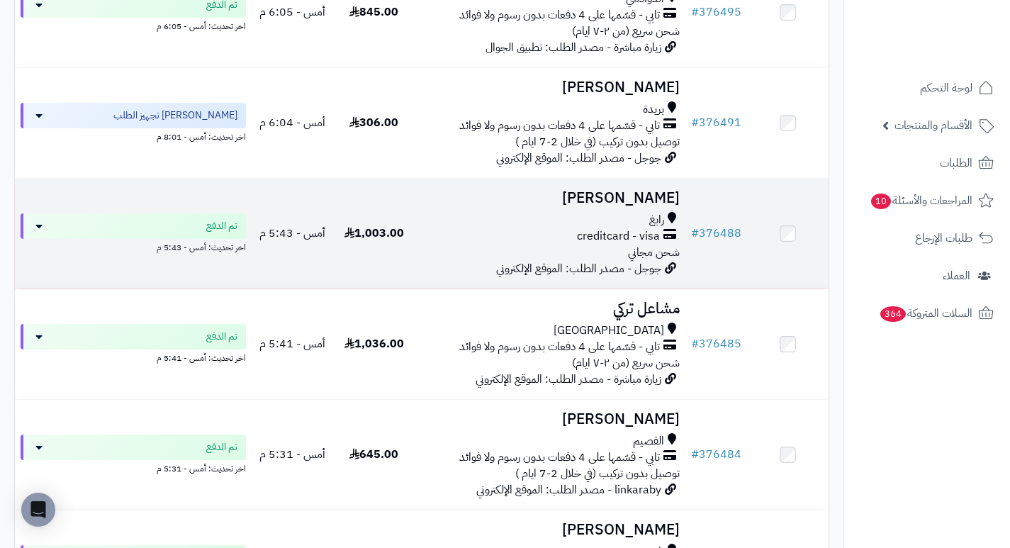
scroll to position [425, 0]
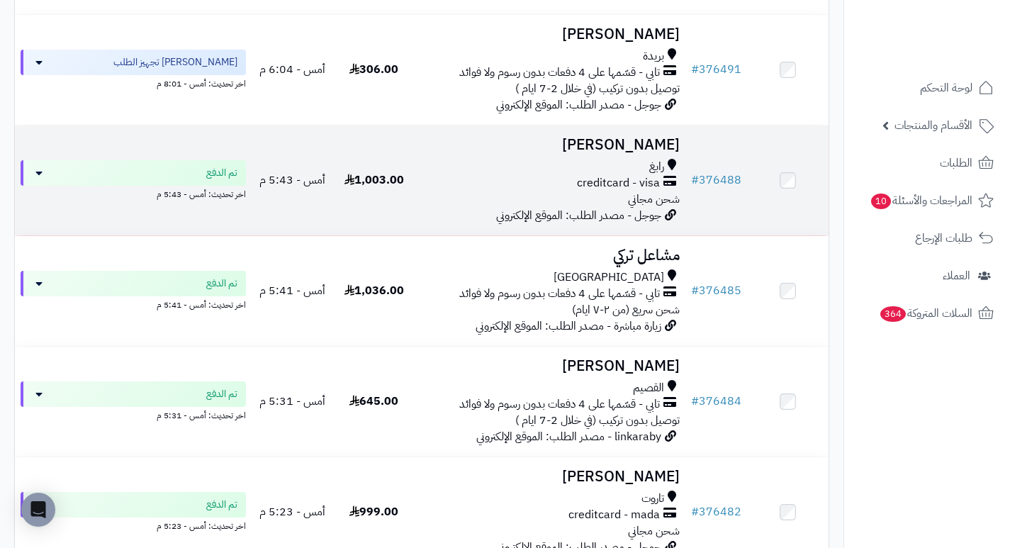
click at [655, 153] on h3 "[PERSON_NAME]" at bounding box center [549, 145] width 259 height 16
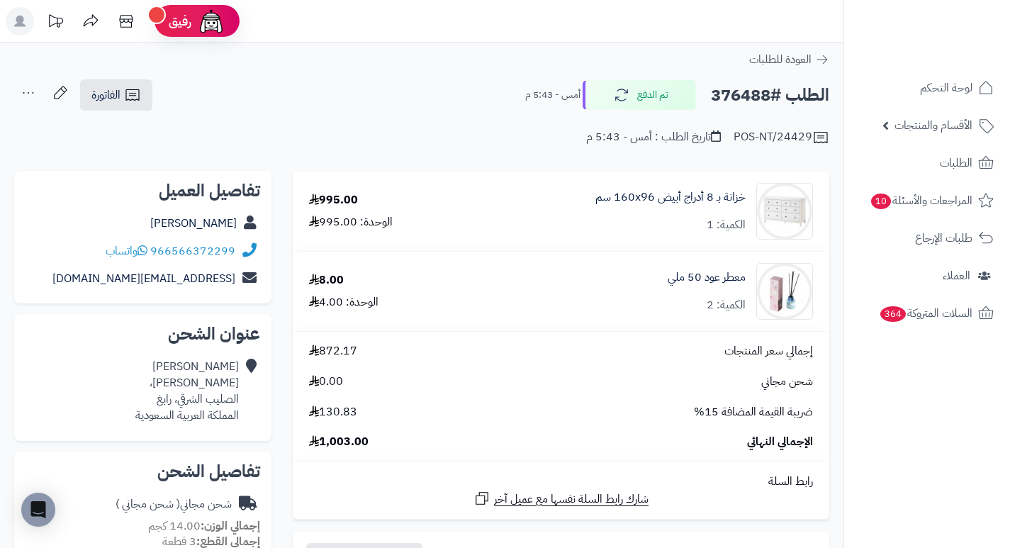
drag, startPoint x: 600, startPoint y: 223, endPoint x: 568, endPoint y: 258, distance: 47.1
click at [568, 258] on td "معطر عود 50 ملي الكمية: 2" at bounding box center [646, 291] width 366 height 79
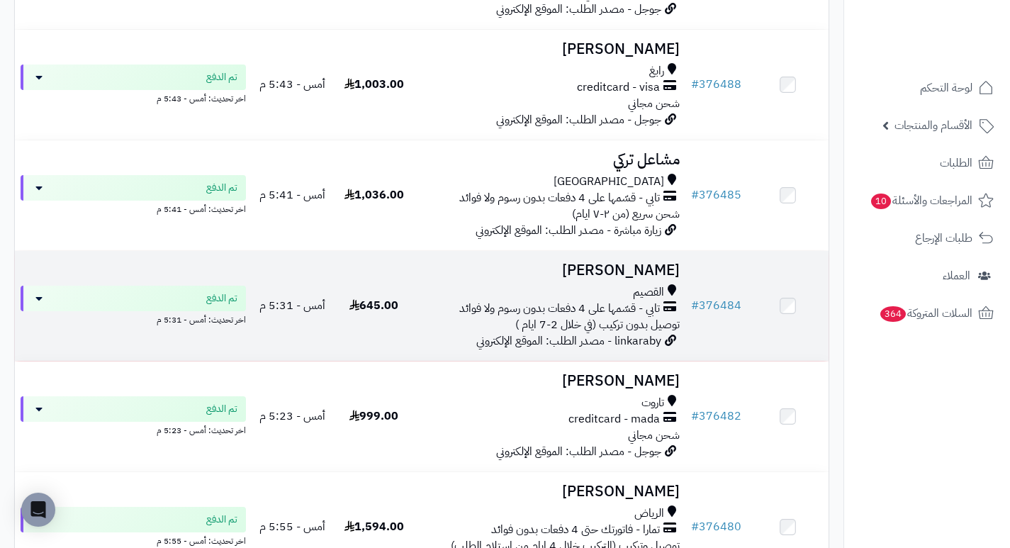
scroll to position [496, 0]
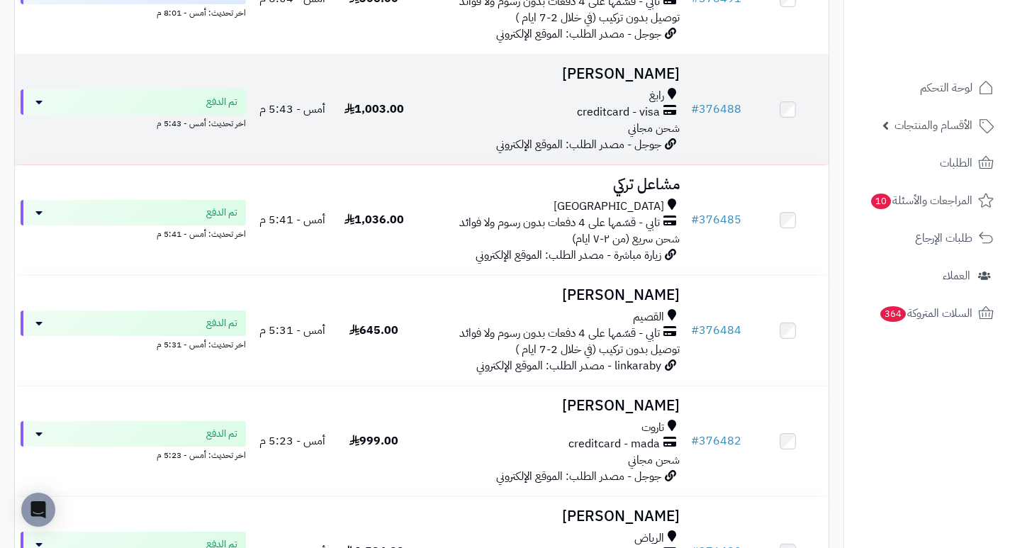
click at [658, 82] on h3 "[PERSON_NAME]" at bounding box center [549, 74] width 259 height 16
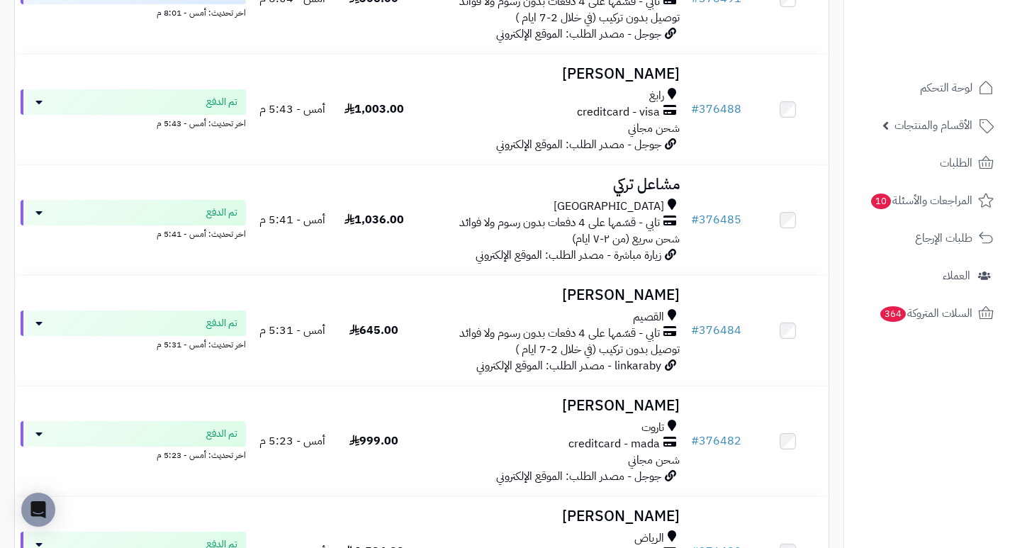
scroll to position [567, 0]
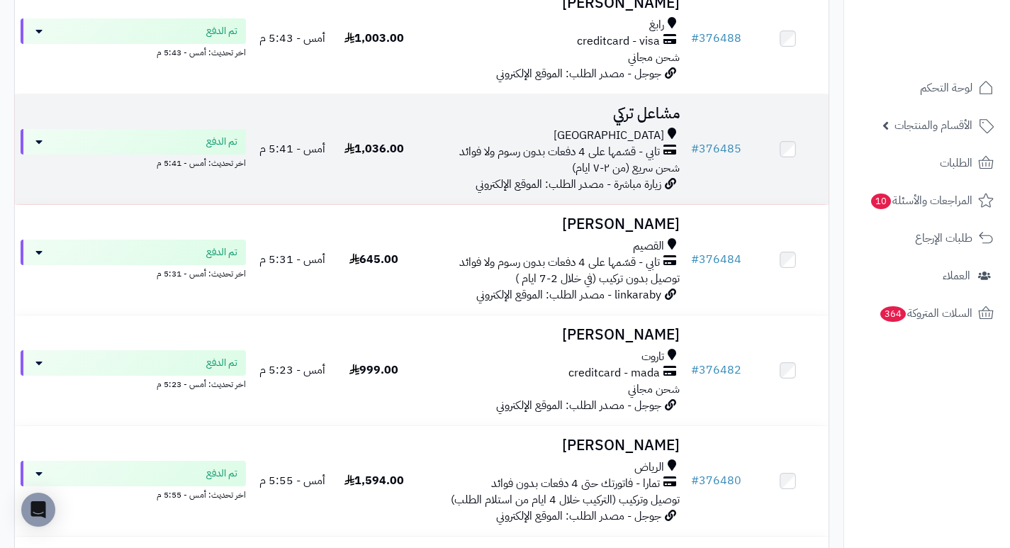
click at [653, 122] on h3 "مشاعل تركي" at bounding box center [549, 114] width 259 height 16
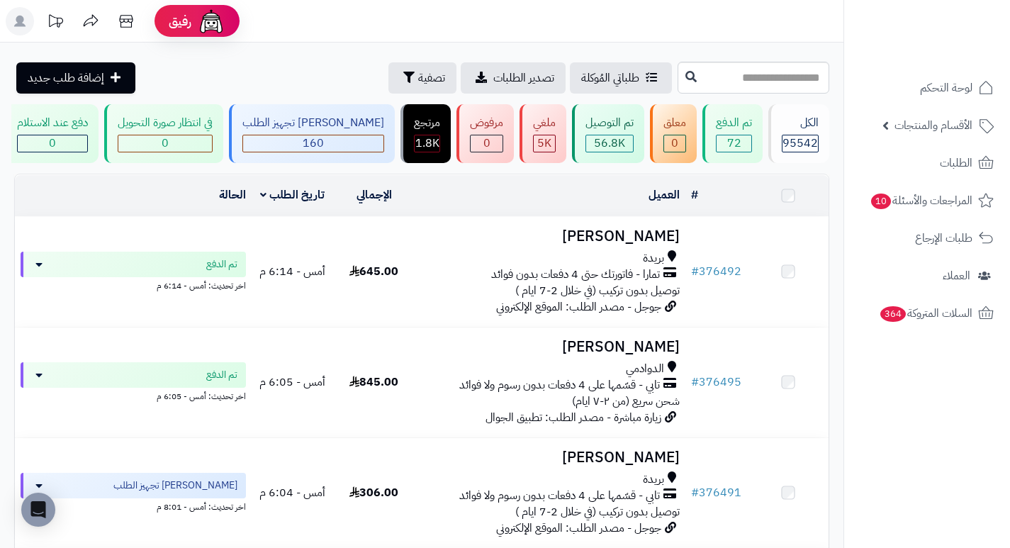
scroll to position [567, 0]
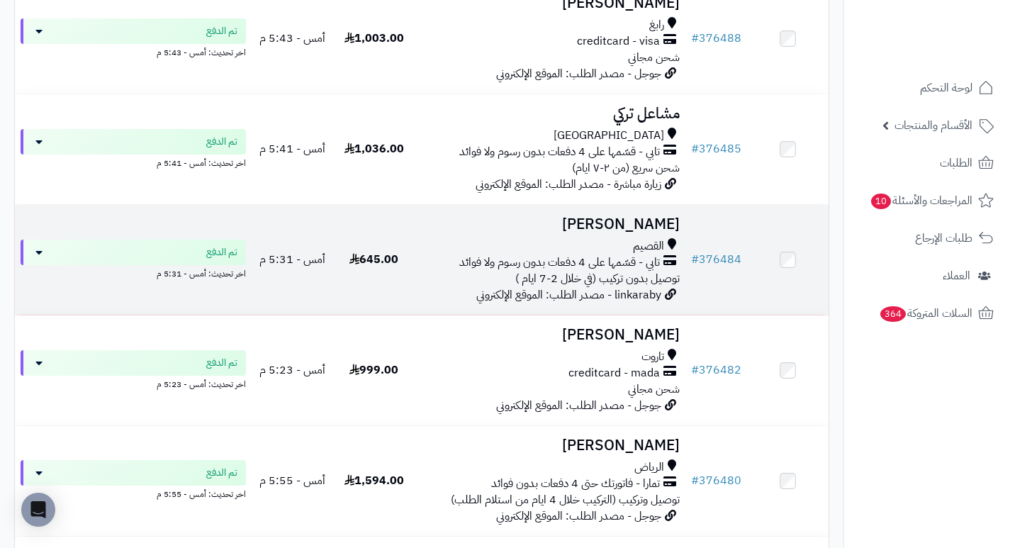
click at [618, 232] on h3 "[PERSON_NAME]" at bounding box center [549, 224] width 259 height 16
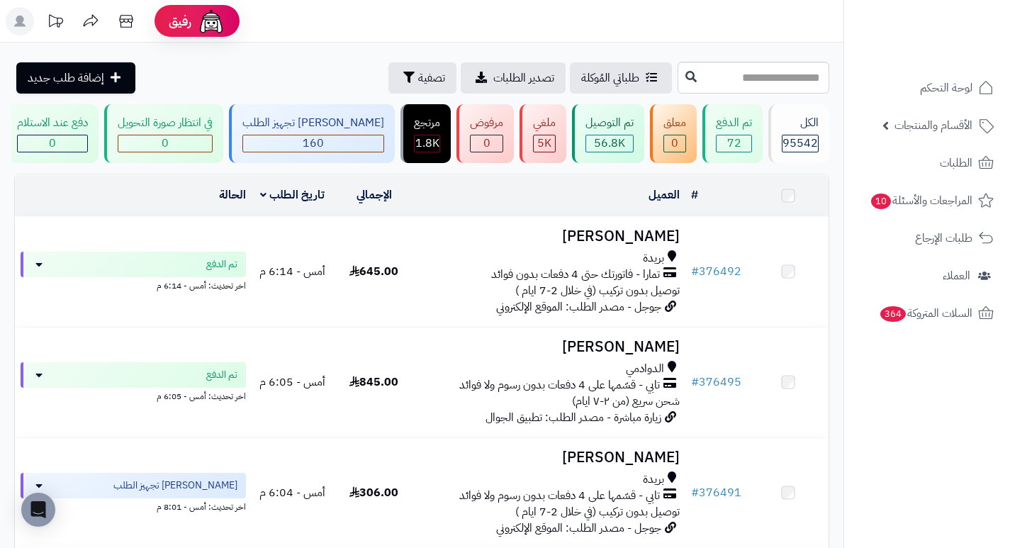
scroll to position [638, 0]
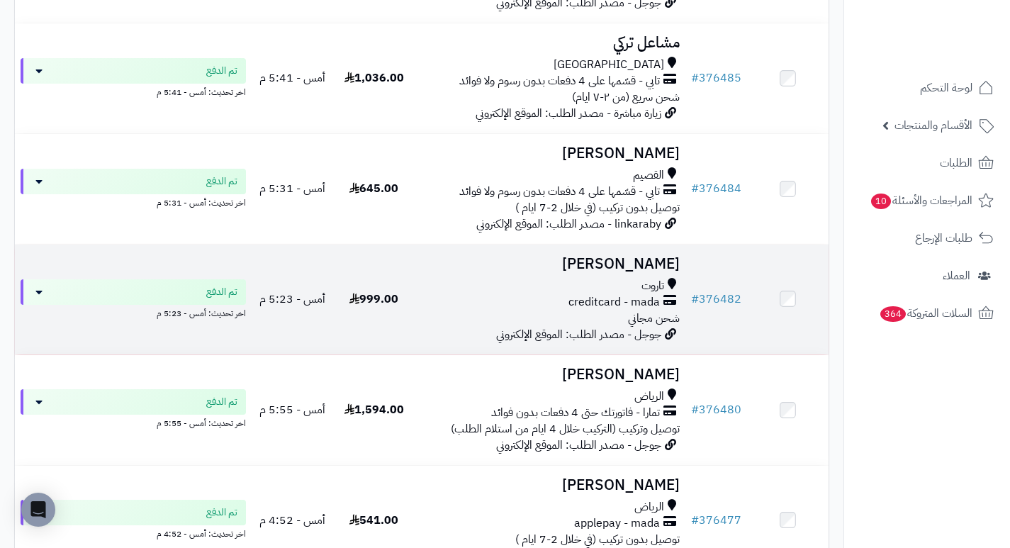
click at [679, 270] on h3 "مجتبى البيابي" at bounding box center [549, 264] width 259 height 16
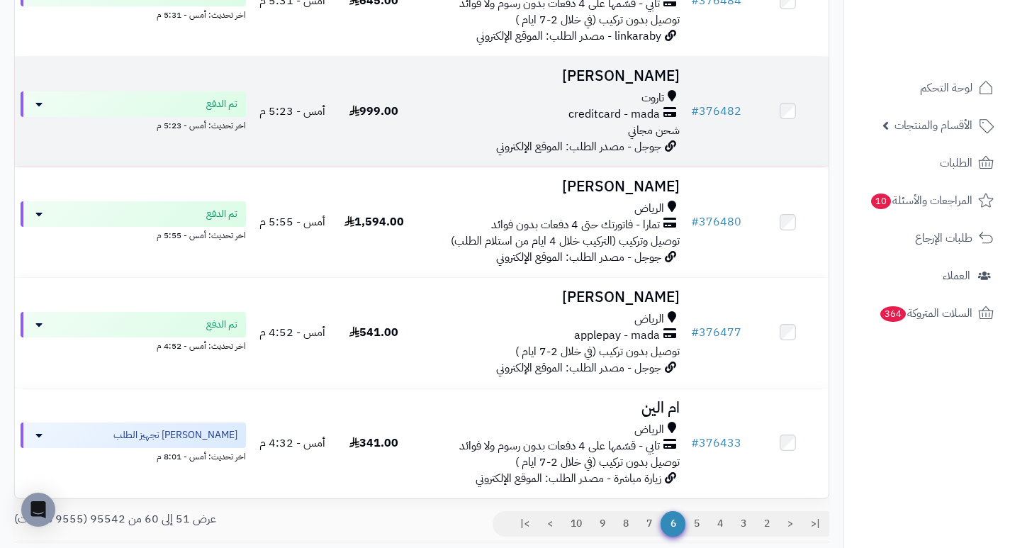
scroll to position [850, 0]
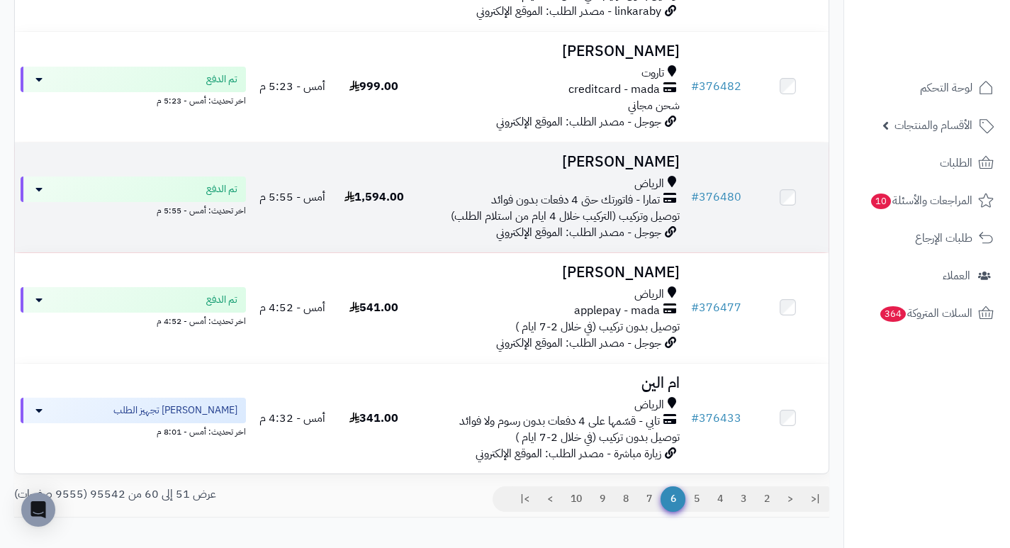
click at [629, 170] on h3 "[PERSON_NAME]" at bounding box center [549, 162] width 259 height 16
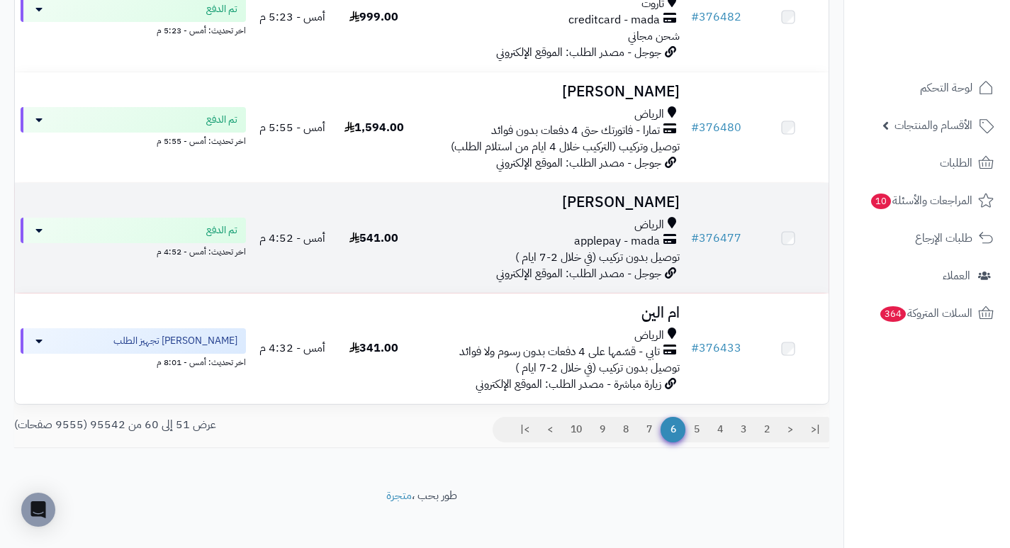
scroll to position [921, 0]
click at [643, 210] on h3 "ابتسام الصالح" at bounding box center [549, 201] width 259 height 16
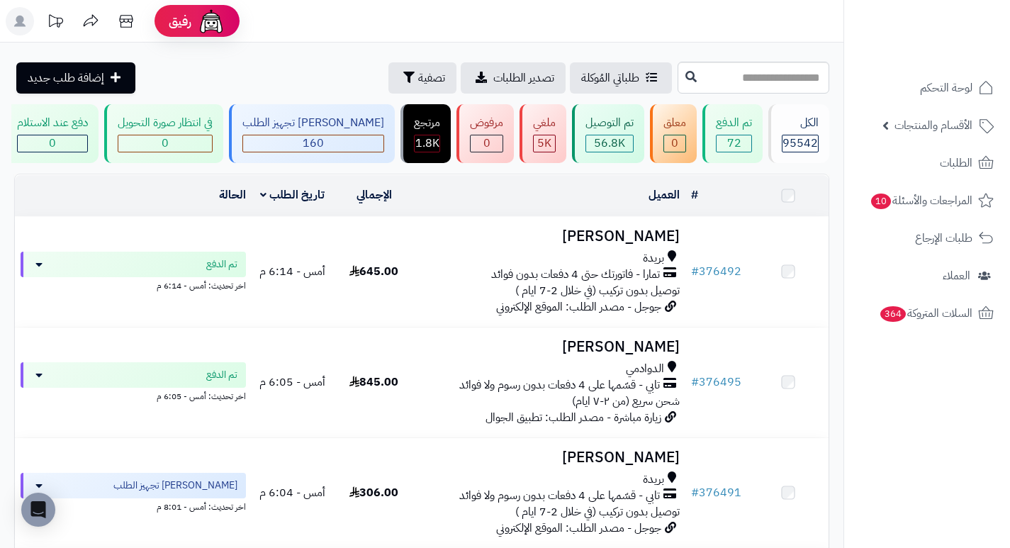
scroll to position [939, 0]
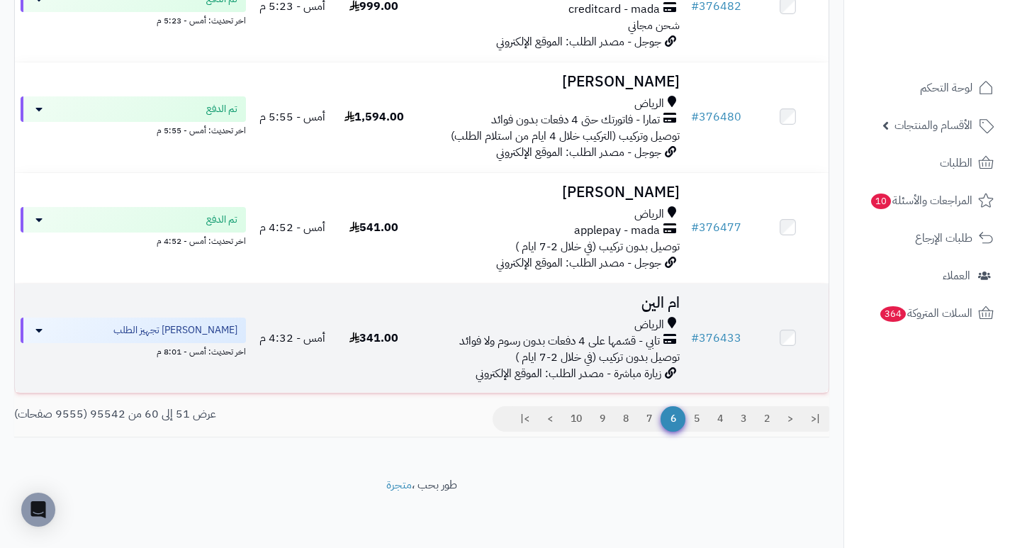
click at [677, 305] on h3 "ام الين" at bounding box center [549, 303] width 259 height 16
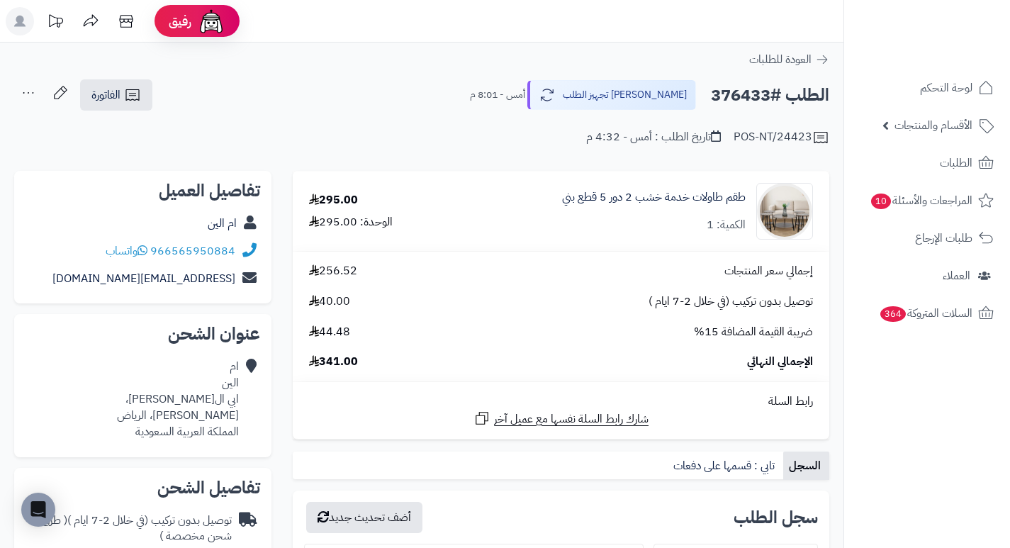
drag, startPoint x: 618, startPoint y: 232, endPoint x: 582, endPoint y: 237, distance: 35.9
click at [582, 237] on div "طقم طاولات خدمة خشب 2 دور 5 قطع بني الكمية: 1" at bounding box center [638, 211] width 369 height 57
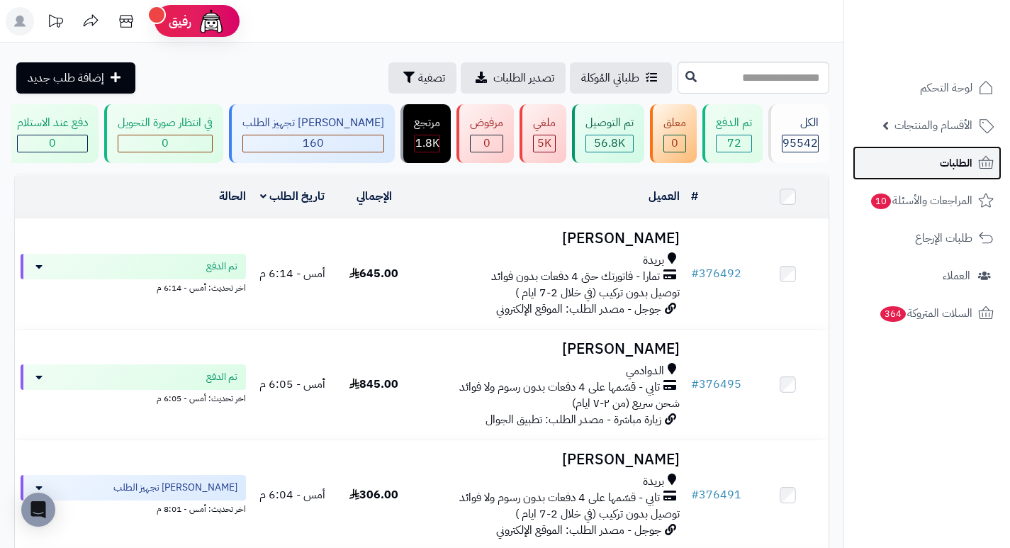
click at [887, 164] on link "الطلبات" at bounding box center [926, 163] width 149 height 34
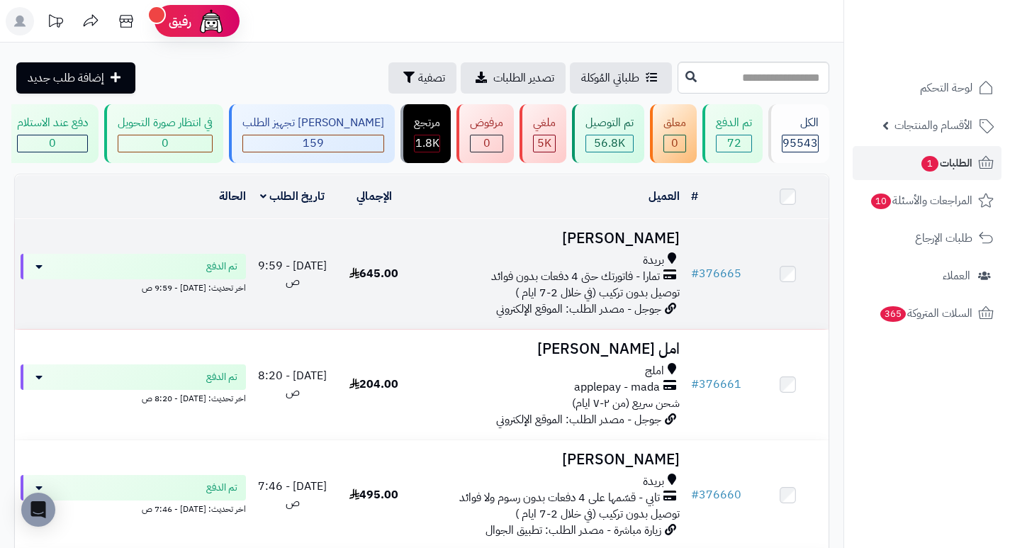
click at [652, 247] on h3 "عائشة علي" at bounding box center [549, 238] width 259 height 16
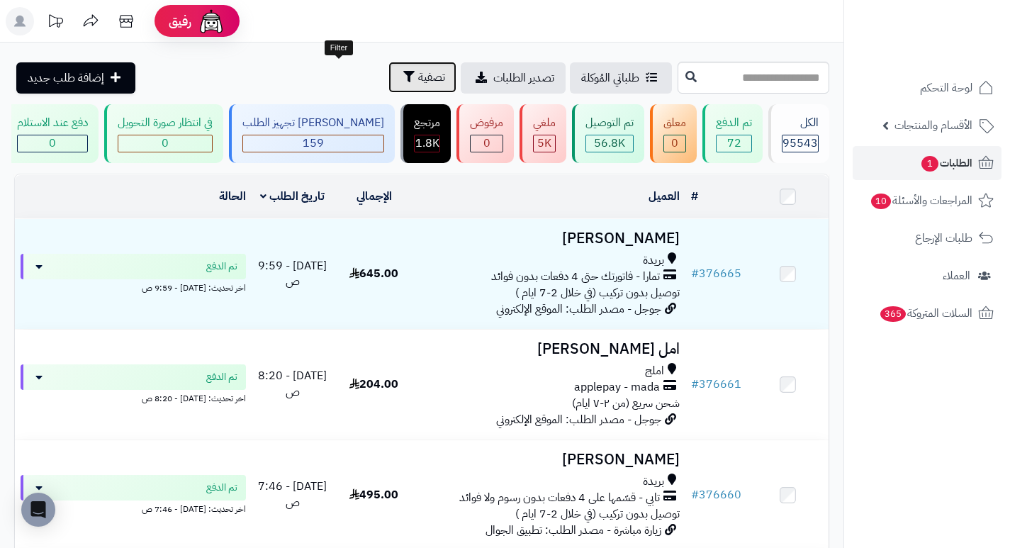
click at [418, 79] on span "تصفية" at bounding box center [431, 77] width 27 height 17
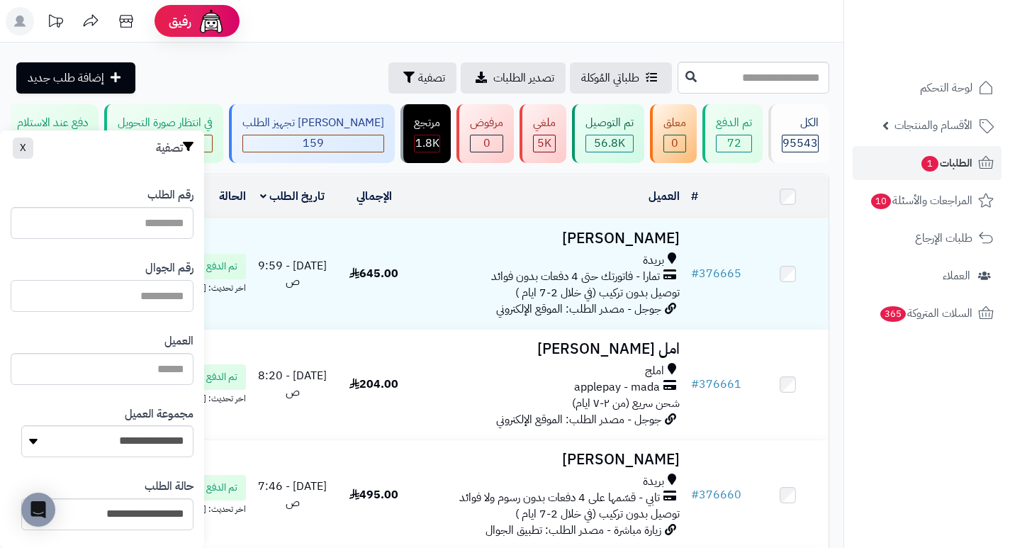
click at [155, 297] on input "text" at bounding box center [102, 296] width 183 height 32
type input "*********"
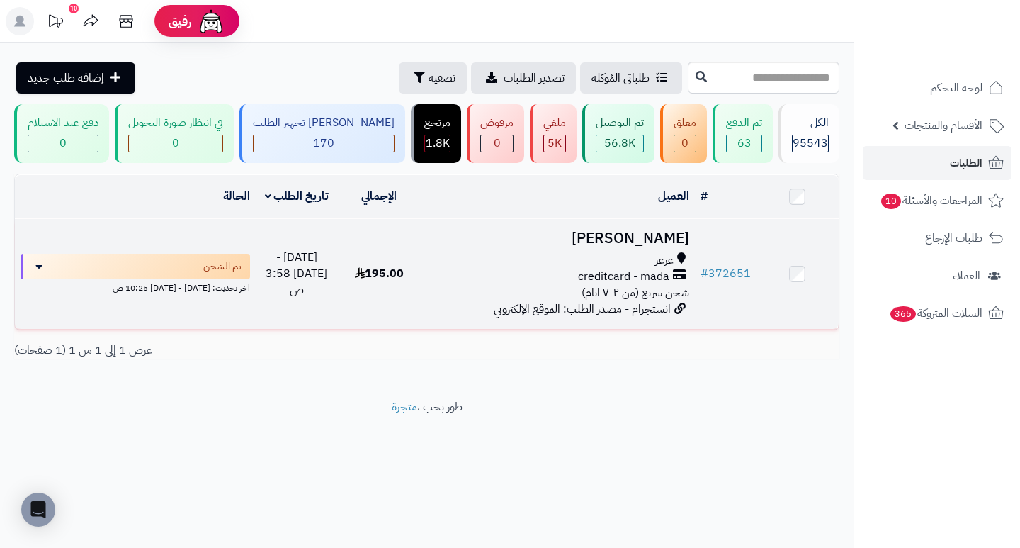
click at [663, 247] on h3 "ساره العنزي" at bounding box center [557, 238] width 263 height 16
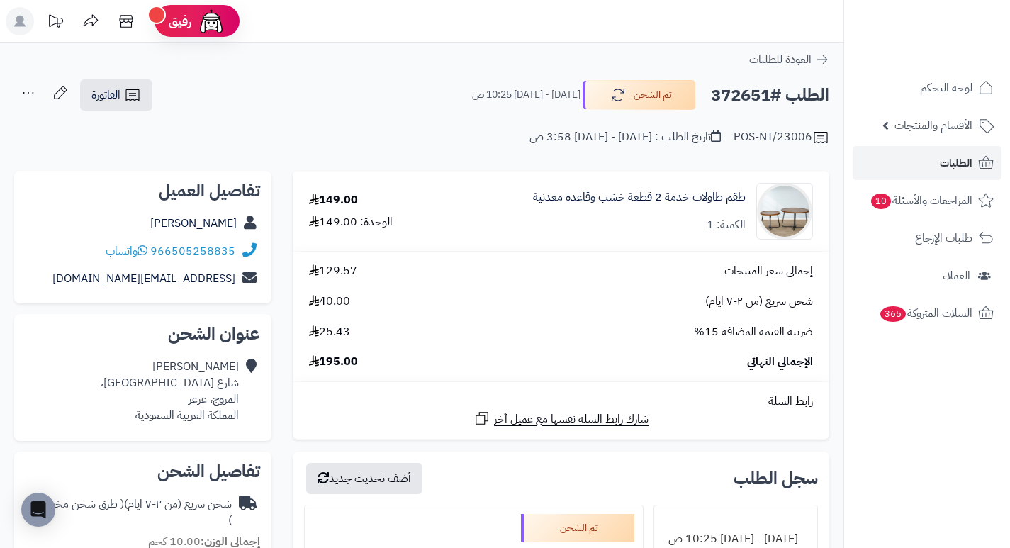
click at [753, 99] on h2 "الطلب #372651" at bounding box center [770, 95] width 118 height 29
copy h2 "372651"
click at [726, 100] on h2 "الطلب #372651" at bounding box center [770, 95] width 118 height 29
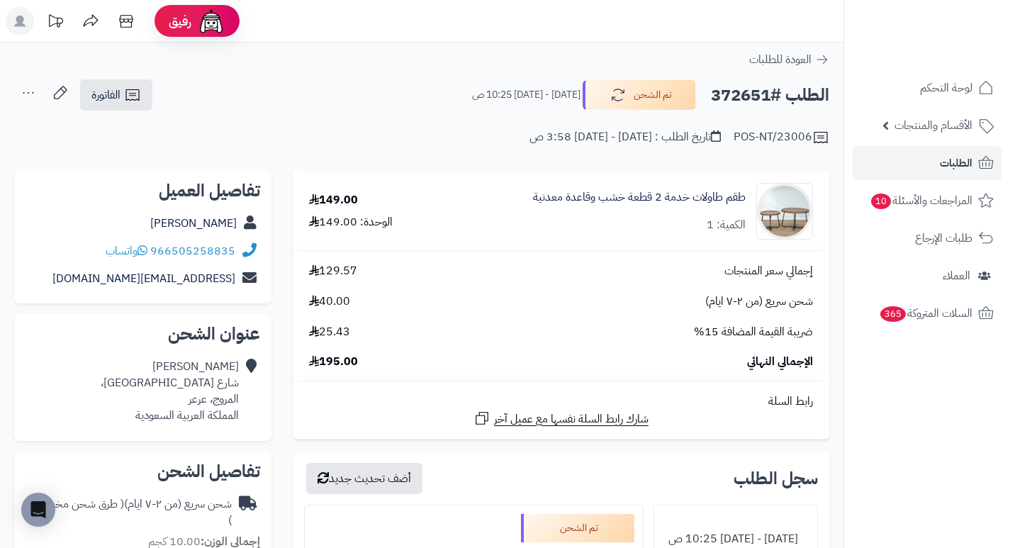
click at [726, 100] on h2 "الطلب #372651" at bounding box center [770, 95] width 118 height 29
copy h2 "372651"
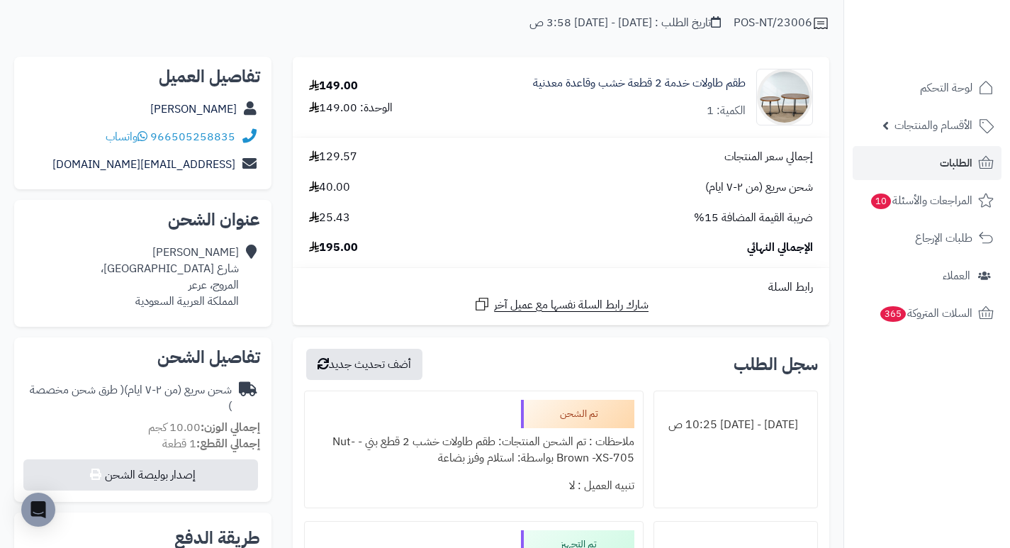
scroll to position [142, 0]
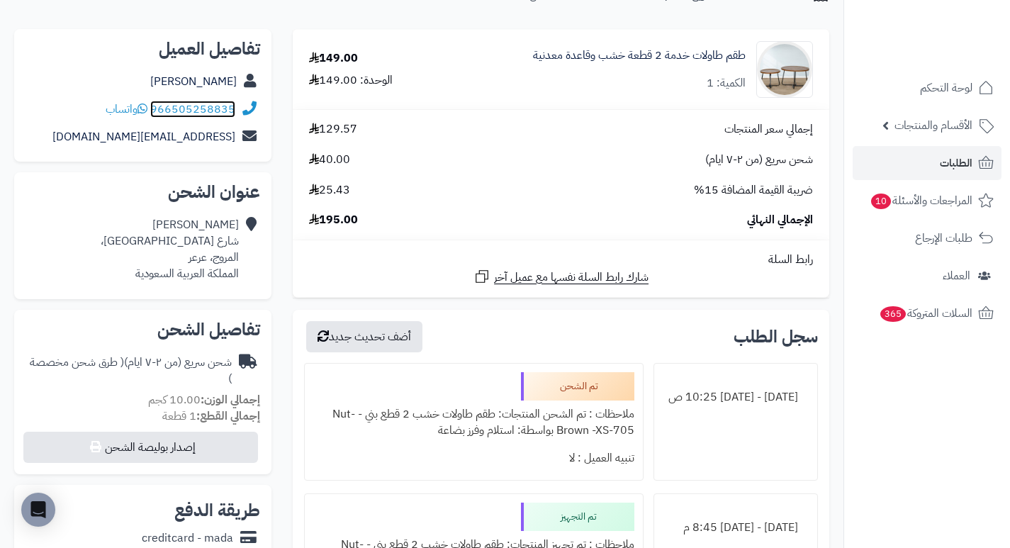
click at [191, 113] on link "966505258835" at bounding box center [192, 109] width 85 height 17
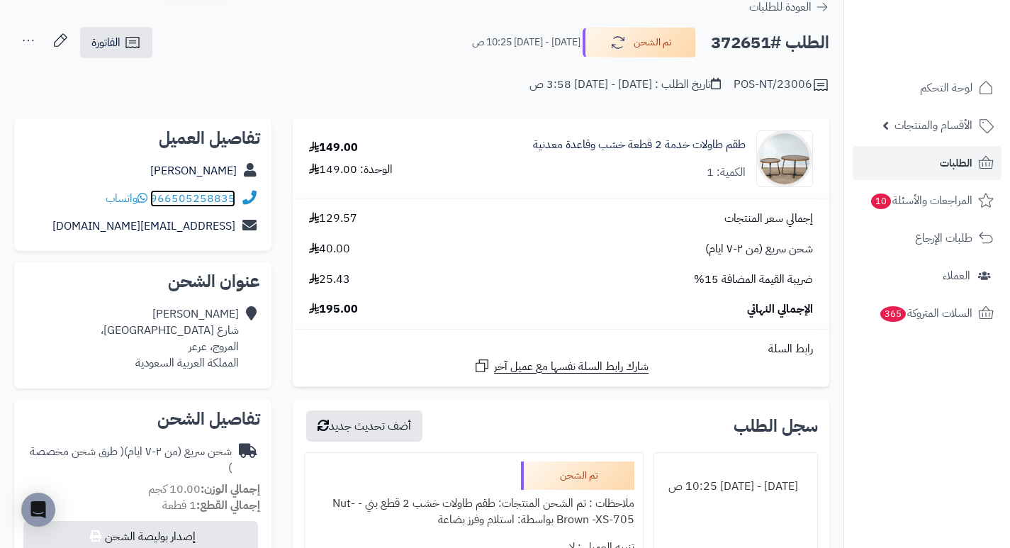
scroll to position [0, 0]
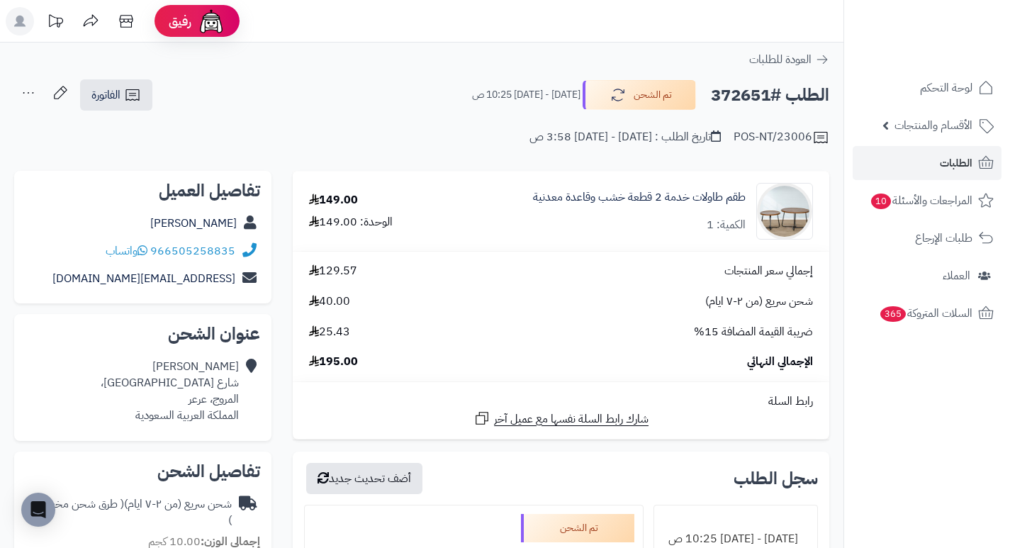
drag, startPoint x: 649, startPoint y: 138, endPoint x: 446, endPoint y: 129, distance: 202.9
click at [446, 129] on div "POS-NT/23006 تاريخ الطلب : الجمعة - ٢٩ أغسطس ٢٠٢٥ - 3:58 ص" at bounding box center [421, 129] width 815 height 34
click at [453, 145] on div "POS-NT/23006 تاريخ الطلب : الجمعة - ٢٩ أغسطس ٢٠٢٥ - 3:58 ص" at bounding box center [421, 129] width 815 height 34
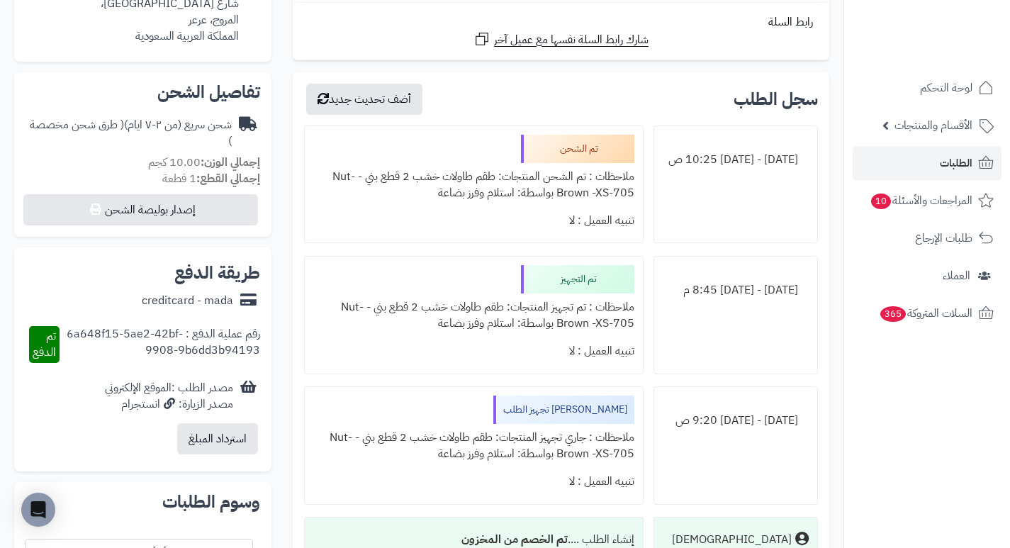
scroll to position [354, 0]
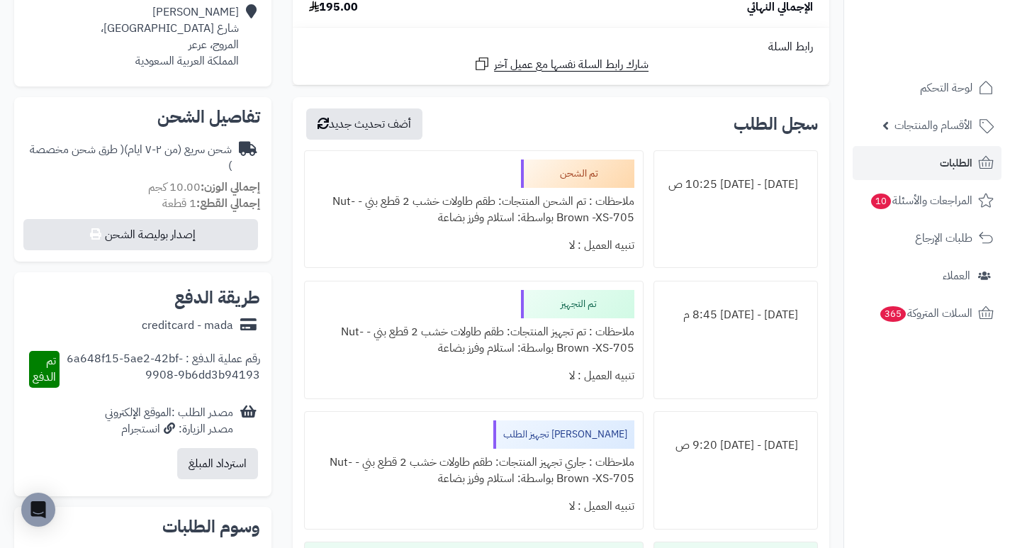
drag, startPoint x: 511, startPoint y: 218, endPoint x: 408, endPoint y: 211, distance: 103.0
click at [408, 211] on div "ملاحظات : تم الشحن المنتجات: طقم طاولات خشب 2 قطع بني - Nut-Brown -XS-705 بواسط…" at bounding box center [473, 210] width 320 height 44
click at [428, 238] on div "تنبيه العميل : لا" at bounding box center [473, 246] width 320 height 28
drag, startPoint x: 513, startPoint y: 218, endPoint x: 402, endPoint y: 232, distance: 111.4
click at [402, 232] on div "تم الشحن ملاحظات : تم الشحن المنتجات: طقم طاولات خشب 2 قطع بني - Nut-Brown -XS-…" at bounding box center [473, 209] width 339 height 118
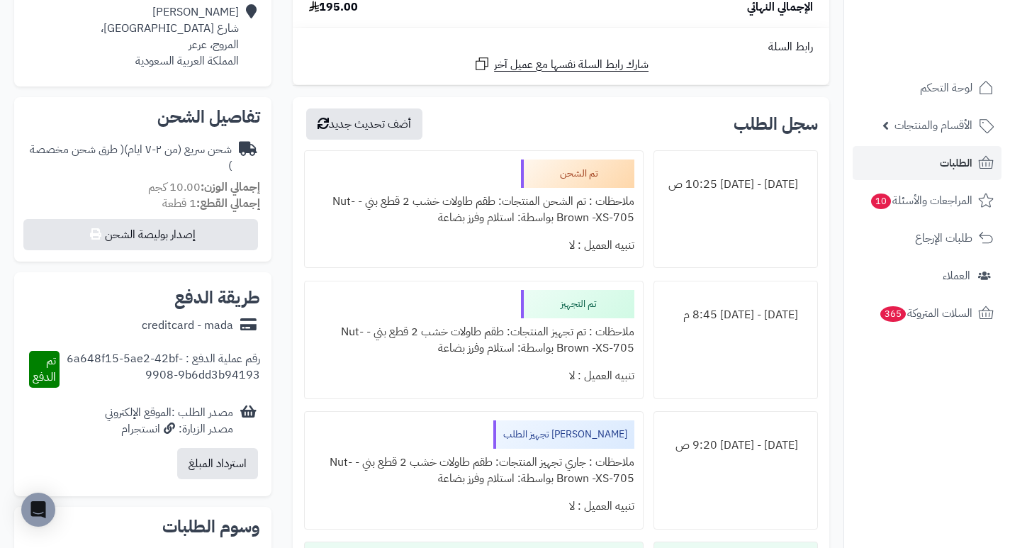
click at [442, 247] on div "تنبيه العميل : لا" at bounding box center [473, 246] width 320 height 28
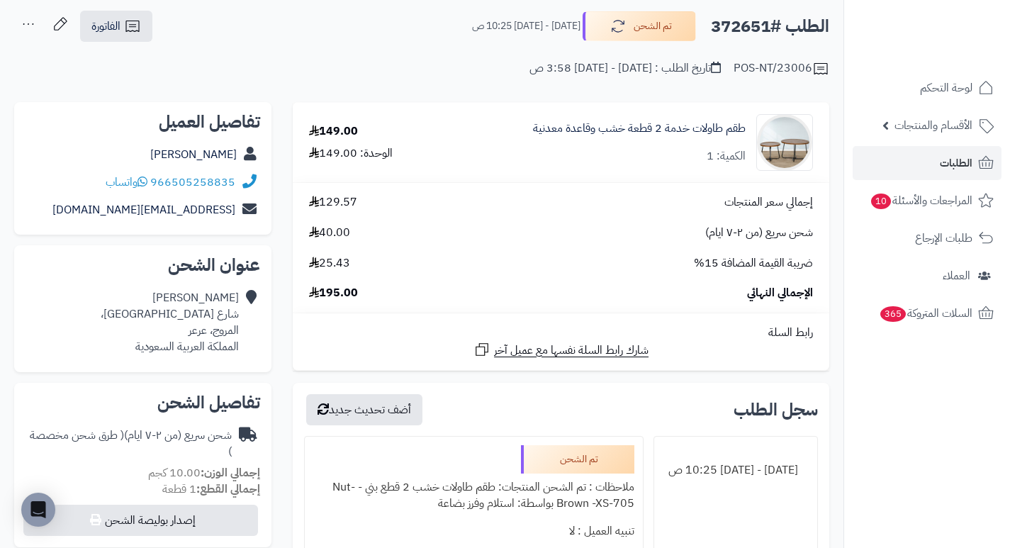
scroll to position [0, 0]
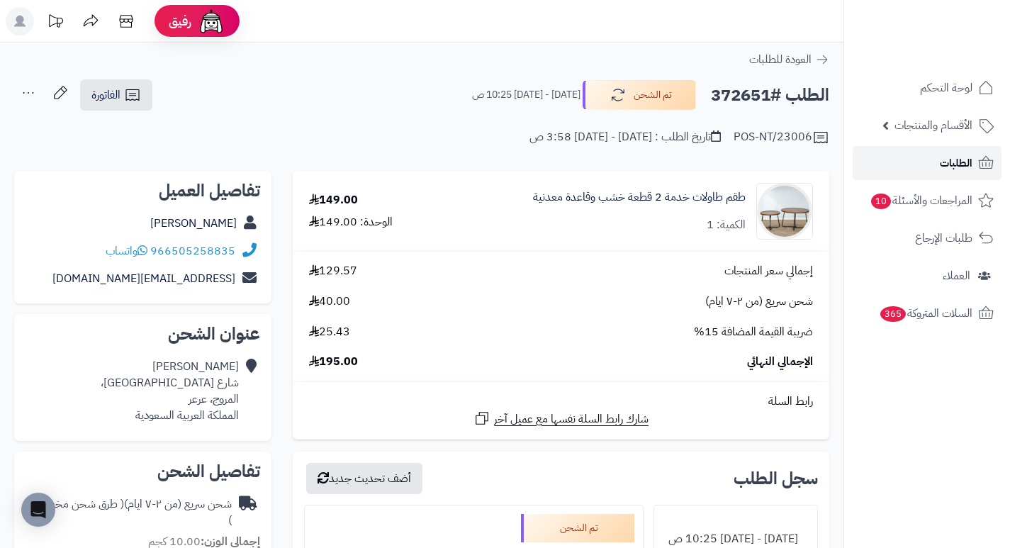
click at [925, 172] on link "الطلبات" at bounding box center [926, 163] width 149 height 34
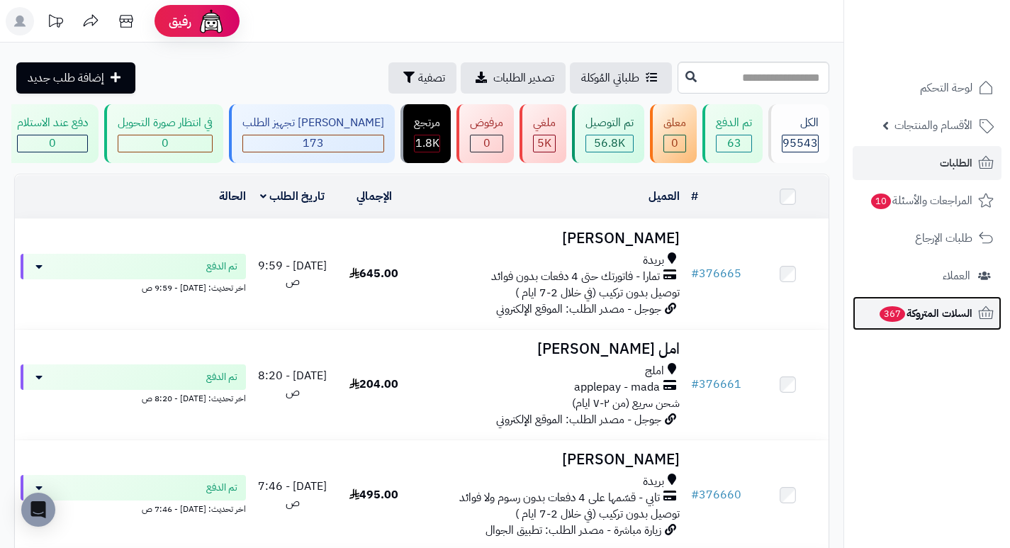
click at [939, 317] on span "السلات المتروكة 367" at bounding box center [925, 313] width 94 height 20
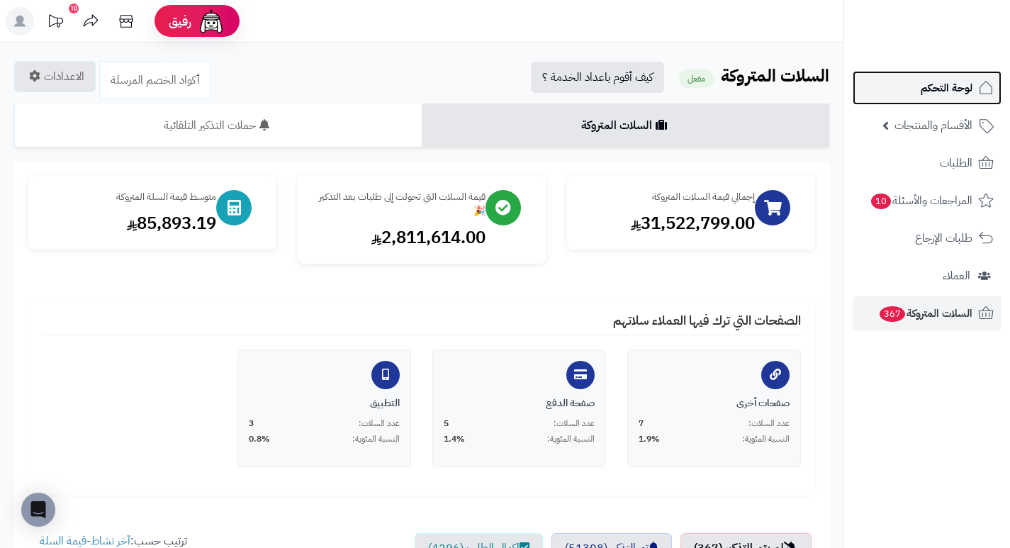
click at [952, 93] on span "لوحة التحكم" at bounding box center [946, 88] width 52 height 20
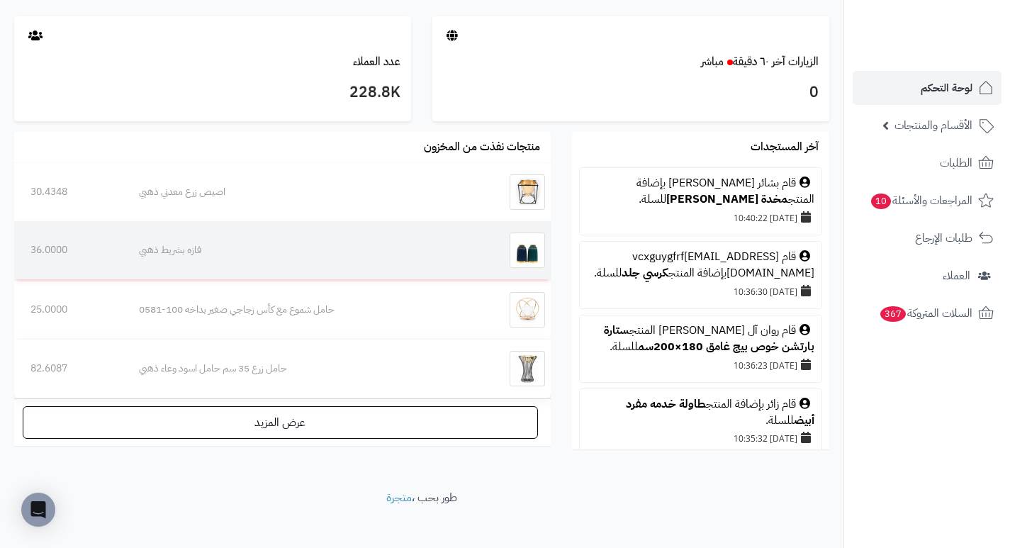
scroll to position [796, 0]
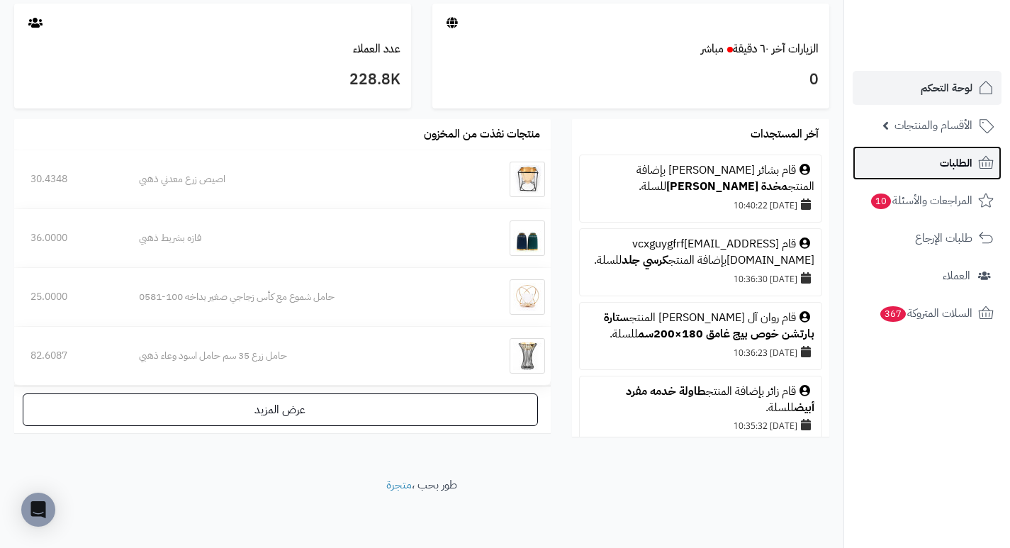
click at [953, 154] on span "الطلبات" at bounding box center [956, 163] width 33 height 20
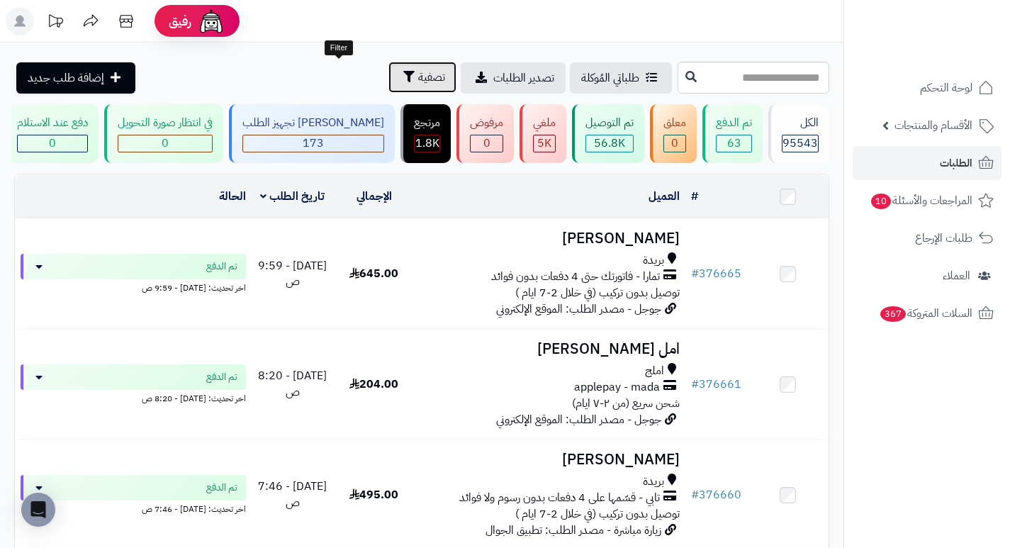
click at [418, 79] on span "تصفية" at bounding box center [431, 77] width 27 height 17
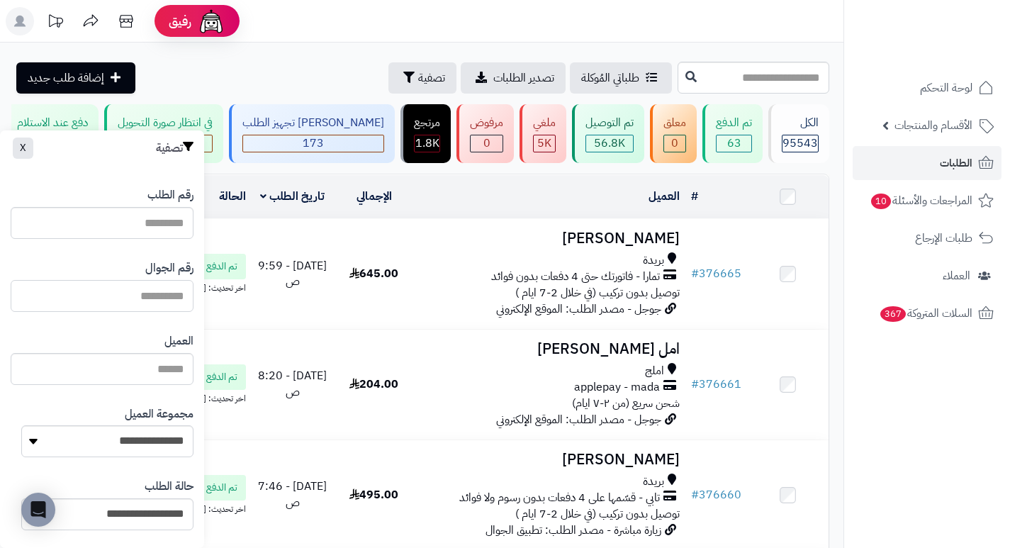
click at [159, 295] on input "text" at bounding box center [102, 296] width 183 height 32
drag, startPoint x: 166, startPoint y: 298, endPoint x: 175, endPoint y: 289, distance: 13.0
click at [166, 298] on input "text" at bounding box center [102, 296] width 183 height 32
paste input "*********"
type input "*********"
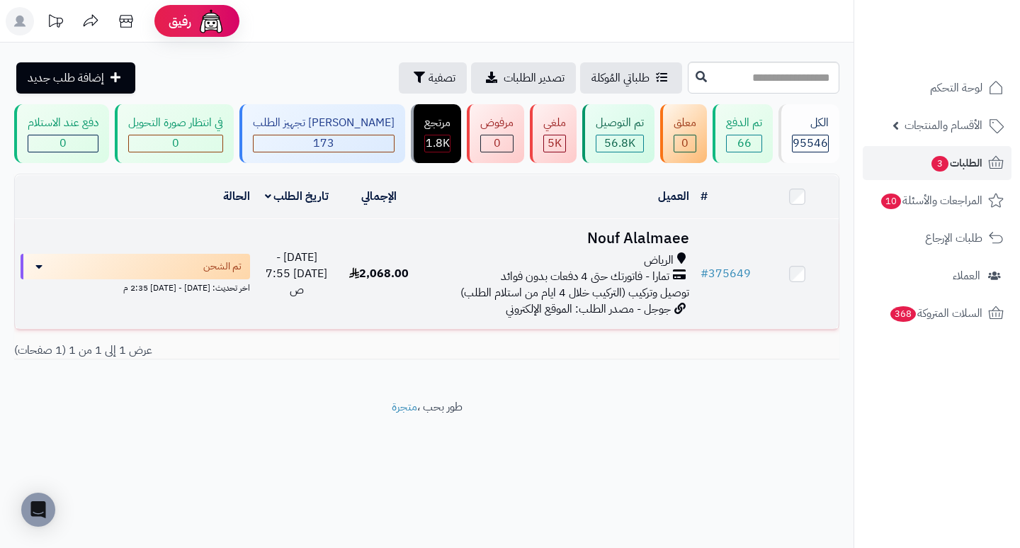
click at [641, 247] on h3 "Nouf Alalmaee" at bounding box center [557, 238] width 263 height 16
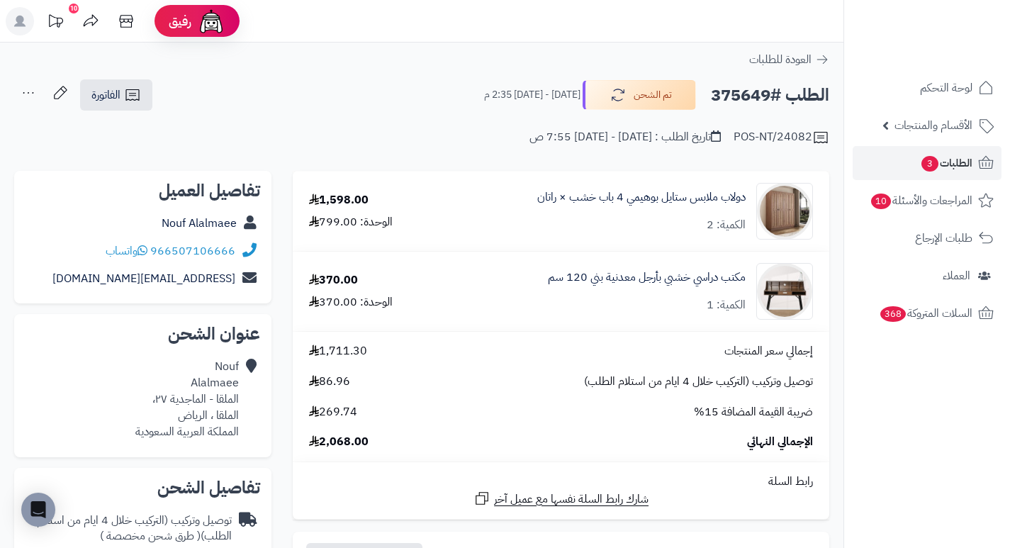
click at [745, 102] on h2 "الطلب #375649" at bounding box center [770, 95] width 118 height 29
click at [741, 108] on h2 "الطلب #375649" at bounding box center [770, 95] width 118 height 29
click at [741, 95] on h2 "الطلب #375649" at bounding box center [770, 95] width 118 height 29
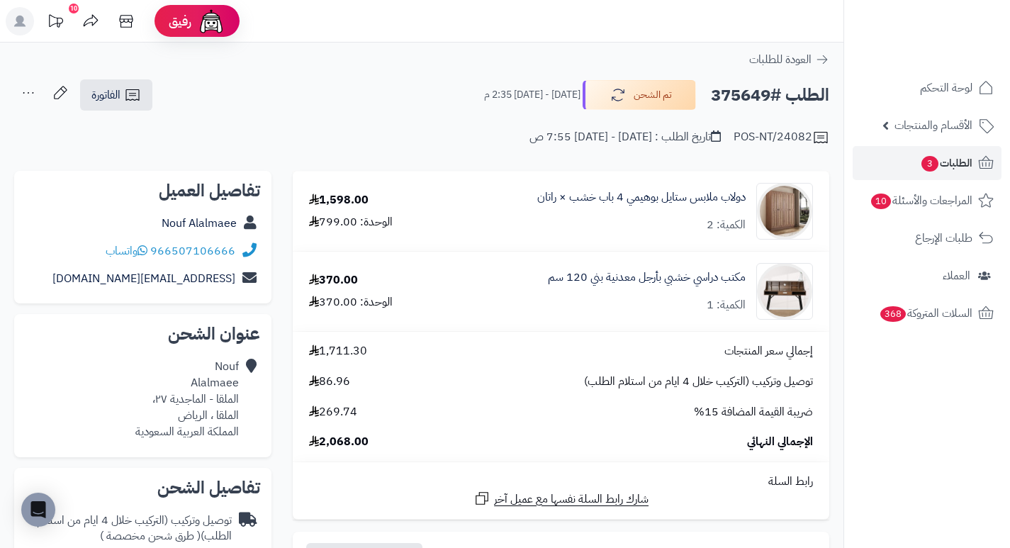
click at [741, 95] on h2 "الطلب #375649" at bounding box center [770, 95] width 118 height 29
click at [732, 104] on h2 "الطلب #375649" at bounding box center [770, 95] width 118 height 29
